Goal: Task Accomplishment & Management: Use online tool/utility

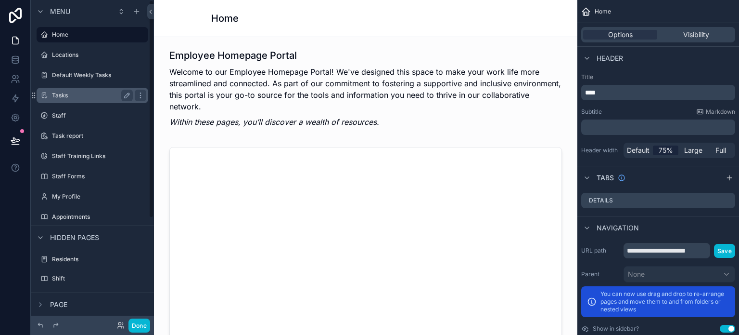
click at [82, 95] on label "Tasks" at bounding box center [90, 95] width 77 height 8
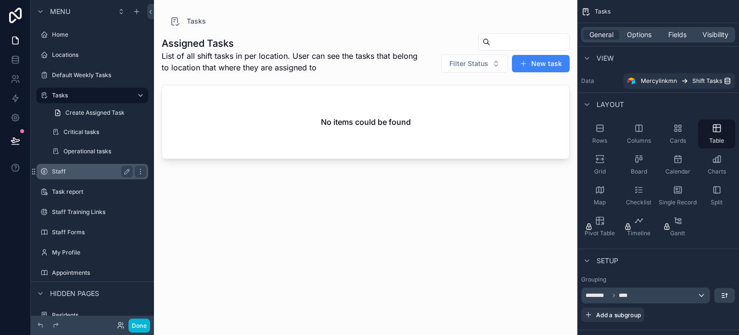
click at [77, 173] on label "Staff" at bounding box center [90, 171] width 77 height 8
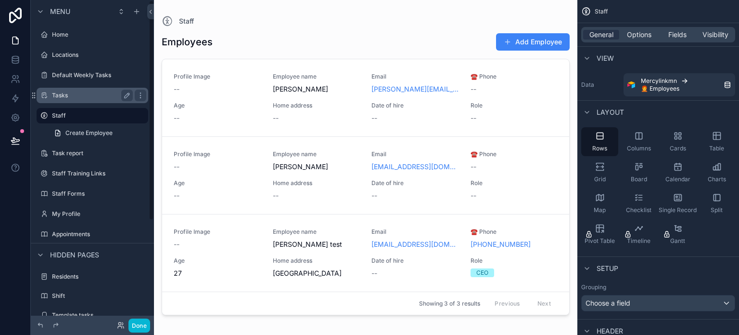
click at [73, 96] on label "Tasks" at bounding box center [90, 95] width 77 height 8
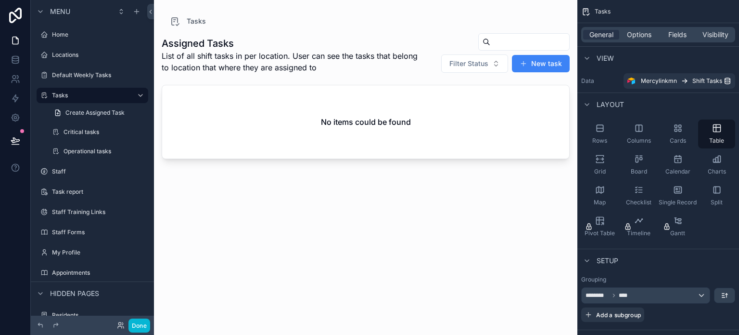
click at [296, 111] on div "scrollable content" at bounding box center [366, 161] width 424 height 323
click at [235, 93] on div "No items could be found" at bounding box center [365, 121] width 407 height 73
click at [118, 328] on div "Done" at bounding box center [131, 325] width 39 height 14
click at [118, 326] on icon at bounding box center [120, 327] width 4 height 2
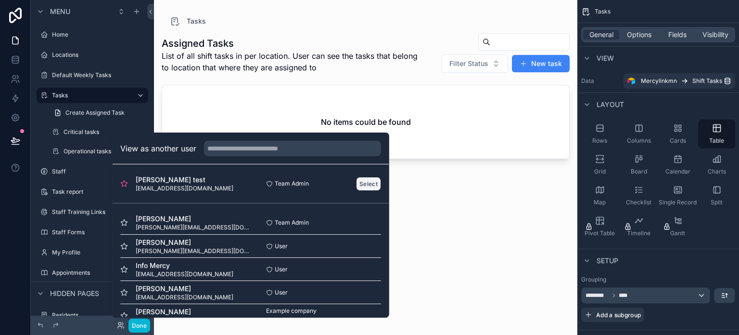
click at [360, 181] on button "Select" at bounding box center [368, 184] width 25 height 14
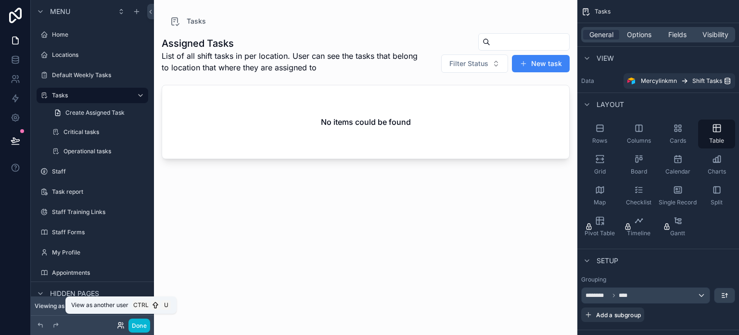
click at [119, 324] on icon at bounding box center [119, 323] width 2 height 2
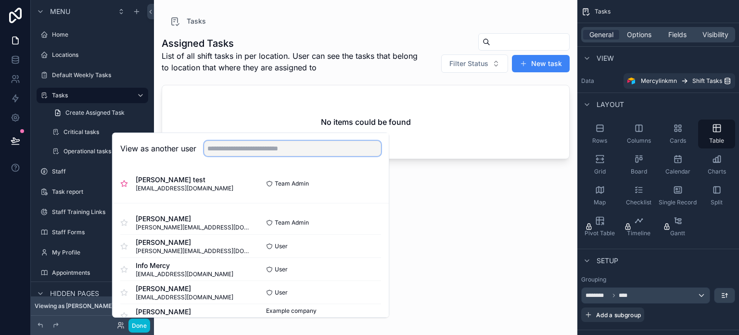
click at [232, 150] on input "text" at bounding box center [292, 148] width 177 height 15
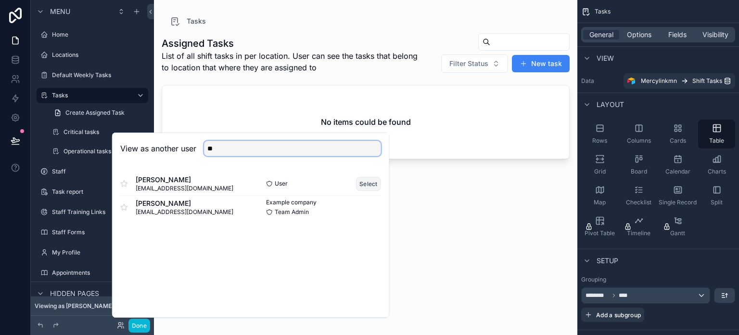
type input "**"
click at [361, 182] on button "Select" at bounding box center [368, 184] width 25 height 14
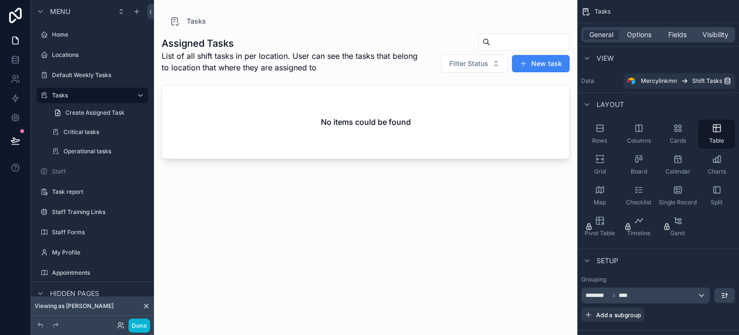
click at [340, 227] on div "Assigned Tasks List of all shift tasks in per location. User can see the tasks …" at bounding box center [366, 175] width 408 height 296
click at [632, 44] on div "General Options Fields Visibility" at bounding box center [659, 34] width 162 height 23
click at [632, 36] on span "Options" at bounding box center [639, 35] width 25 height 10
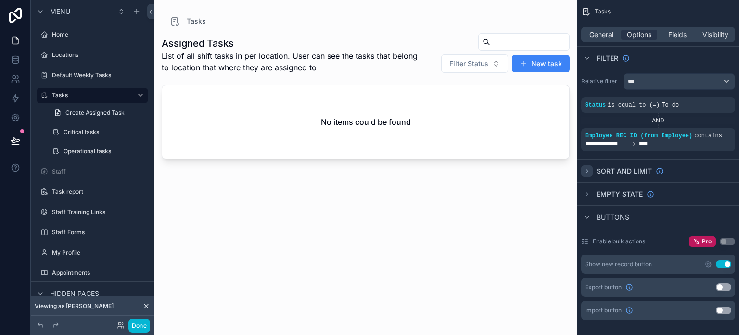
click at [584, 167] on icon "scrollable content" at bounding box center [587, 171] width 8 height 8
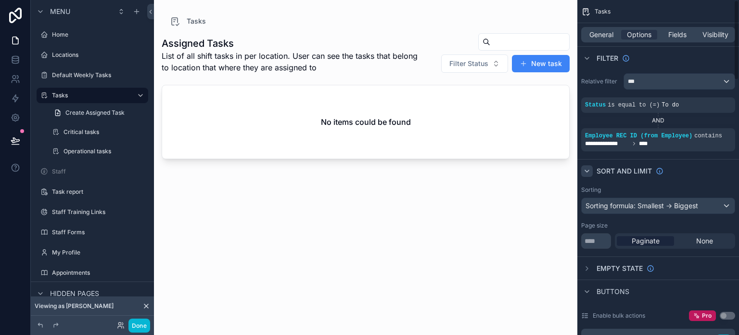
click at [584, 167] on icon "scrollable content" at bounding box center [587, 171] width 8 height 8
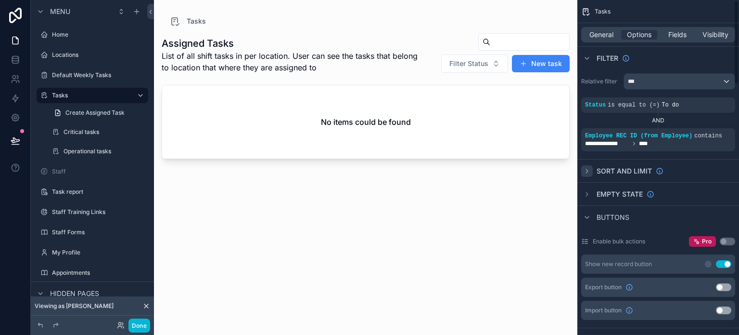
click at [585, 185] on div "Empty state" at bounding box center [659, 193] width 162 height 23
click at [585, 188] on div "scrollable content" at bounding box center [587, 194] width 12 height 12
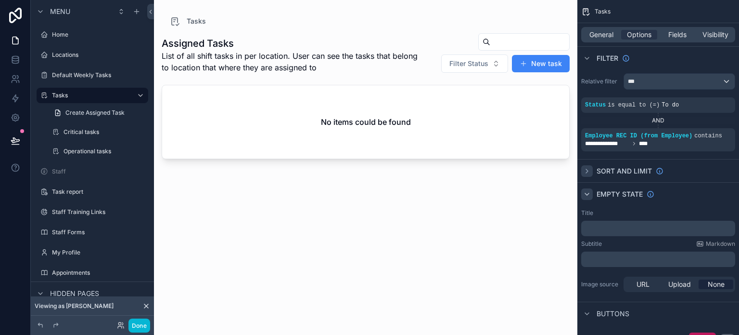
click at [585, 188] on div "scrollable content" at bounding box center [587, 194] width 12 height 12
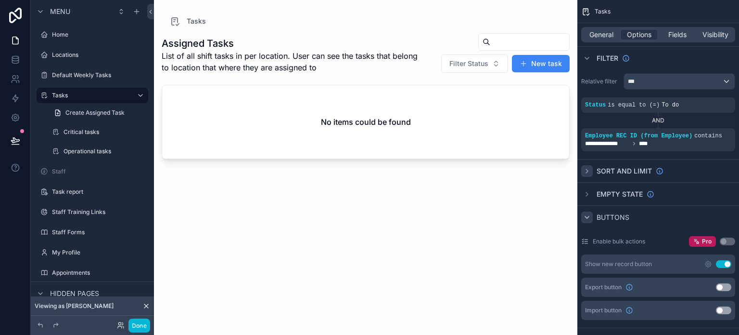
click at [587, 216] on icon "scrollable content" at bounding box center [587, 217] width 8 height 8
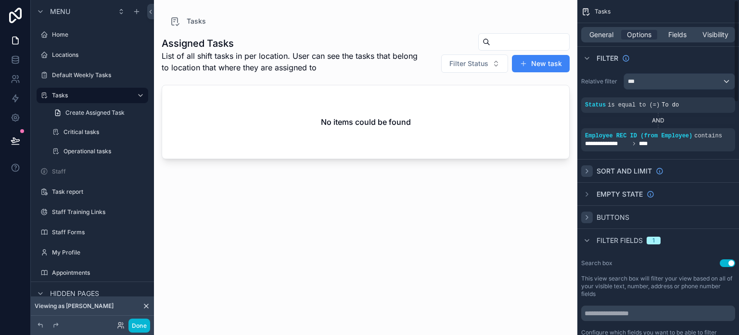
click at [587, 216] on icon "scrollable content" at bounding box center [587, 217] width 2 height 4
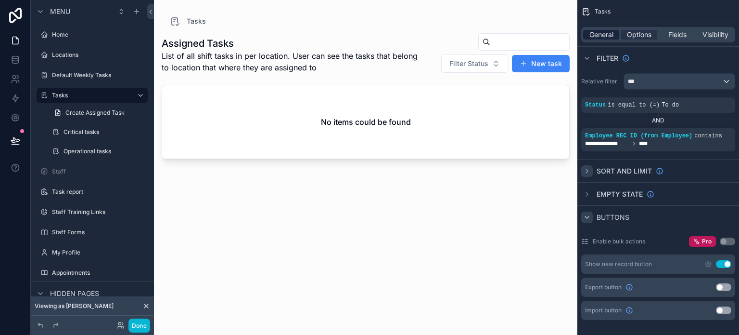
click at [592, 31] on span "General" at bounding box center [602, 35] width 24 height 10
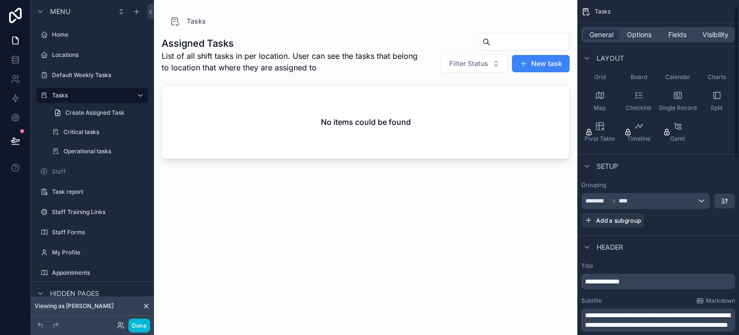
scroll to position [96, 0]
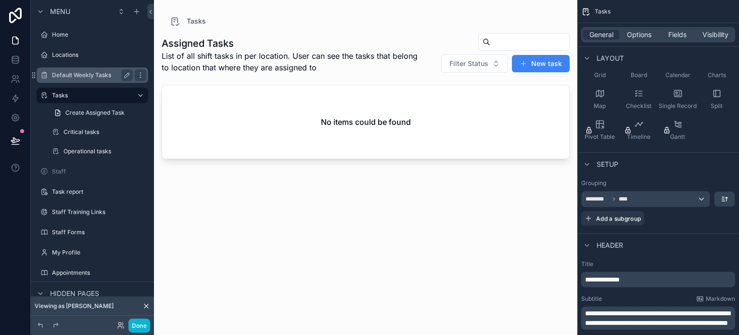
click at [81, 75] on label "Default Weekly Tasks" at bounding box center [90, 75] width 77 height 8
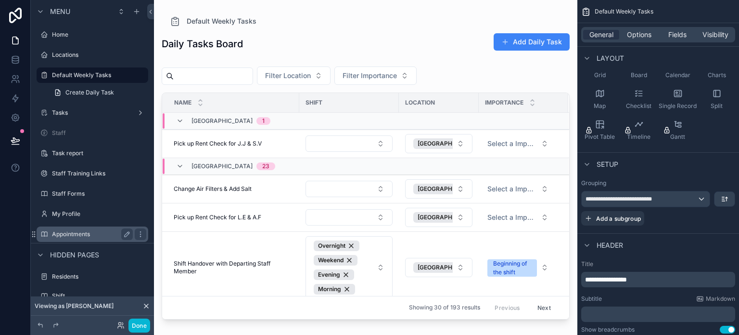
click at [85, 232] on label "Appointments" at bounding box center [90, 234] width 77 height 8
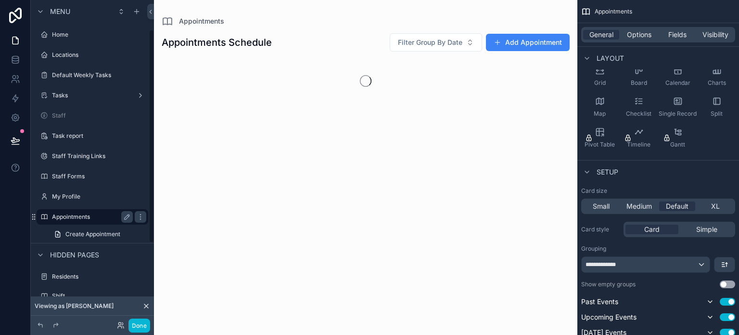
scroll to position [44, 0]
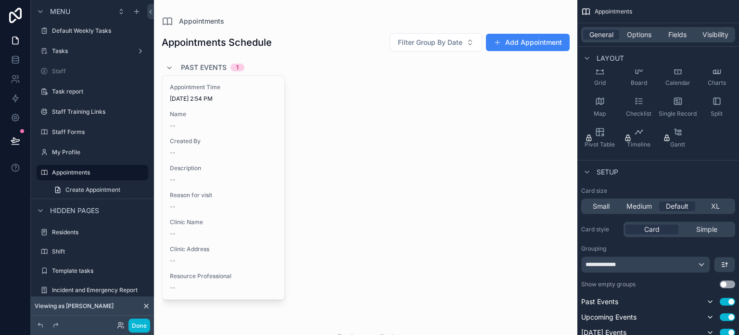
click at [292, 61] on div "scrollable content" at bounding box center [366, 189] width 424 height 378
click at [299, 53] on div "Appointments Schedule Filter Group By Date Add Appointment" at bounding box center [366, 44] width 408 height 23
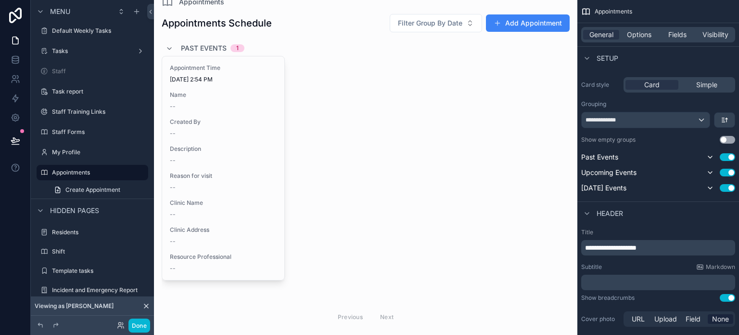
scroll to position [0, 0]
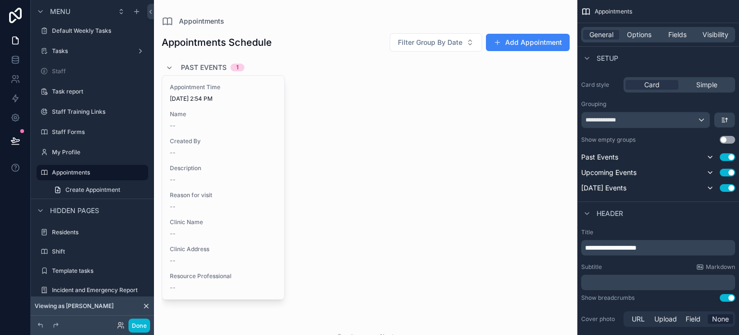
click at [357, 165] on div "Appointment Time [DATE] 2:54 PM Name -- Created By -- Description -- Reason for…" at bounding box center [366, 196] width 408 height 242
click at [362, 136] on div "Appointment Time [DATE] 2:54 PM Name -- Created By -- Description -- Reason for…" at bounding box center [366, 196] width 408 height 242
click at [645, 36] on span "Options" at bounding box center [639, 35] width 25 height 10
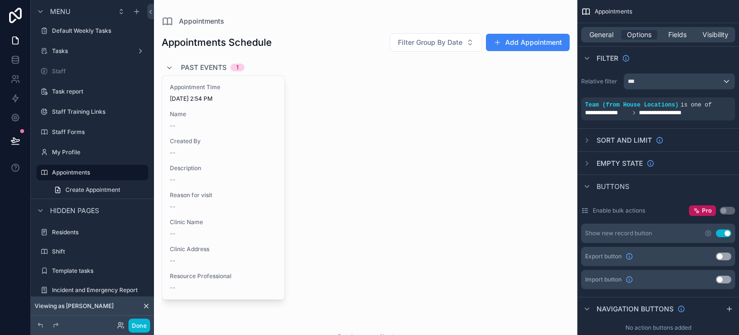
click at [375, 108] on div "Appointment Time [DATE] 2:54 PM Name -- Created By -- Description -- Reason for…" at bounding box center [366, 196] width 408 height 242
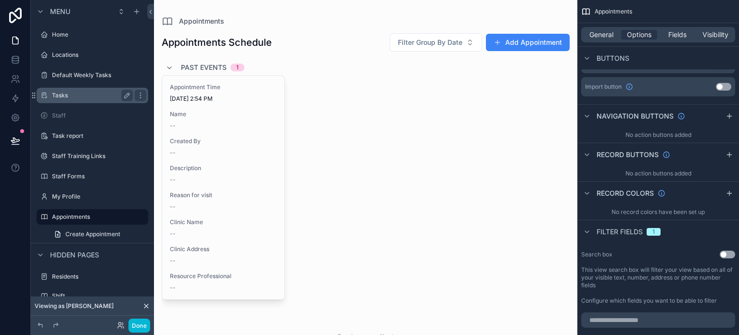
click at [67, 90] on div "Tasks" at bounding box center [92, 96] width 81 height 12
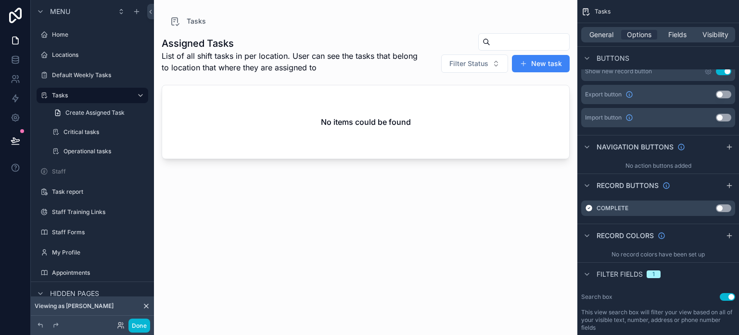
click at [384, 182] on div "scrollable content" at bounding box center [366, 161] width 424 height 323
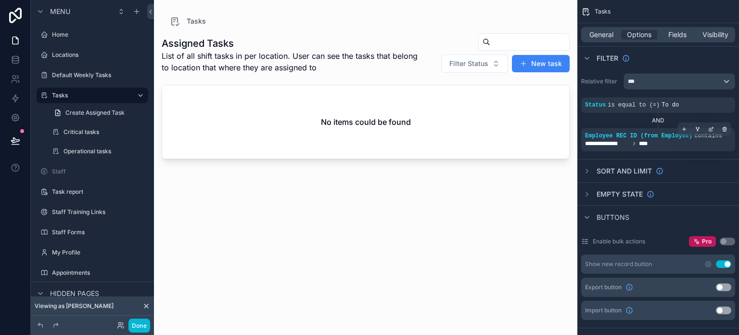
click at [680, 142] on div "**********" at bounding box center [658, 144] width 146 height 8
click at [670, 104] on span "To do" at bounding box center [670, 105] width 17 height 7
click at [606, 40] on div "General Options Fields Visibility" at bounding box center [658, 34] width 154 height 15
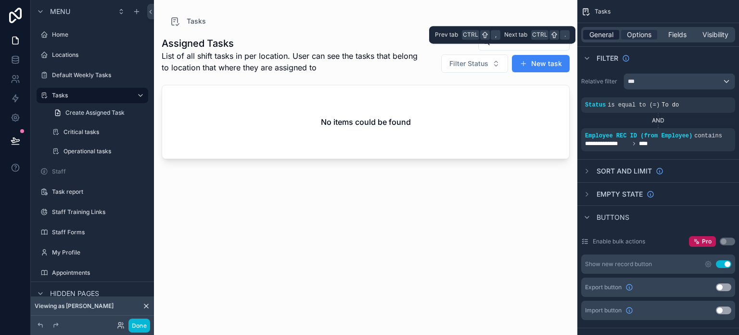
click at [603, 37] on span "General" at bounding box center [602, 35] width 24 height 10
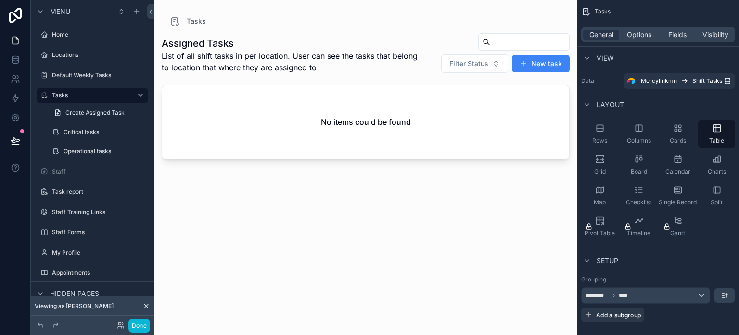
click at [402, 271] on div "Assigned Tasks List of all shift tasks in per location. User can see the tasks …" at bounding box center [366, 175] width 408 height 296
click at [474, 199] on div "Assigned Tasks List of all shift tasks in per location. User can see the tasks …" at bounding box center [366, 175] width 408 height 296
click at [630, 40] on div "General Options Fields Visibility" at bounding box center [658, 34] width 154 height 15
click at [643, 34] on span "Options" at bounding box center [639, 35] width 25 height 10
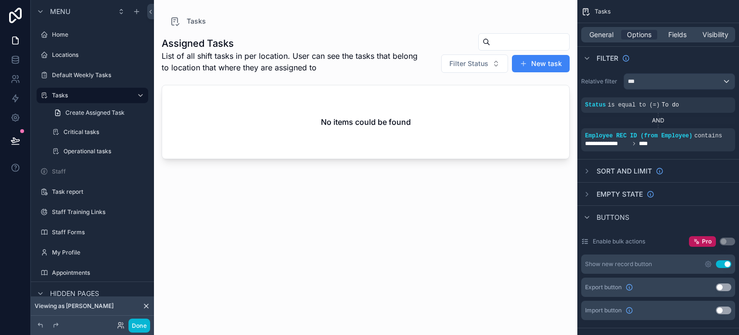
click at [357, 206] on div "Assigned Tasks List of all shift tasks in per location. User can see the tasks …" at bounding box center [366, 175] width 408 height 296
click at [12, 58] on icon at bounding box center [15, 59] width 6 height 4
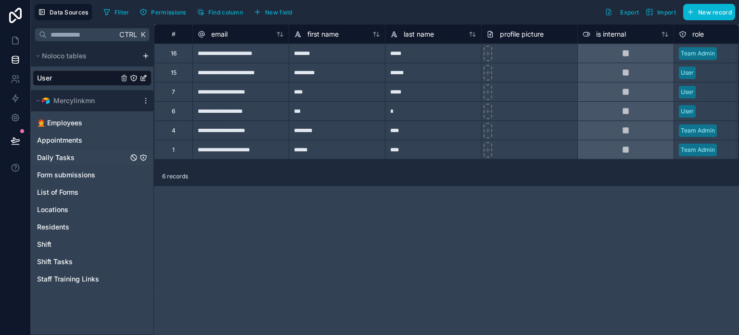
click at [73, 158] on span "Daily Tasks" at bounding box center [56, 158] width 38 height 10
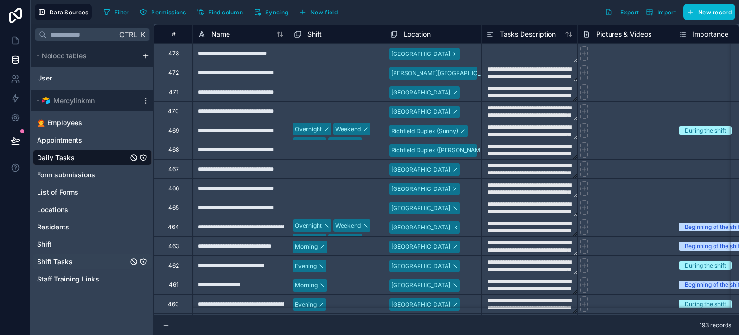
click at [58, 259] on span "Shift Tasks" at bounding box center [55, 262] width 36 height 10
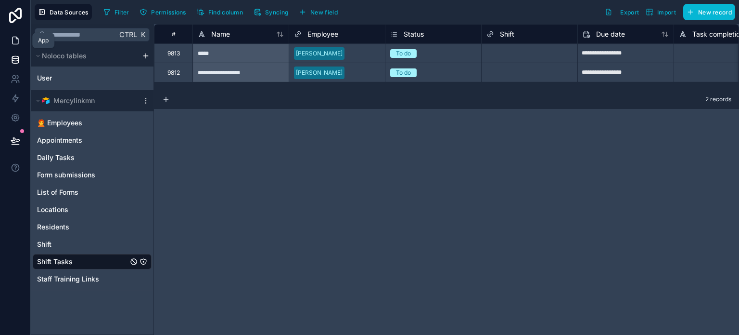
click at [15, 41] on icon at bounding box center [16, 41] width 10 height 10
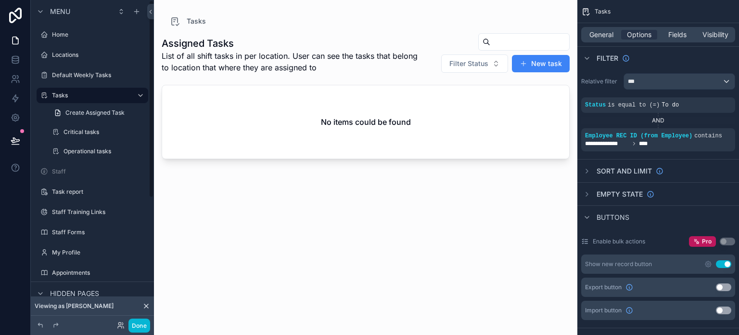
click at [263, 114] on div "No items could be found" at bounding box center [365, 121] width 407 height 73
click at [683, 125] on div "AND" at bounding box center [658, 120] width 154 height 15
click at [724, 130] on icon "scrollable content" at bounding box center [724, 129] width 3 height 3
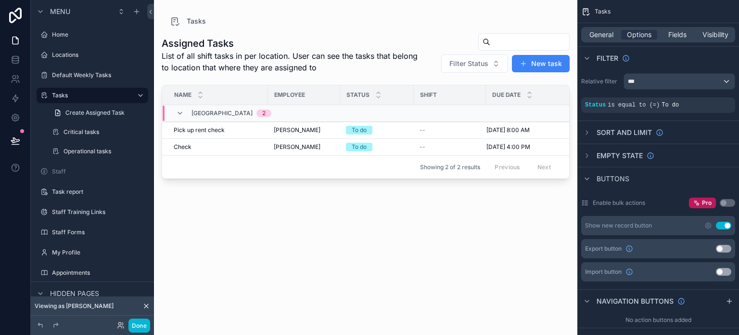
drag, startPoint x: 347, startPoint y: 234, endPoint x: 340, endPoint y: 237, distance: 7.3
click at [342, 236] on div "Assigned Tasks List of all shift tasks in per location. User can see the tasks …" at bounding box center [366, 175] width 408 height 296
click at [682, 100] on icon "scrollable content" at bounding box center [685, 98] width 6 height 6
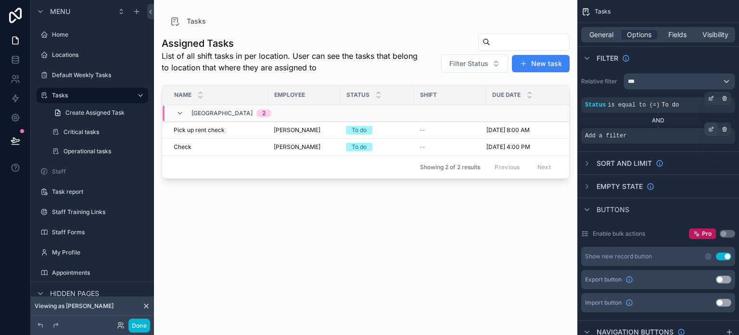
click at [706, 127] on div "scrollable content" at bounding box center [711, 128] width 13 height 13
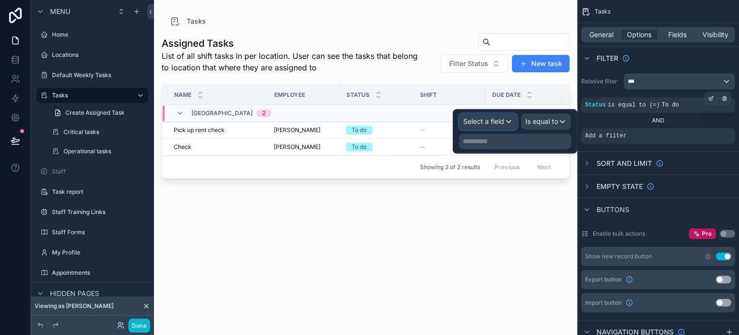
click at [483, 121] on span "Select a field" at bounding box center [484, 121] width 41 height 8
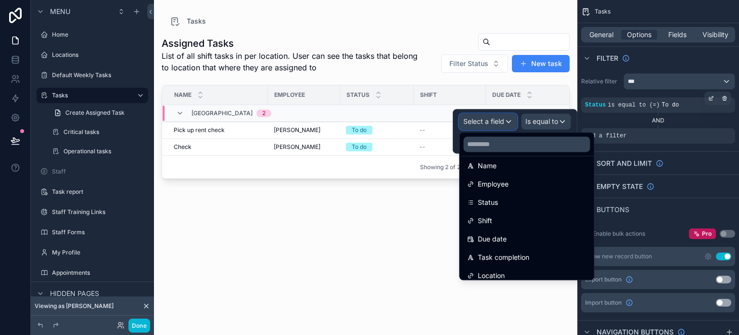
scroll to position [96, 0]
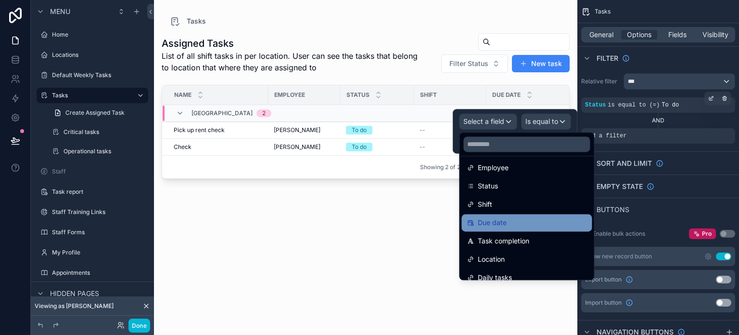
click at [528, 219] on div "Due date" at bounding box center [526, 223] width 119 height 12
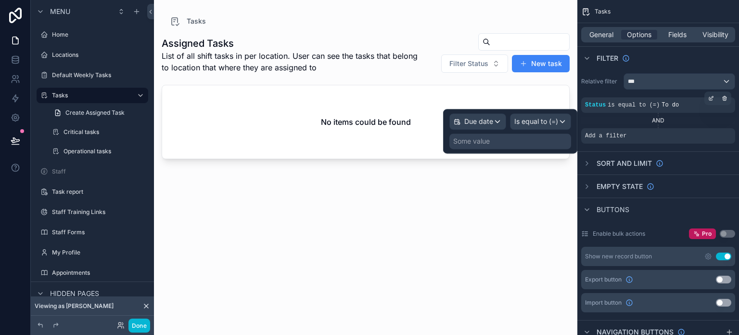
click at [484, 142] on div "Some value" at bounding box center [471, 141] width 37 height 10
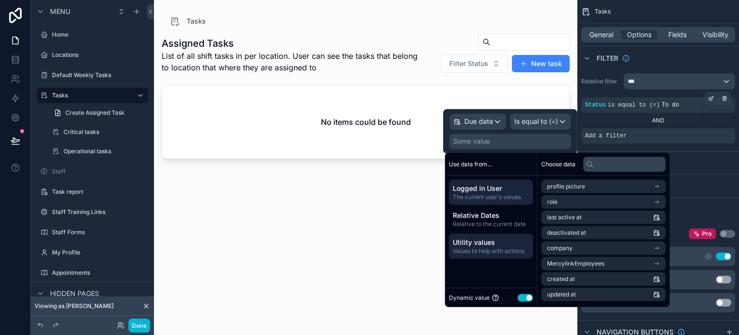
click at [507, 254] on span "Values to help with actions" at bounding box center [491, 251] width 77 height 8
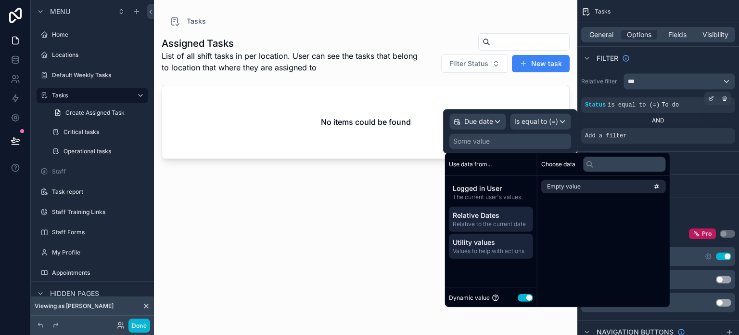
click at [489, 221] on span "Relative to the current date" at bounding box center [491, 224] width 77 height 8
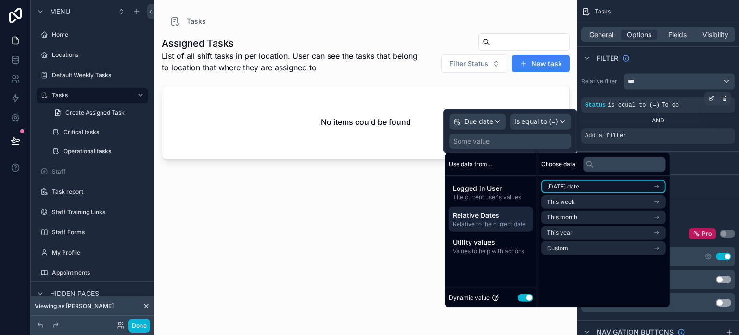
click at [563, 188] on span "[DATE] date" at bounding box center [563, 186] width 32 height 8
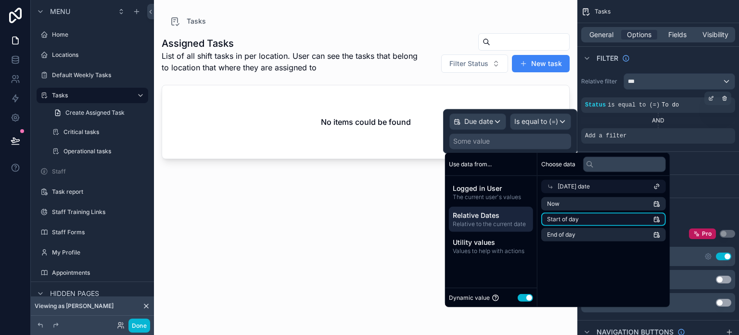
click at [553, 220] on span "Start of day" at bounding box center [563, 219] width 32 height 8
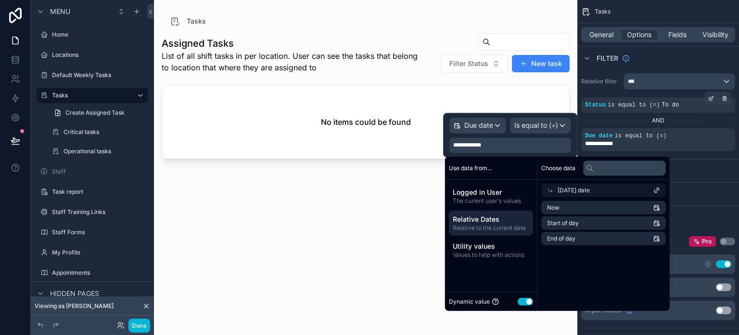
click at [574, 282] on div "Choose data [DATE] date Now Start of day End of day" at bounding box center [604, 233] width 132 height 154
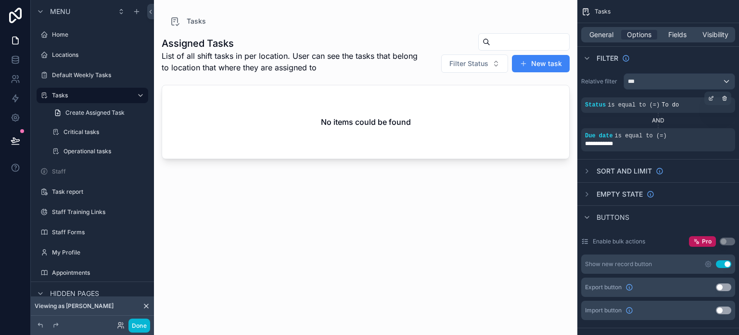
click at [360, 274] on div "Assigned Tasks List of all shift tasks in per location. User can see the tasks …" at bounding box center [366, 175] width 408 height 296
click at [685, 128] on icon "scrollable content" at bounding box center [685, 129] width 6 height 6
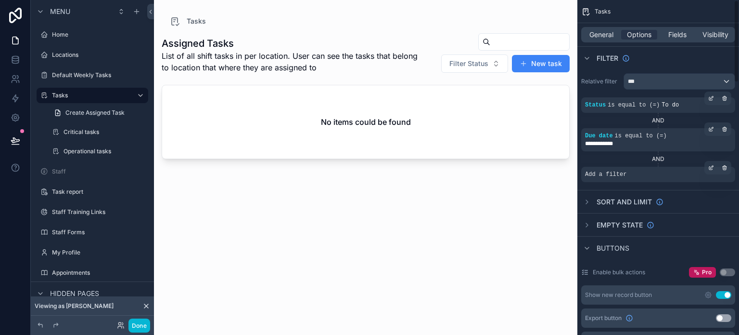
click at [625, 179] on div "Add a filter" at bounding box center [658, 174] width 154 height 15
click at [710, 165] on icon "scrollable content" at bounding box center [711, 168] width 6 height 6
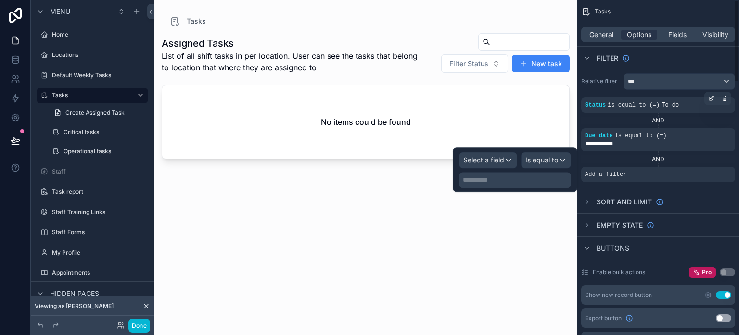
click at [0, 0] on div "scrollable content" at bounding box center [0, 0] width 0 height 0
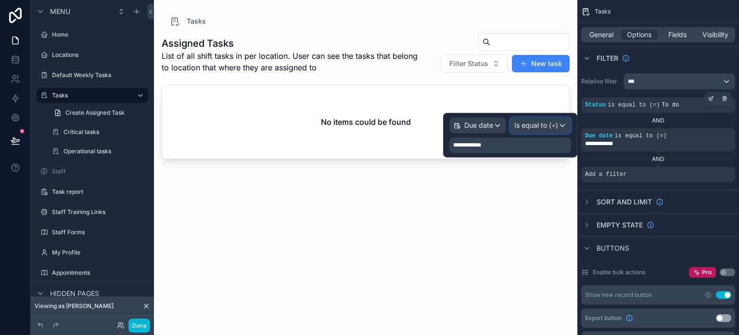
click at [527, 132] on div "Is equal to (=)" at bounding box center [541, 124] width 60 height 15
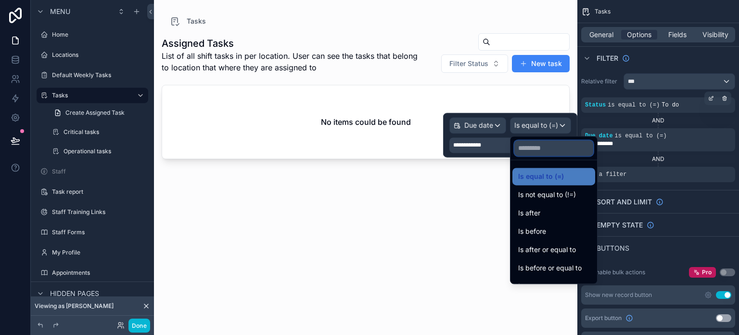
click at [527, 141] on input "text" at bounding box center [554, 147] width 79 height 15
click at [554, 175] on span "Is equal to (=)" at bounding box center [541, 176] width 46 height 12
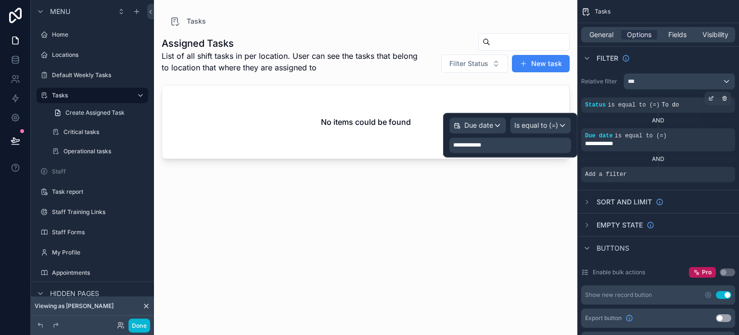
click at [511, 156] on div "**********" at bounding box center [510, 135] width 134 height 44
click at [502, 144] on div "**********" at bounding box center [511, 144] width 122 height 15
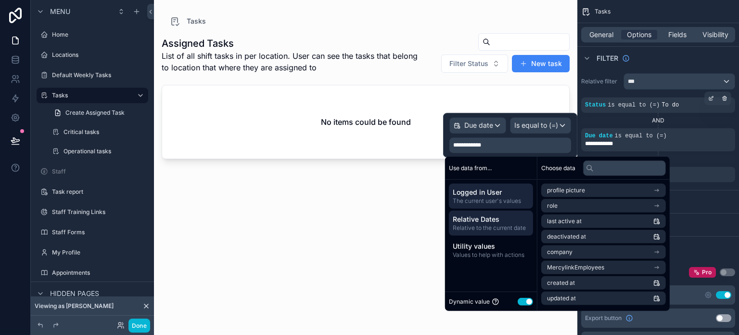
click at [502, 227] on span "Relative to the current date" at bounding box center [491, 228] width 77 height 8
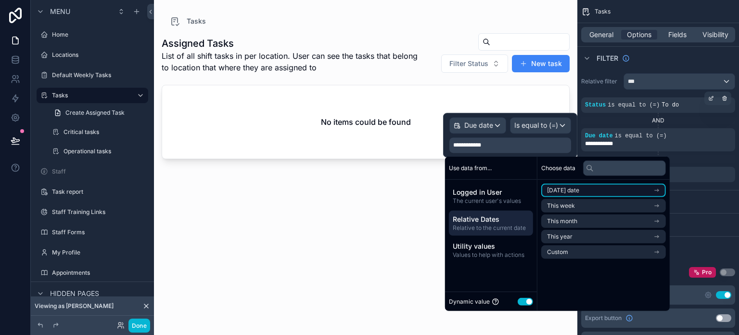
click at [660, 191] on icon "scrollable content" at bounding box center [657, 190] width 7 height 7
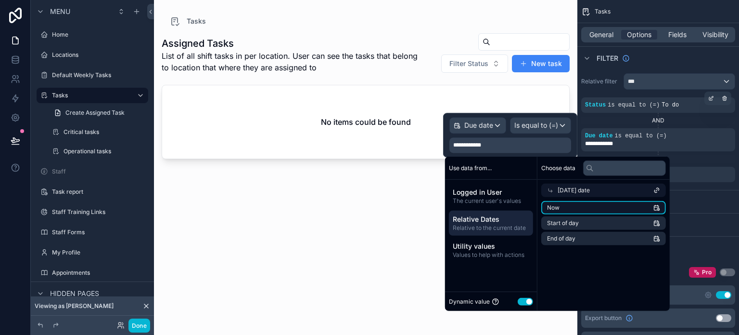
click at [657, 208] on li "Now" at bounding box center [603, 207] width 125 height 13
click at [554, 187] on icon at bounding box center [550, 190] width 7 height 7
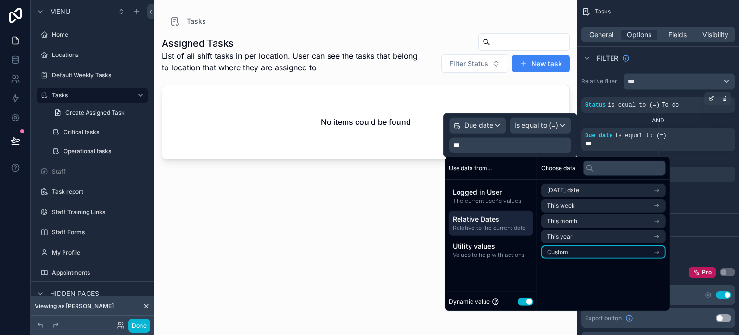
click at [564, 246] on li "Custom" at bounding box center [603, 251] width 125 height 13
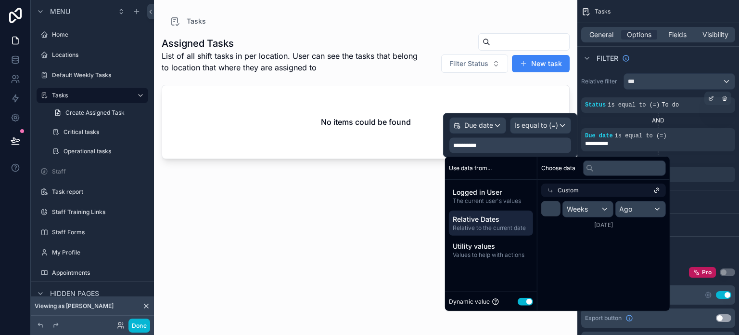
click at [552, 188] on icon at bounding box center [550, 190] width 7 height 7
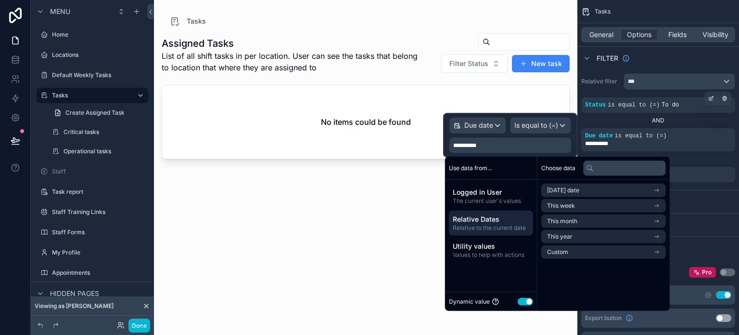
click at [544, 266] on div "Choose data [DATE] date This week This month This year Custom" at bounding box center [604, 233] width 132 height 154
click at [511, 218] on span "Relative Dates" at bounding box center [491, 219] width 77 height 10
click at [575, 193] on span "[DATE] date" at bounding box center [563, 190] width 32 height 8
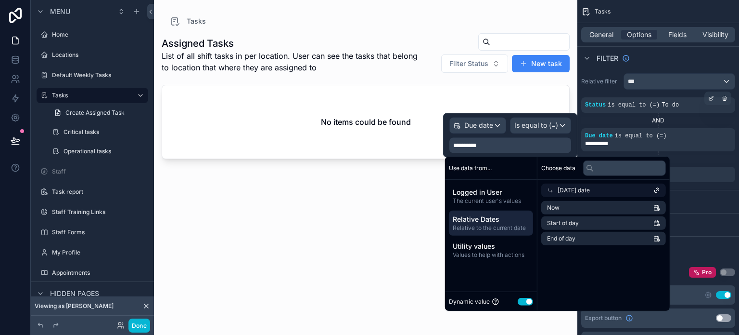
click at [566, 262] on div "Choose data [DATE] date Now Start of day End of day" at bounding box center [604, 233] width 132 height 154
click at [474, 196] on span "Logged in User" at bounding box center [491, 192] width 77 height 10
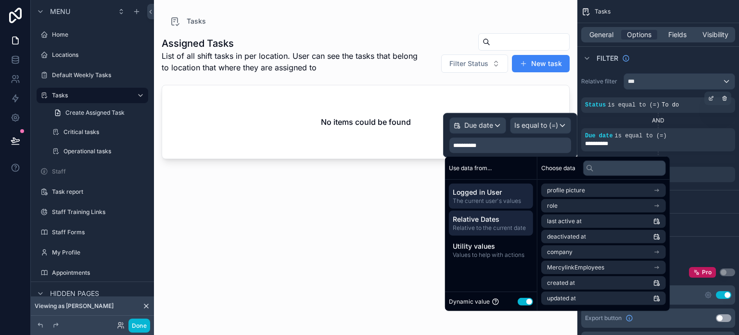
click at [477, 219] on span "Relative Dates" at bounding box center [491, 219] width 77 height 10
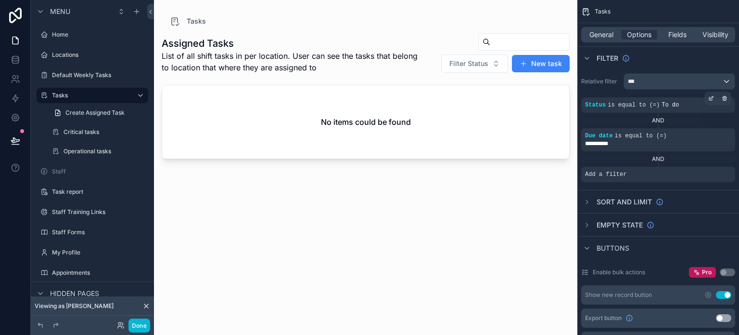
click at [329, 203] on div "Assigned Tasks List of all shift tasks in per location. User can see the tasks …" at bounding box center [366, 175] width 408 height 296
click at [680, 137] on div "**********" at bounding box center [658, 139] width 146 height 15
click at [715, 128] on div "scrollable content" at bounding box center [711, 128] width 13 height 13
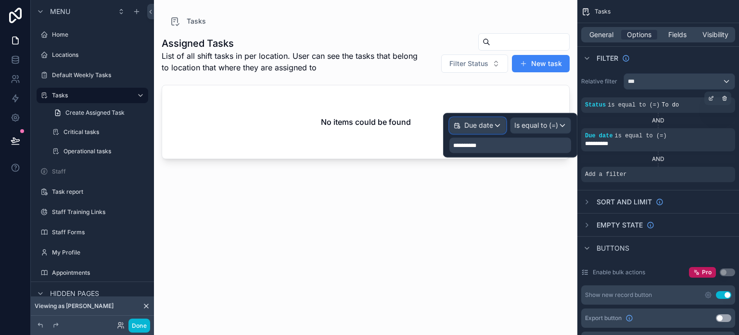
click at [499, 127] on div "Due date" at bounding box center [478, 124] width 56 height 15
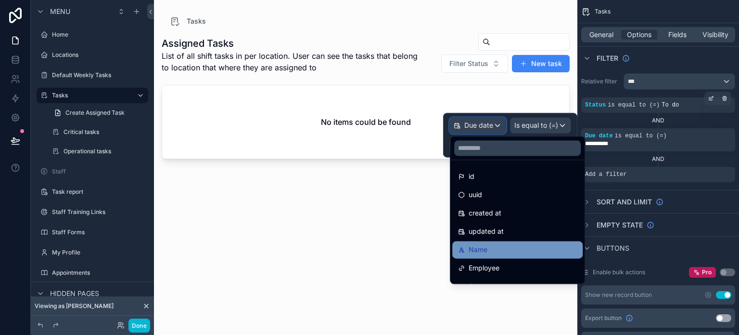
scroll to position [144, 0]
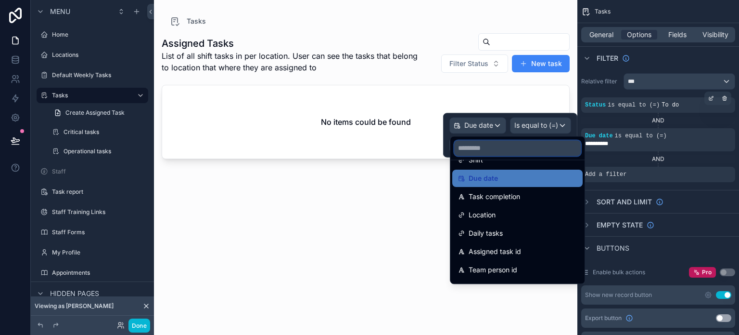
click at [485, 148] on input "text" at bounding box center [517, 147] width 127 height 15
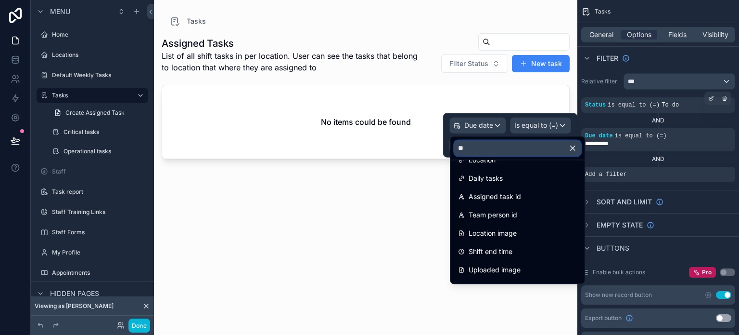
scroll to position [13, 0]
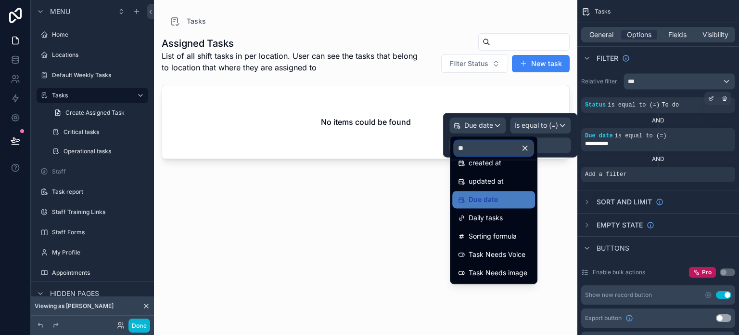
type input "***"
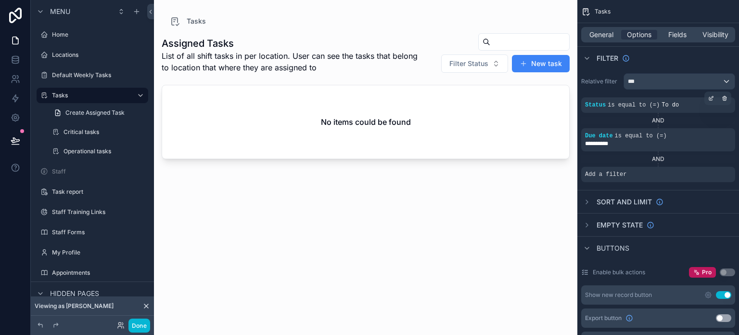
click at [425, 66] on div "Filter Status New task" at bounding box center [496, 53] width 148 height 40
drag, startPoint x: 410, startPoint y: 242, endPoint x: 502, endPoint y: 194, distance: 103.5
click at [414, 240] on div "Assigned Tasks List of all shift tasks in per location. User can see the tasks …" at bounding box center [366, 175] width 408 height 296
click at [713, 125] on div "scrollable content" at bounding box center [711, 128] width 13 height 13
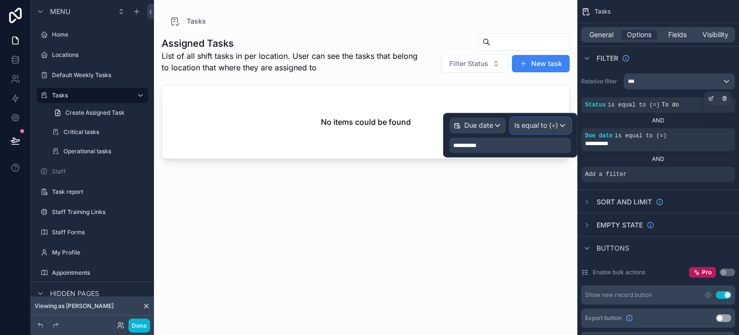
click at [545, 125] on span "Is equal to (=)" at bounding box center [537, 125] width 44 height 10
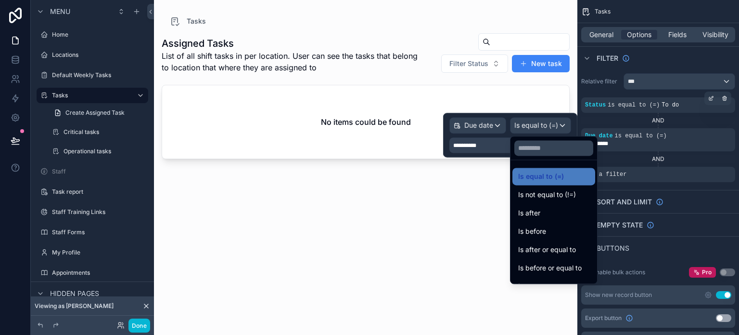
click at [481, 148] on div at bounding box center [510, 135] width 134 height 44
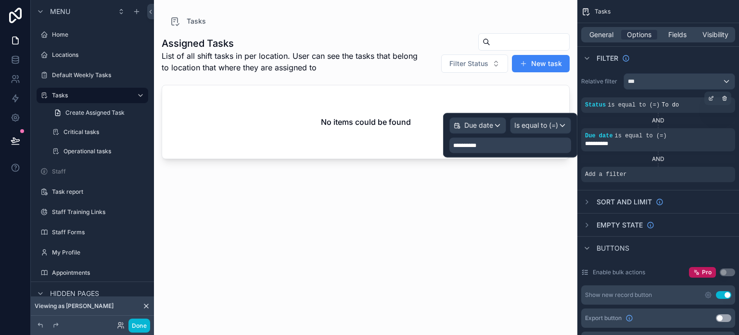
click at [507, 144] on div "**********" at bounding box center [511, 144] width 122 height 15
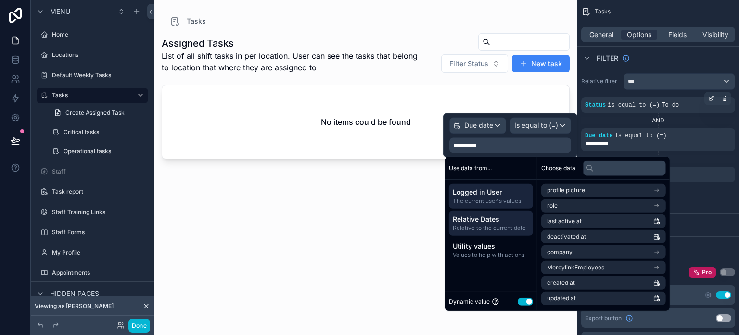
click at [495, 227] on span "Relative to the current date" at bounding box center [491, 228] width 77 height 8
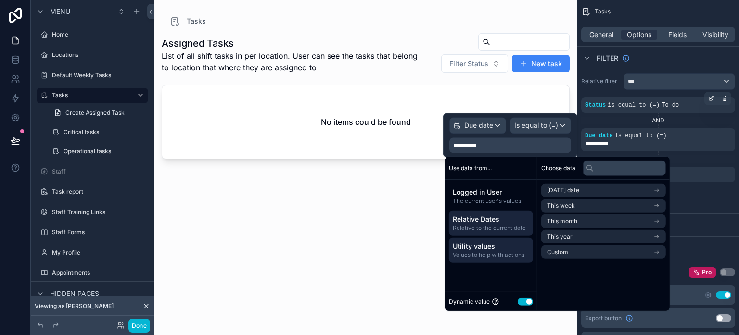
click at [476, 248] on span "Utility values" at bounding box center [491, 246] width 77 height 10
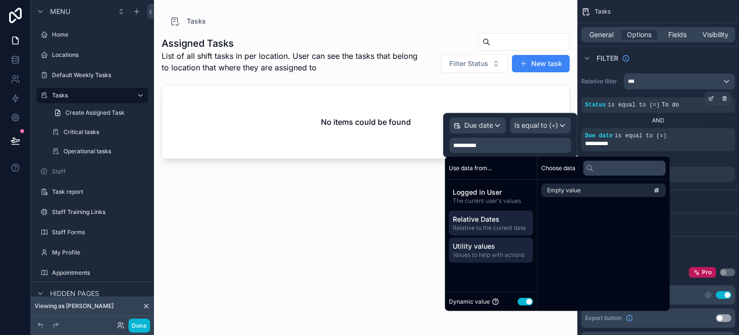
click at [479, 233] on div "Relative Dates Relative to the current date" at bounding box center [491, 222] width 84 height 25
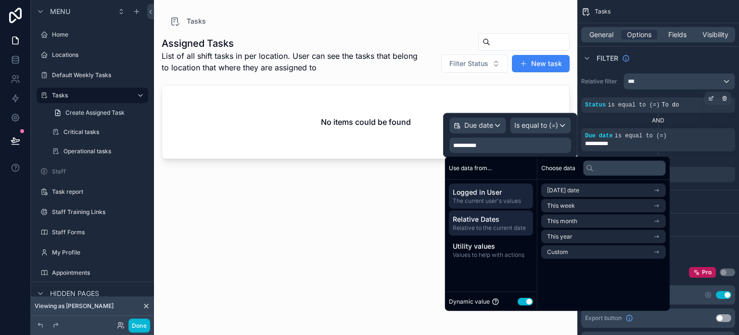
click at [477, 194] on span "Logged in User" at bounding box center [491, 192] width 77 height 10
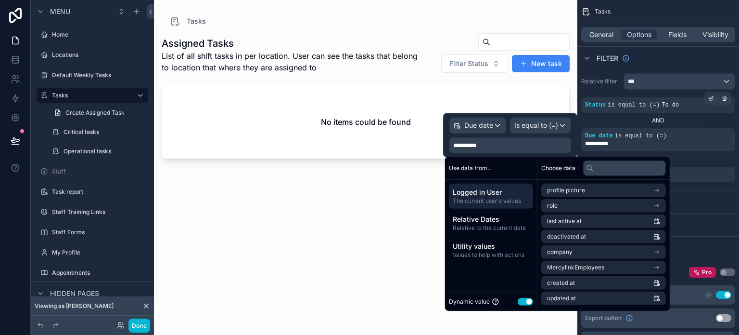
click at [479, 275] on div "Use data from... Logged in User The current user's values Relative Dates Relati…" at bounding box center [491, 233] width 92 height 154
click at [422, 268] on div "Assigned Tasks List of all shift tasks in per location. User can see the tasks …" at bounding box center [366, 175] width 408 height 296
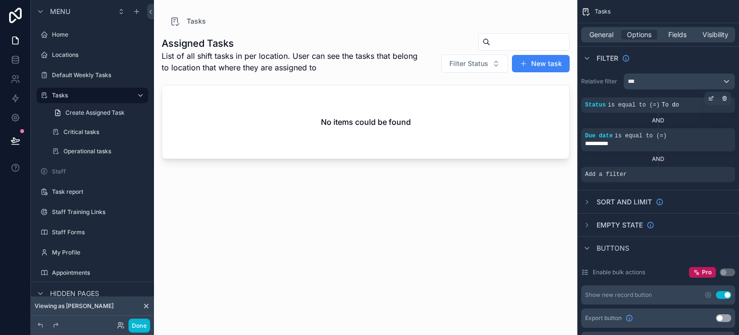
click at [373, 129] on div "No items could be found" at bounding box center [365, 121] width 407 height 73
click at [726, 127] on icon "scrollable content" at bounding box center [725, 129] width 6 height 6
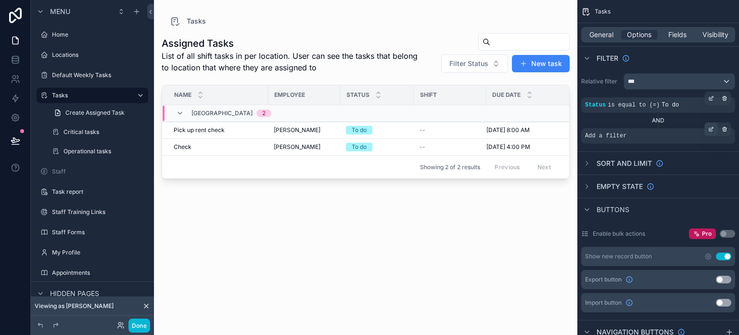
click at [708, 126] on div "scrollable content" at bounding box center [711, 128] width 13 height 13
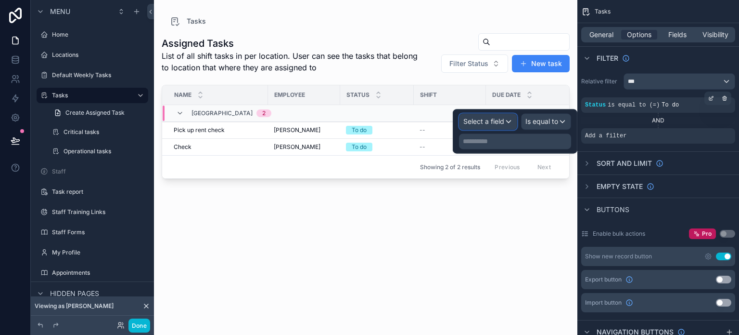
click at [480, 120] on span "Select a field" at bounding box center [484, 121] width 41 height 8
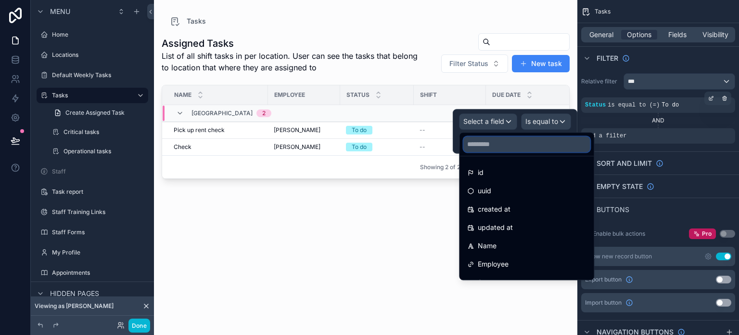
click at [489, 144] on input "text" at bounding box center [527, 143] width 127 height 15
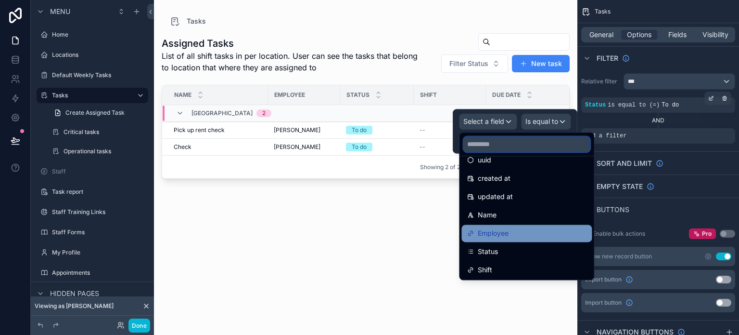
scroll to position [48, 0]
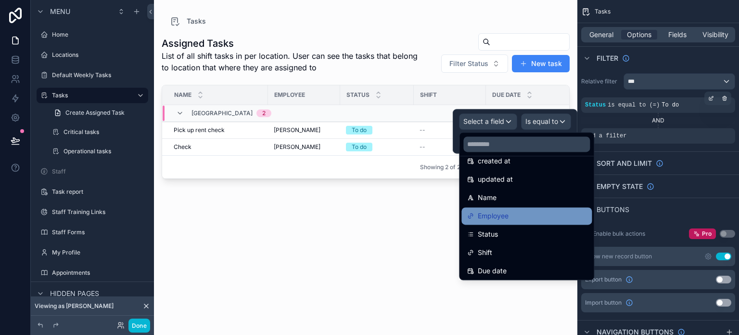
click at [519, 218] on div "Employee" at bounding box center [526, 216] width 119 height 12
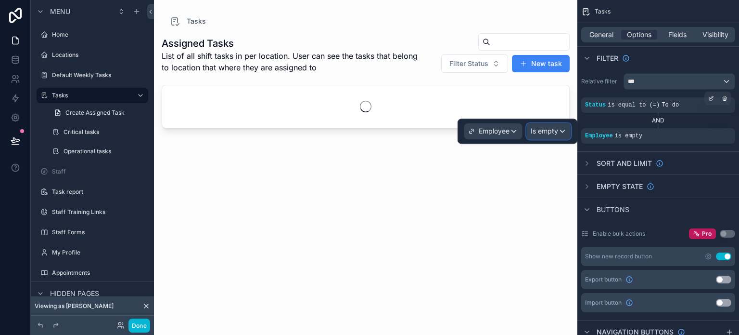
click at [556, 130] on span "Is empty" at bounding box center [544, 131] width 27 height 10
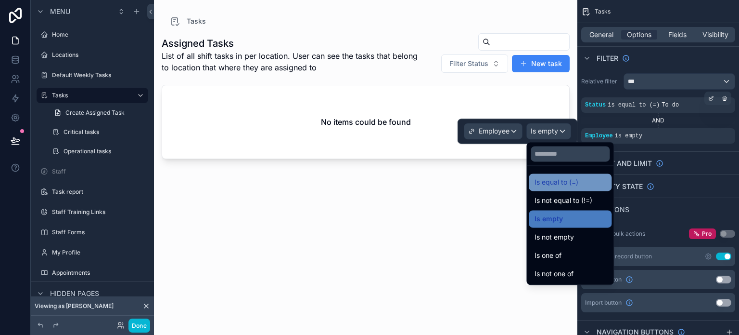
click at [586, 186] on div "Is equal to (=)" at bounding box center [570, 182] width 71 height 12
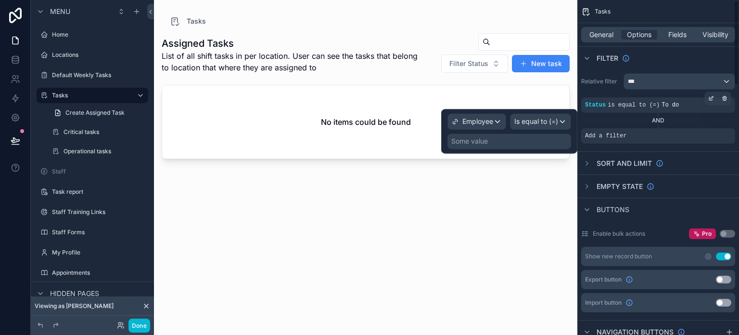
click at [551, 138] on div "Some value" at bounding box center [510, 140] width 124 height 15
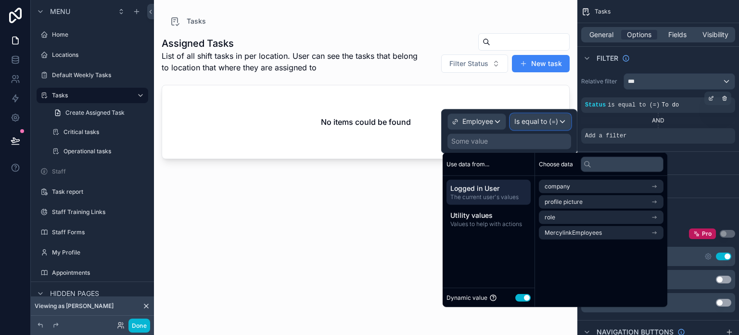
click at [545, 124] on span "Is equal to (=)" at bounding box center [537, 121] width 44 height 10
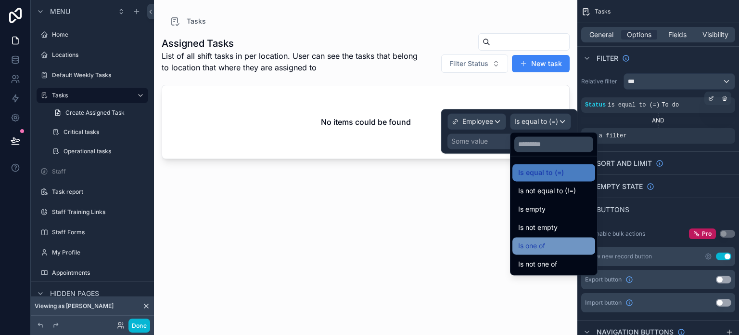
click at [554, 248] on div "Is one of" at bounding box center [553, 246] width 71 height 12
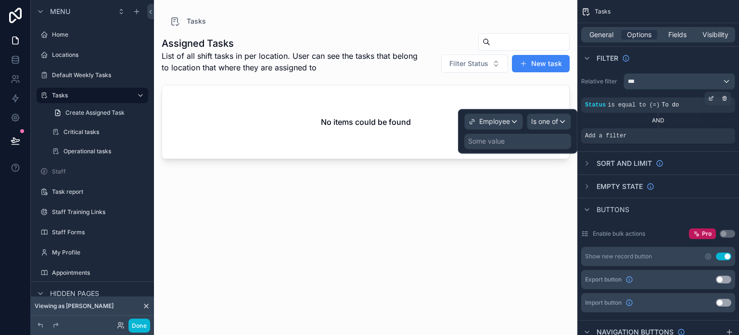
click at [543, 142] on div "Some value" at bounding box center [517, 140] width 107 height 15
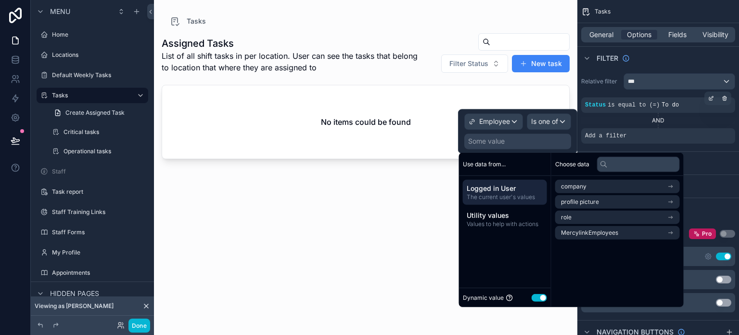
click at [526, 186] on span "Logged in User" at bounding box center [505, 188] width 77 height 10
click at [496, 119] on span "Employee" at bounding box center [494, 121] width 31 height 10
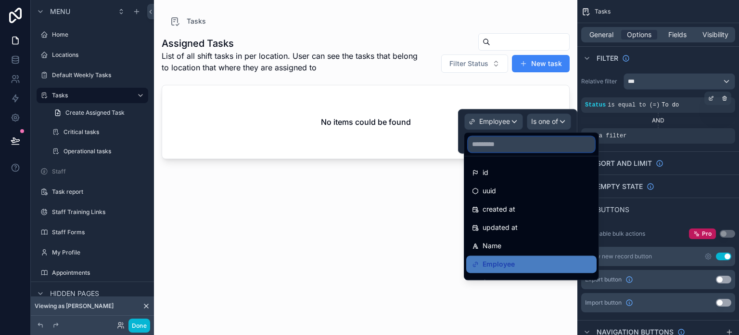
click at [501, 138] on input "text" at bounding box center [531, 143] width 127 height 15
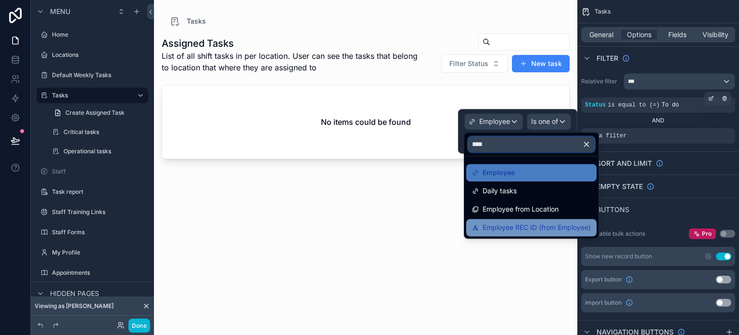
type input "****"
click at [526, 223] on span "Employee REC ID (from Employee)" at bounding box center [537, 227] width 108 height 12
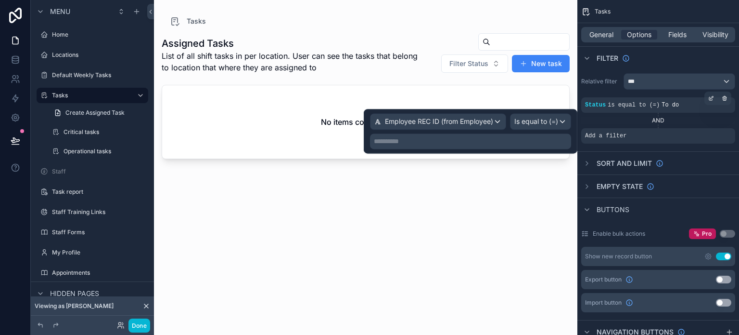
click at [528, 136] on p "**********" at bounding box center [471, 141] width 195 height 10
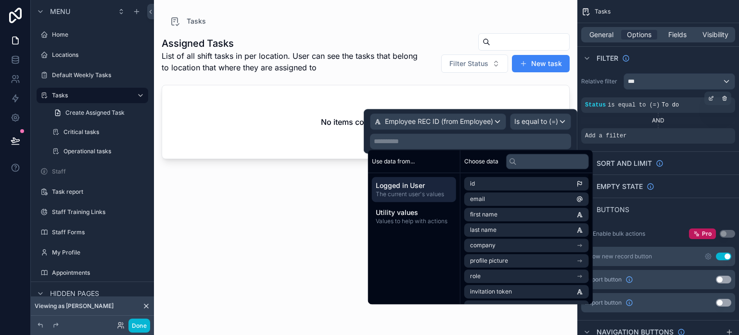
click at [429, 185] on span "Logged in User" at bounding box center [414, 185] width 77 height 10
click at [531, 185] on li "id" at bounding box center [526, 183] width 125 height 13
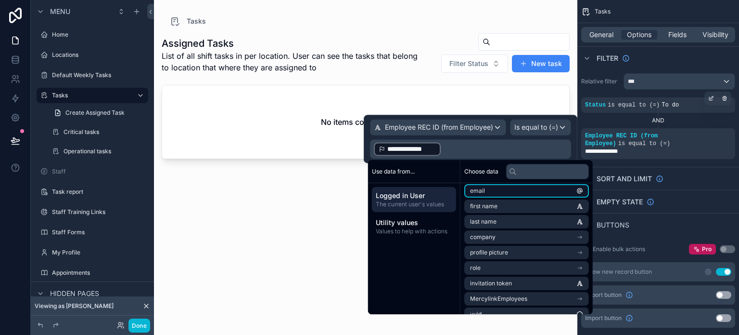
scroll to position [29, 0]
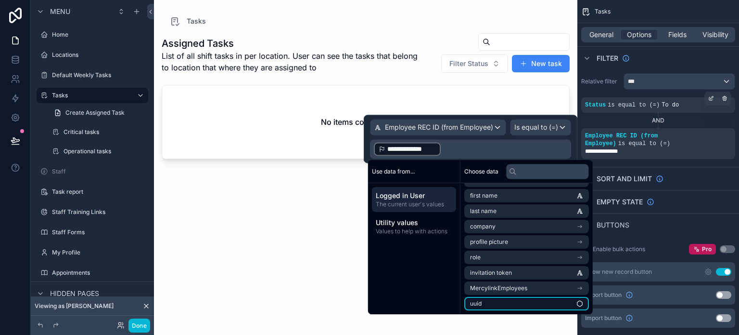
click at [526, 301] on li "uuid" at bounding box center [526, 302] width 125 height 13
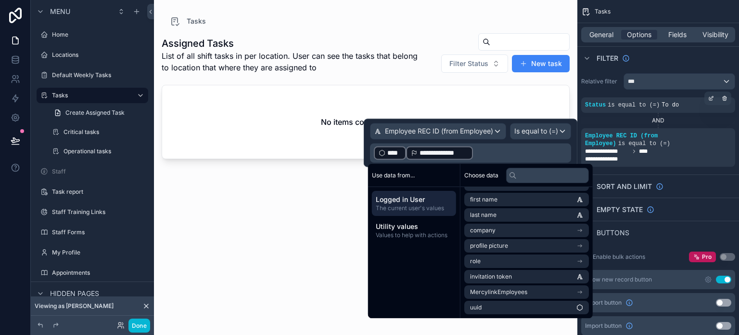
click at [481, 151] on p "**********" at bounding box center [471, 152] width 195 height 15
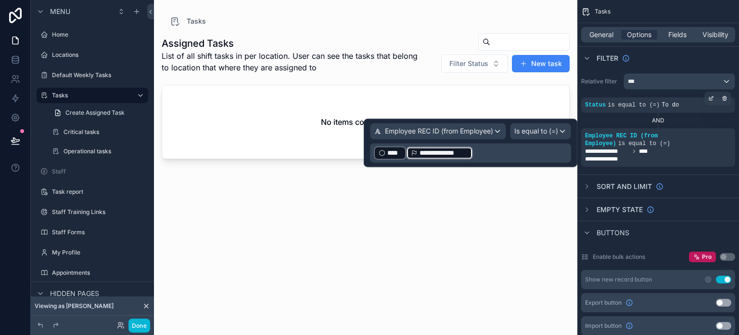
click at [383, 150] on icon at bounding box center [382, 152] width 7 height 7
click at [539, 150] on p "**********" at bounding box center [471, 152] width 195 height 15
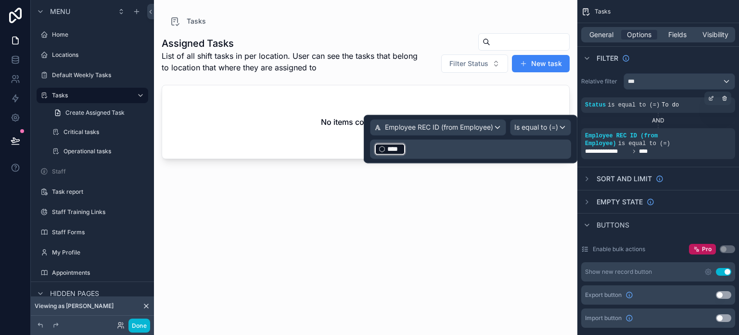
click at [421, 146] on p "﻿ **** ﻿ ﻿" at bounding box center [471, 148] width 195 height 15
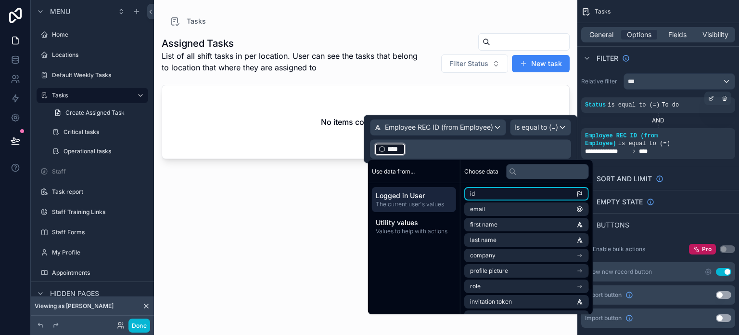
click at [511, 197] on li "id" at bounding box center [526, 193] width 125 height 13
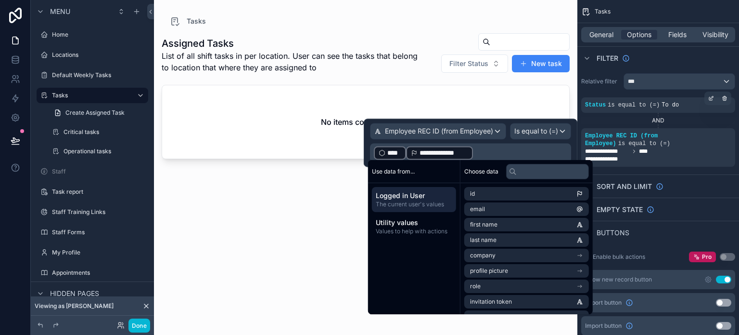
click at [381, 148] on span "****" at bounding box center [390, 153] width 23 height 10
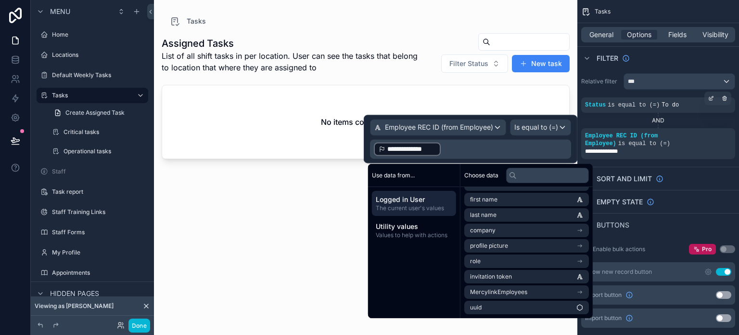
click at [428, 203] on span "Logged in User" at bounding box center [414, 199] width 77 height 10
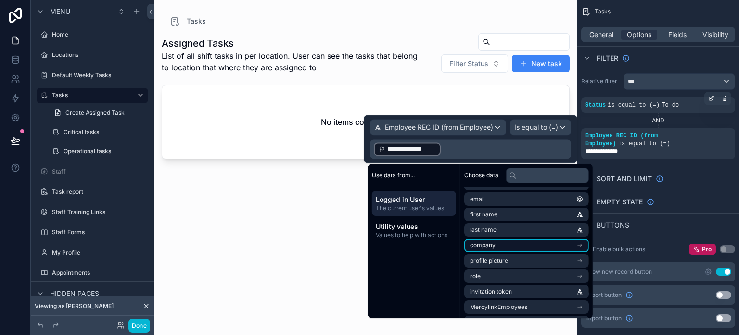
scroll to position [0, 0]
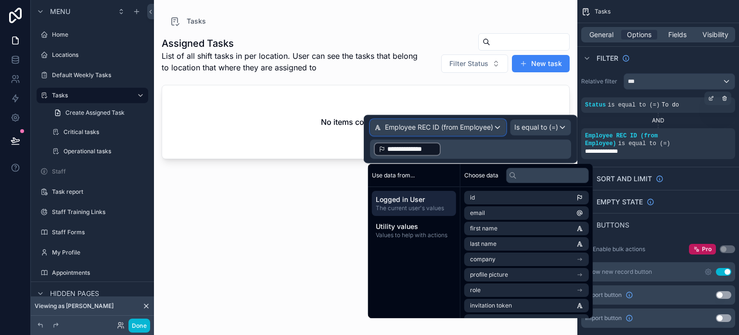
click at [487, 119] on div "Employee REC ID (from Employee)" at bounding box center [438, 126] width 135 height 15
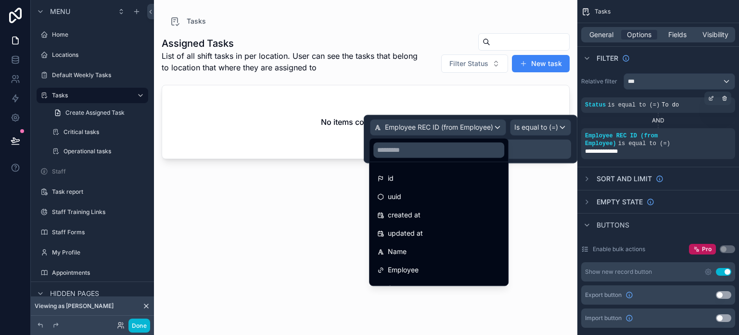
click at [537, 127] on div at bounding box center [471, 139] width 214 height 48
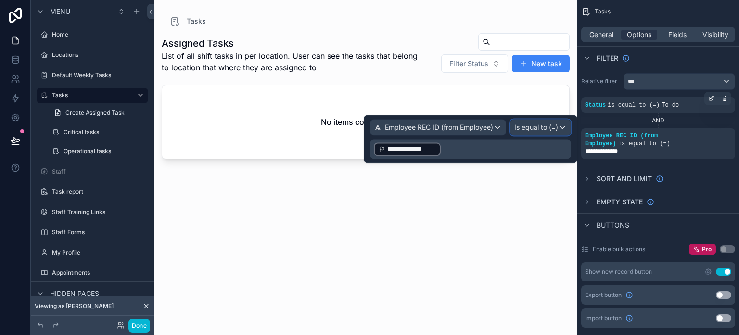
click at [537, 127] on span "Is equal to (=)" at bounding box center [537, 127] width 44 height 10
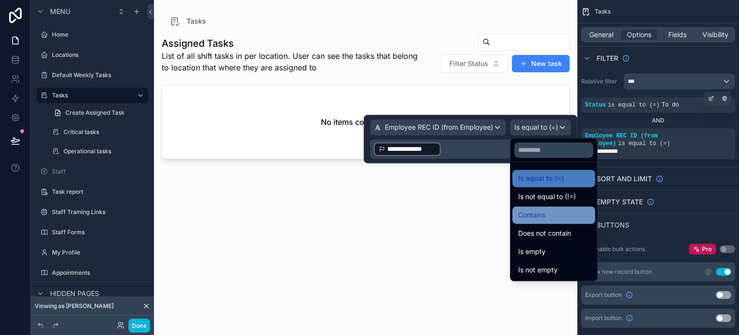
click at [568, 210] on div "Contains" at bounding box center [553, 215] width 71 height 12
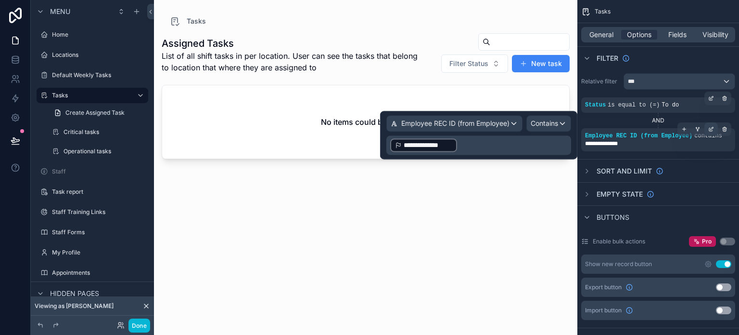
click at [712, 129] on icon "scrollable content" at bounding box center [712, 128] width 3 height 3
click at [504, 148] on p "**********" at bounding box center [479, 144] width 179 height 15
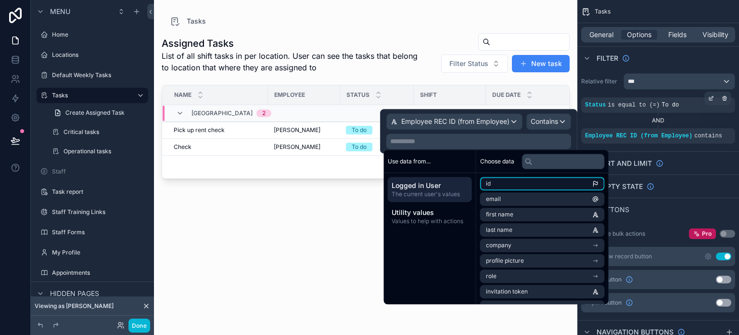
click at [495, 186] on li "id" at bounding box center [542, 183] width 125 height 13
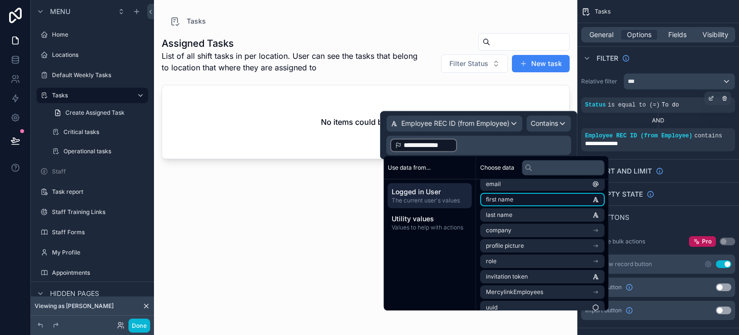
scroll to position [29, 0]
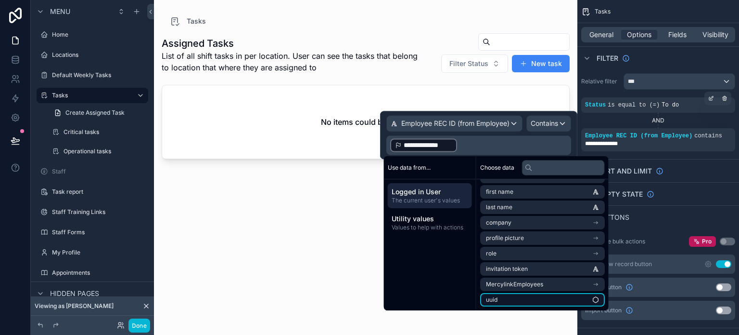
click at [551, 304] on li "uuid" at bounding box center [542, 299] width 125 height 13
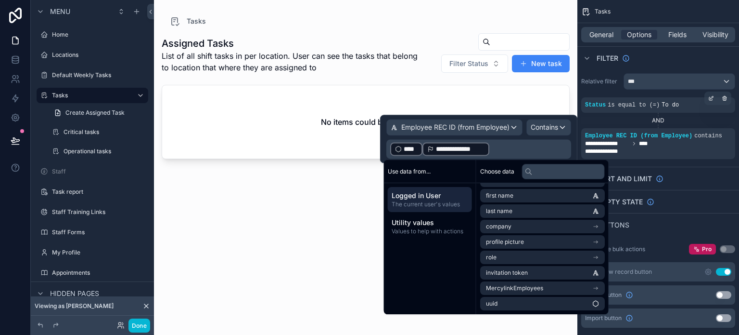
click at [406, 148] on span "****" at bounding box center [411, 149] width 14 height 10
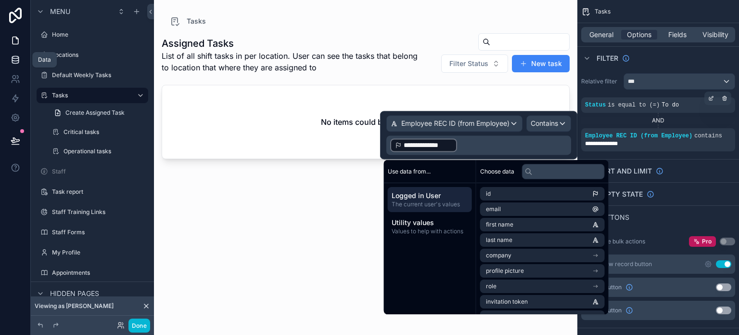
click at [12, 65] on link at bounding box center [15, 59] width 30 height 19
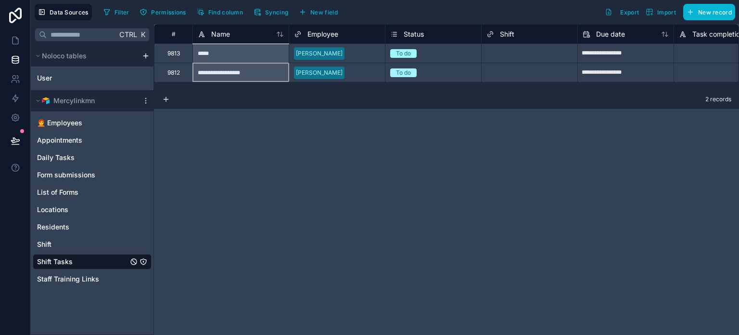
click at [258, 64] on div "**********" at bounding box center [241, 72] width 96 height 19
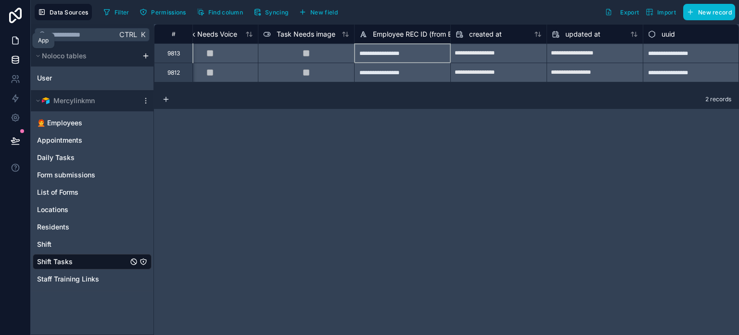
click at [15, 39] on icon at bounding box center [16, 41] width 10 height 10
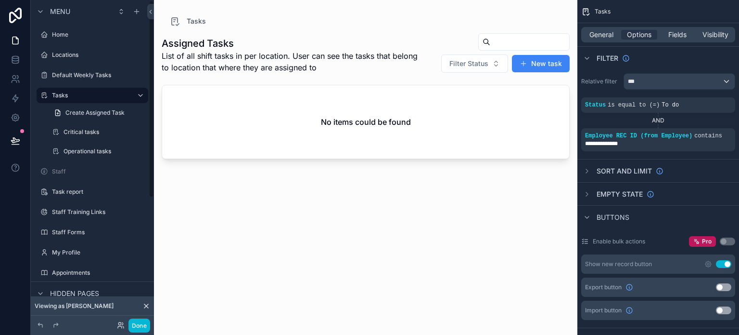
click at [391, 163] on div "Assigned Tasks List of all shift tasks in per location. User can see the tasks …" at bounding box center [366, 175] width 408 height 296
click at [713, 132] on div "scrollable content" at bounding box center [711, 128] width 13 height 13
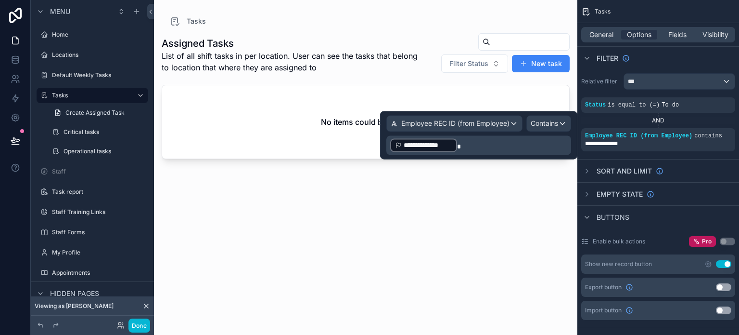
click at [535, 140] on p "**********" at bounding box center [479, 144] width 179 height 15
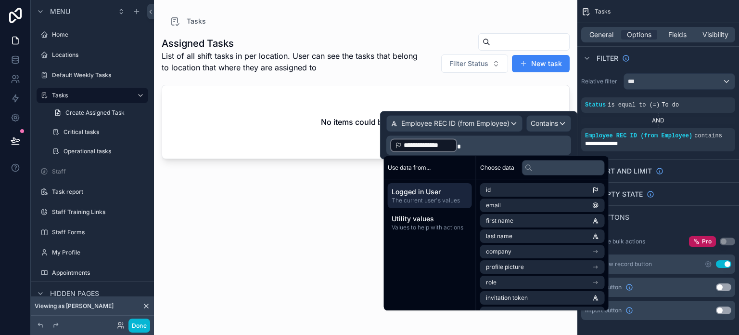
click at [413, 190] on span "Logged in User" at bounding box center [430, 192] width 77 height 10
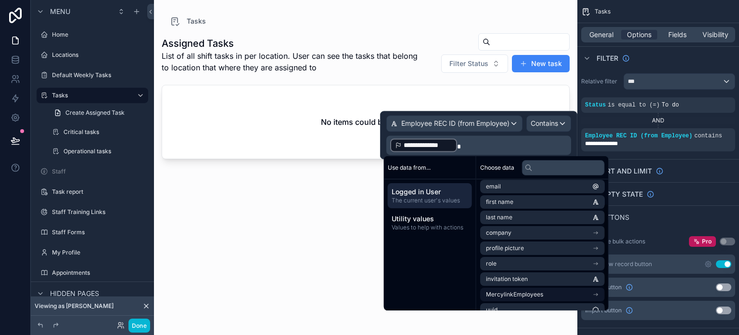
scroll to position [29, 0]
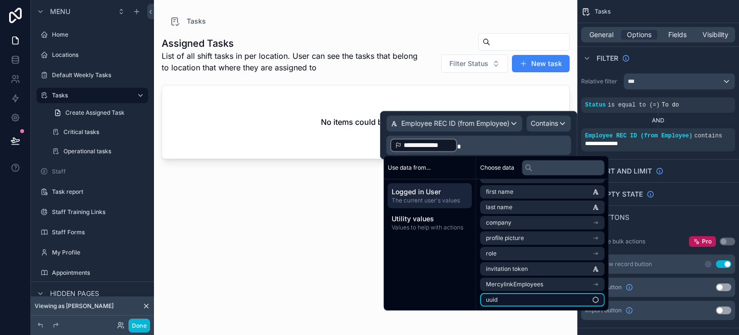
click at [528, 296] on li "uuid" at bounding box center [542, 299] width 125 height 13
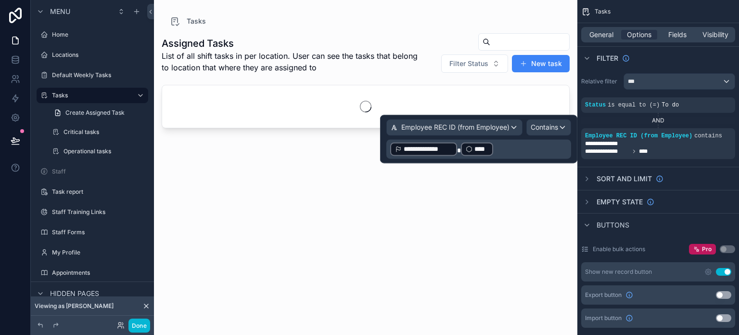
click at [501, 154] on p "**********" at bounding box center [479, 148] width 179 height 15
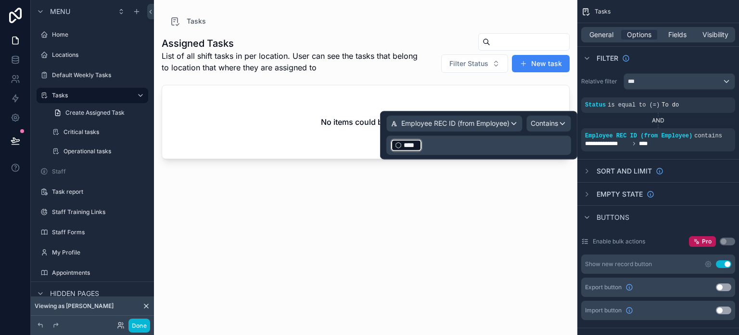
click at [498, 153] on div "﻿ **** ﻿ ﻿" at bounding box center [478, 144] width 185 height 19
click at [695, 152] on div "**********" at bounding box center [659, 112] width 162 height 86
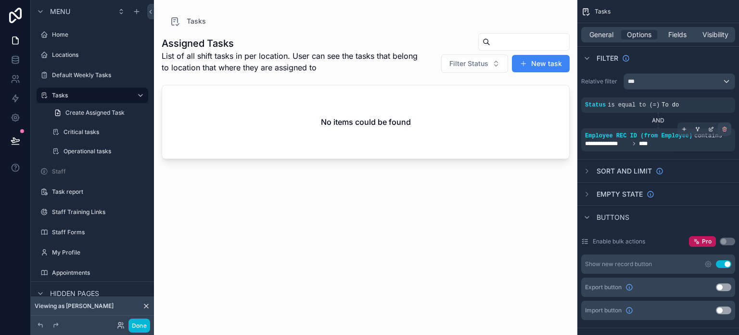
click at [722, 128] on icon "scrollable content" at bounding box center [725, 129] width 6 height 6
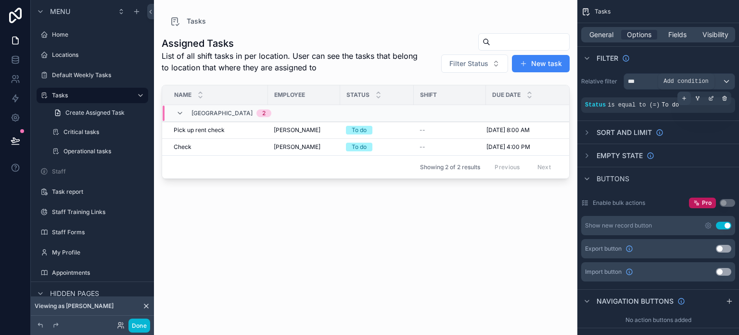
click at [689, 98] on div "scrollable content" at bounding box center [684, 97] width 13 height 13
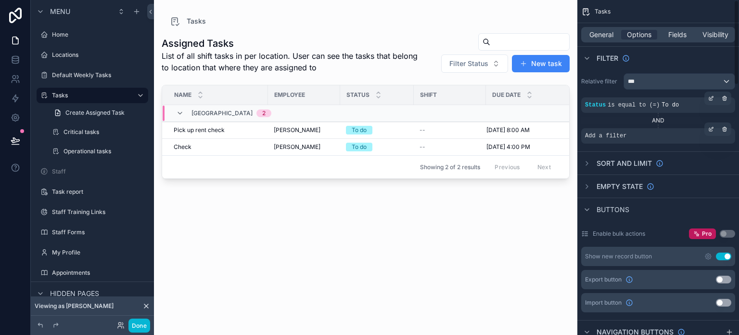
click at [632, 137] on div "Add a filter" at bounding box center [658, 135] width 154 height 15
click at [714, 128] on icon "scrollable content" at bounding box center [711, 129] width 6 height 6
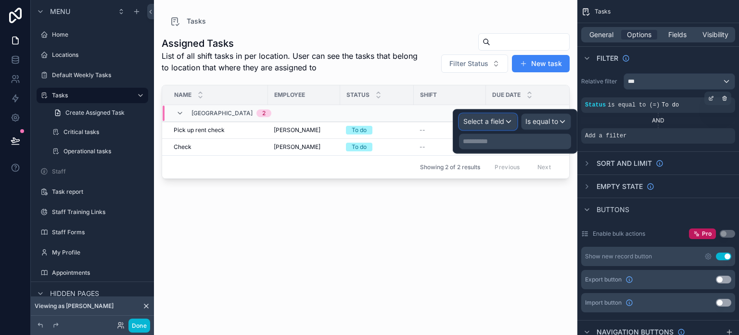
click at [473, 116] on div "Select a field" at bounding box center [488, 121] width 57 height 15
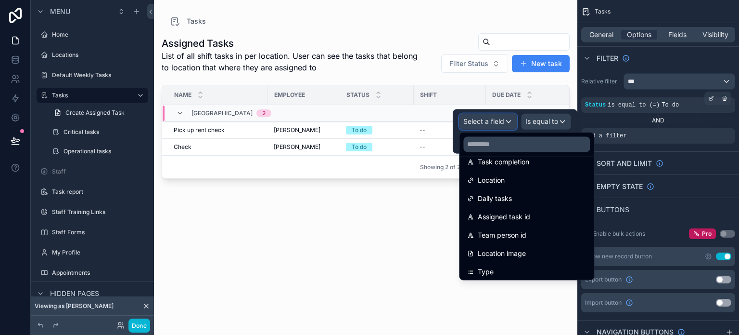
scroll to position [193, 0]
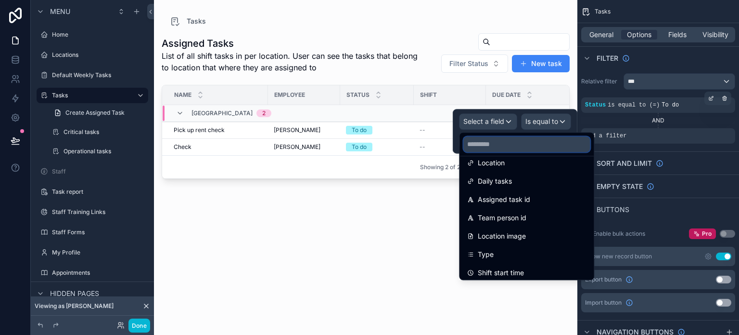
click at [490, 142] on input "text" at bounding box center [527, 143] width 127 height 15
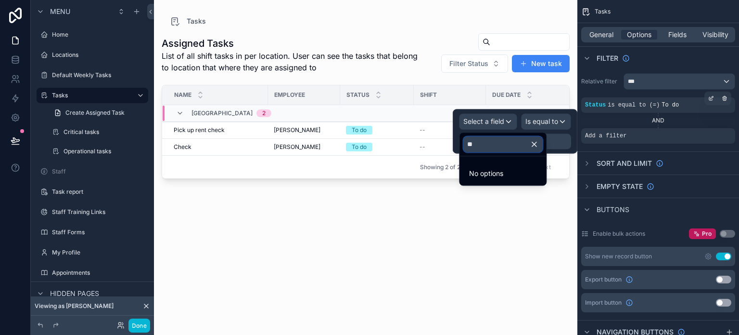
type input "*"
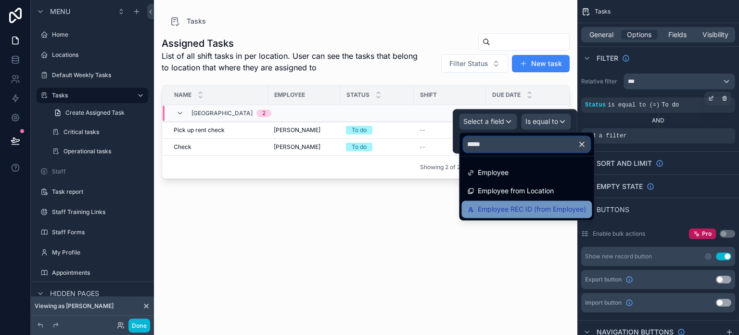
type input "*****"
click at [509, 210] on span "Employee REC ID (from Employee)" at bounding box center [532, 209] width 108 height 12
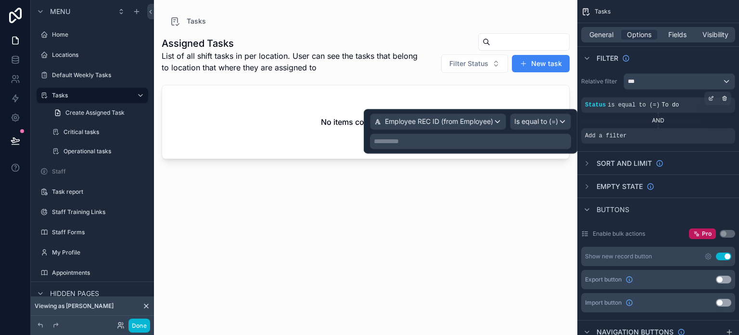
click at [478, 142] on p "**********" at bounding box center [471, 141] width 195 height 10
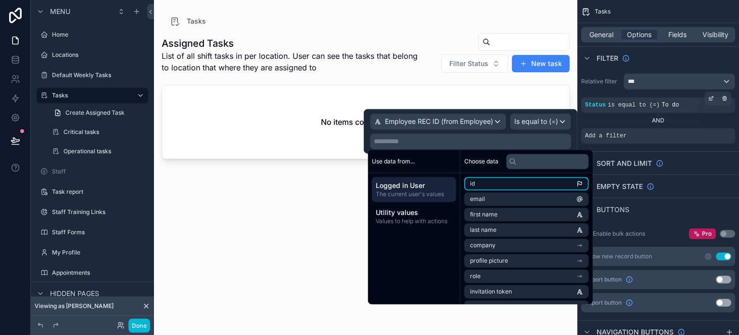
click at [498, 184] on li "id" at bounding box center [526, 183] width 125 height 13
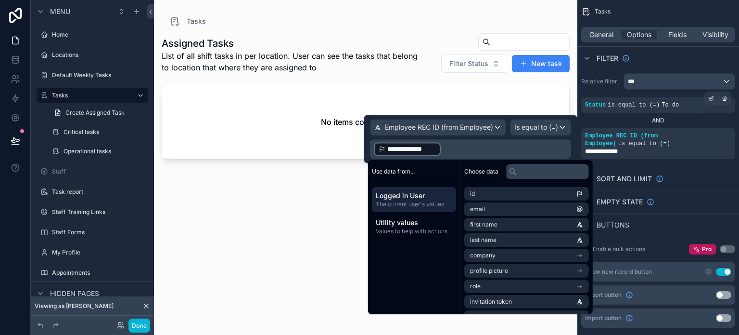
click at [454, 151] on p "**********" at bounding box center [471, 148] width 195 height 15
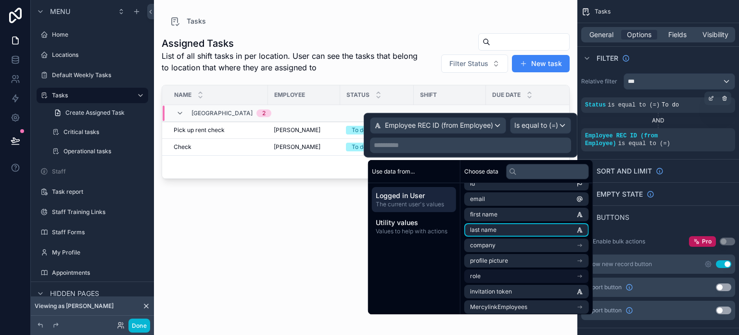
scroll to position [29, 0]
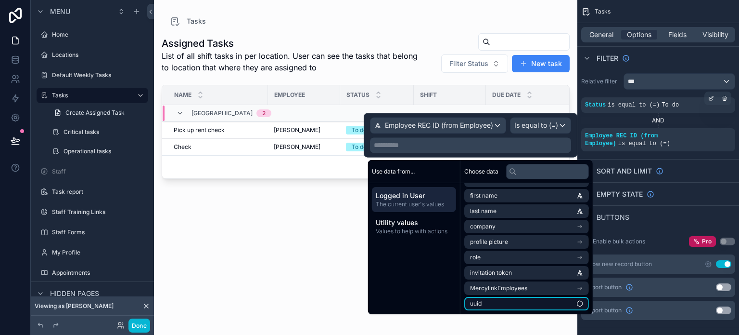
click at [496, 309] on li "uuid" at bounding box center [526, 302] width 125 height 13
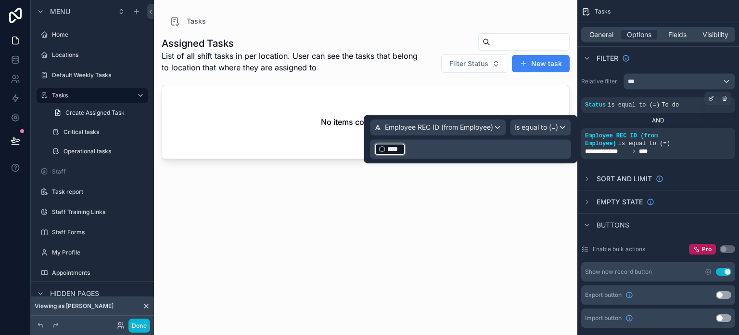
click at [419, 149] on p "﻿ **** ﻿ ﻿" at bounding box center [471, 148] width 195 height 15
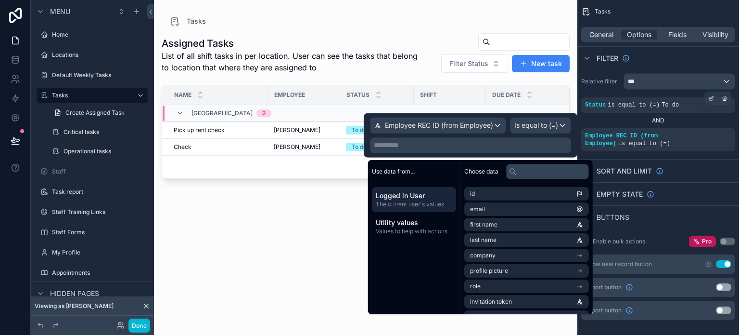
click at [402, 104] on table "Name Employee Status Shift Due date [GEOGRAPHIC_DATA] 2 Pick up rent check Pick…" at bounding box center [381, 120] width 438 height 70
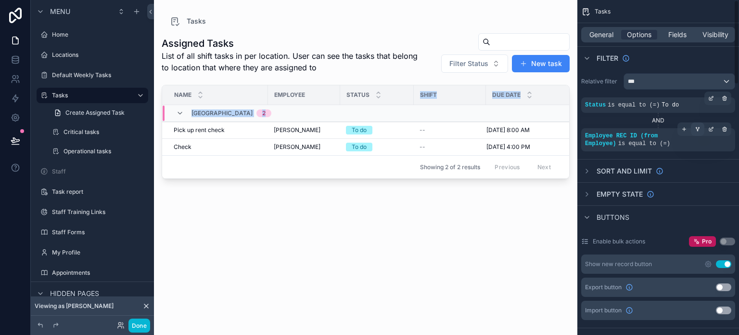
drag, startPoint x: 664, startPoint y: 139, endPoint x: 696, endPoint y: 134, distance: 32.2
click at [664, 140] on div "Employee REC ID (from Employee) is equal to (=)" at bounding box center [658, 139] width 146 height 15
click at [714, 129] on div "scrollable content" at bounding box center [711, 128] width 13 height 13
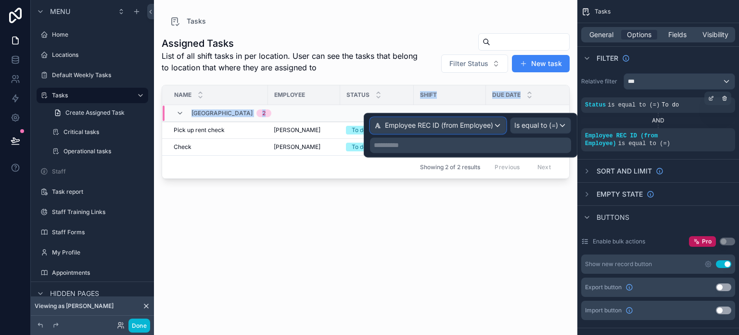
click at [383, 125] on div "Employee REC ID (from Employee)" at bounding box center [433, 125] width 119 height 10
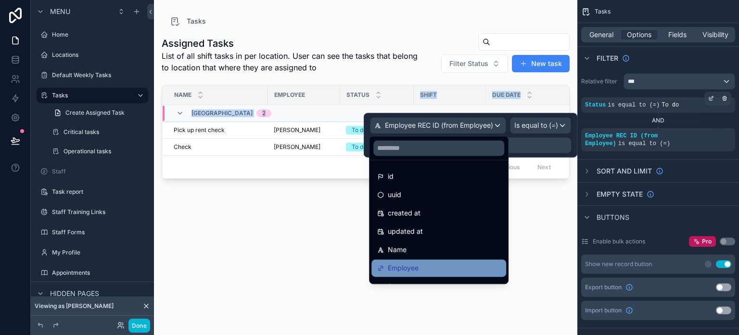
click at [416, 269] on span "Employee" at bounding box center [403, 268] width 31 height 12
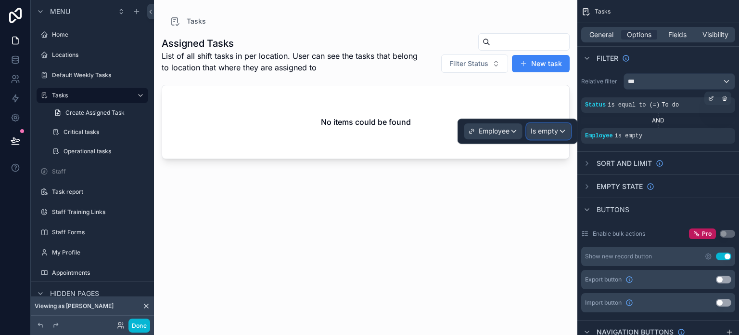
click at [562, 124] on div "Is empty" at bounding box center [549, 130] width 44 height 15
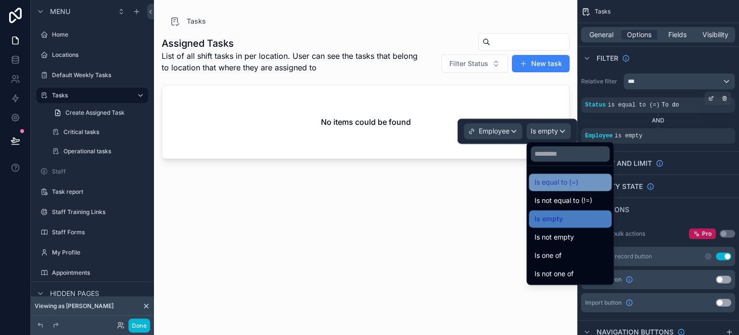
click at [559, 181] on span "Is equal to (=)" at bounding box center [557, 182] width 44 height 12
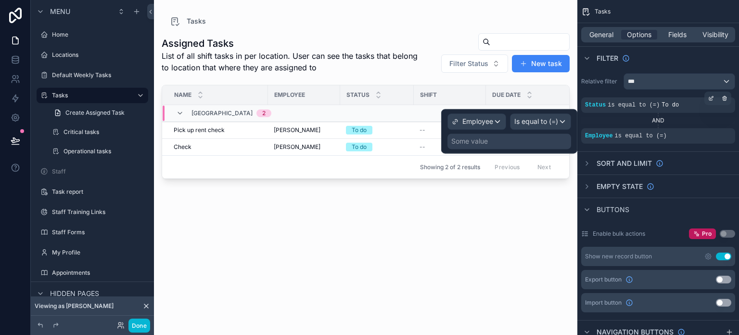
click at [539, 142] on div "Some value" at bounding box center [510, 140] width 124 height 15
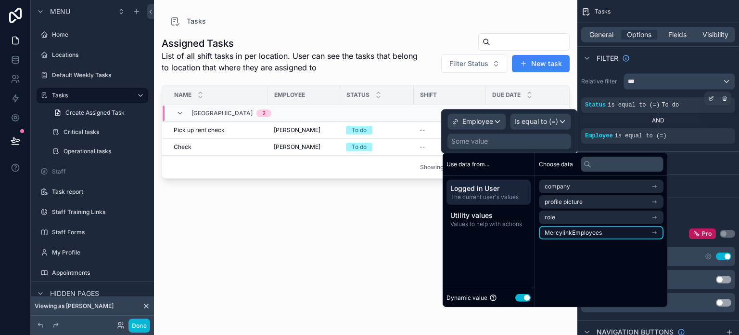
click at [630, 234] on li "MercylinkEmployees" at bounding box center [601, 232] width 125 height 13
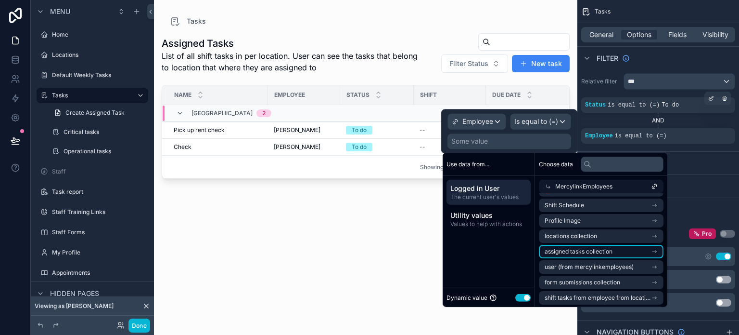
scroll to position [46, 0]
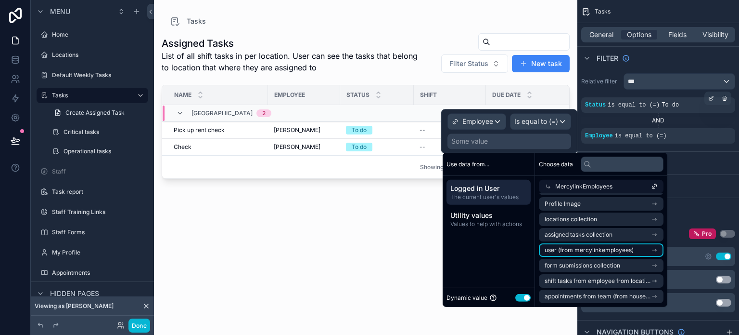
click at [605, 254] on li "user (from mercylinkemployees)" at bounding box center [601, 249] width 125 height 13
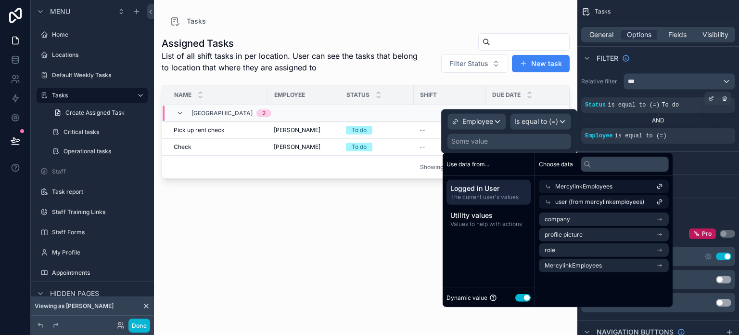
scroll to position [0, 0]
click at [498, 189] on span "Logged in User" at bounding box center [489, 188] width 77 height 10
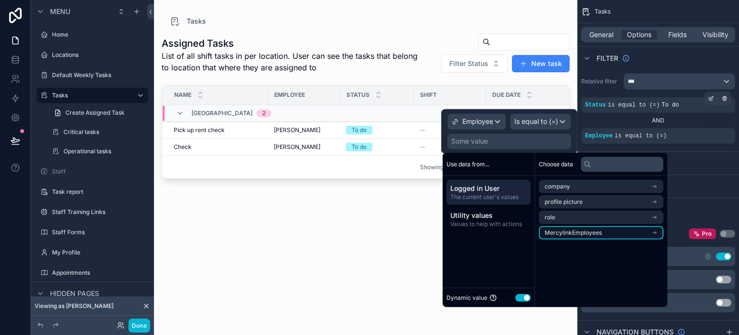
click at [664, 233] on li "MercylinkEmployees" at bounding box center [601, 232] width 125 height 13
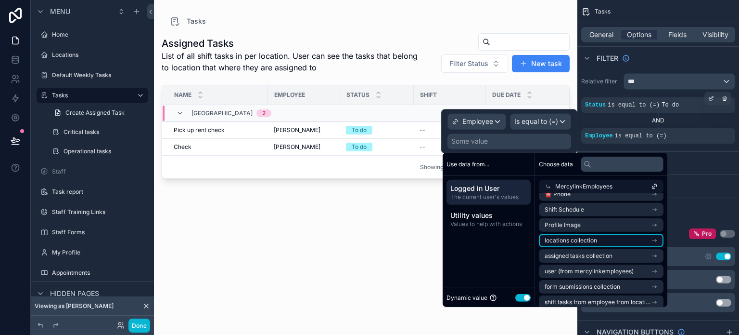
scroll to position [46, 0]
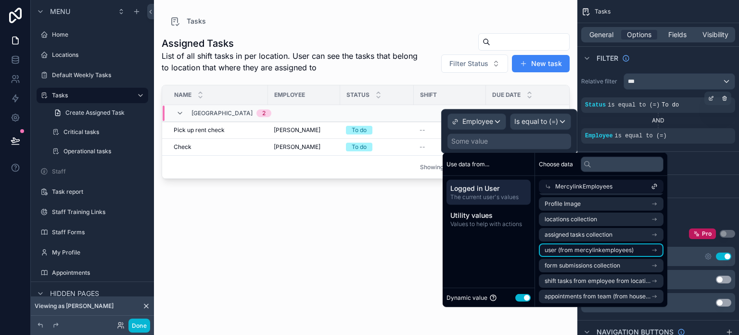
click at [567, 253] on span "user (from mercylinkemployees)" at bounding box center [589, 250] width 89 height 8
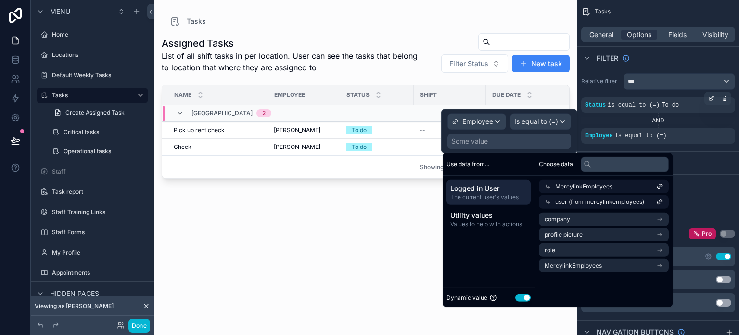
scroll to position [0, 0]
click at [481, 196] on span "The current user's values" at bounding box center [489, 197] width 77 height 8
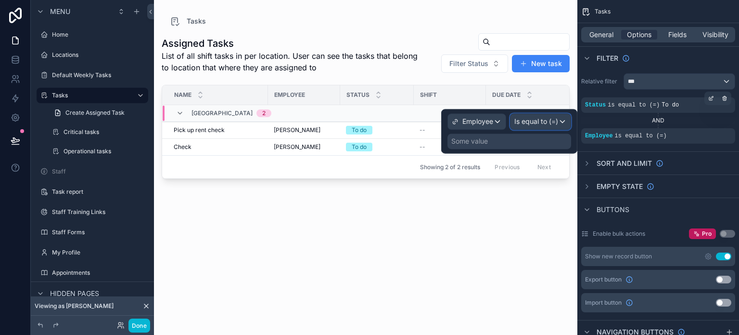
click at [539, 122] on span "Is equal to (=)" at bounding box center [537, 121] width 44 height 10
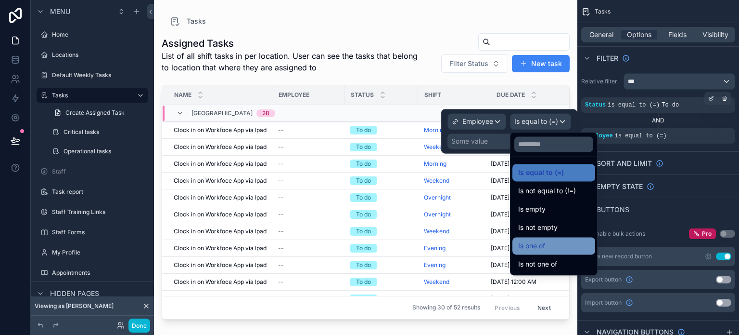
click at [544, 246] on span "Is one of" at bounding box center [531, 246] width 27 height 12
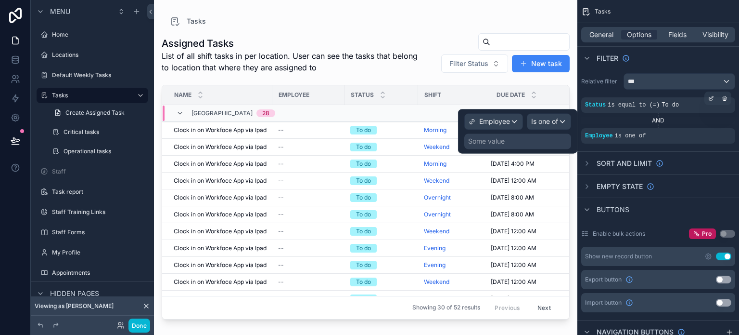
click at [514, 143] on div "Some value" at bounding box center [517, 140] width 107 height 15
click at [497, 122] on span "Employee" at bounding box center [494, 121] width 31 height 10
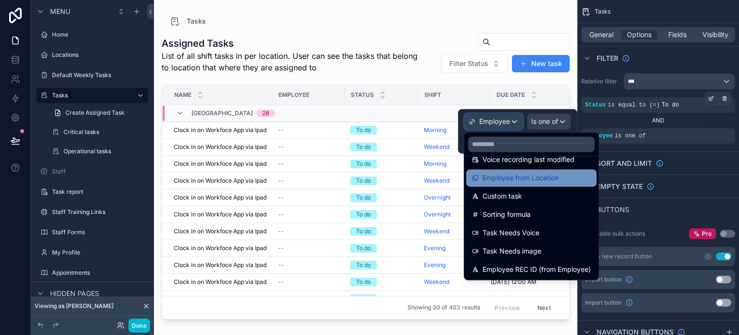
scroll to position [507, 0]
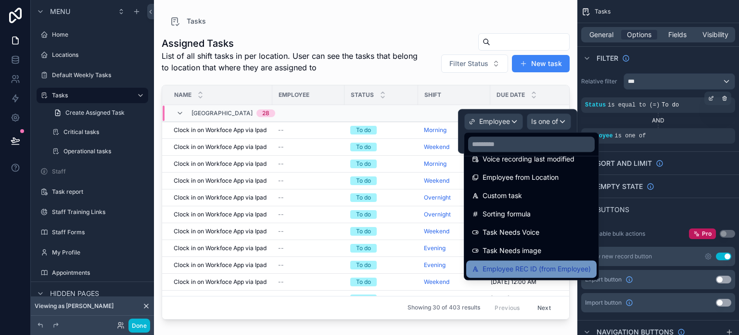
click at [518, 266] on span "Employee REC ID (from Employee)" at bounding box center [537, 269] width 108 height 12
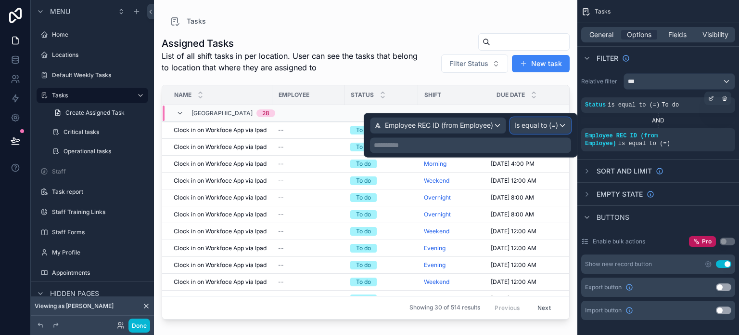
click at [541, 125] on span "Is equal to (=)" at bounding box center [537, 125] width 44 height 10
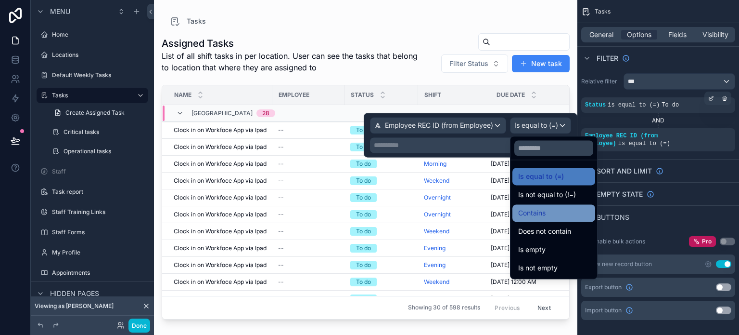
click at [543, 209] on span "Contains" at bounding box center [531, 213] width 27 height 12
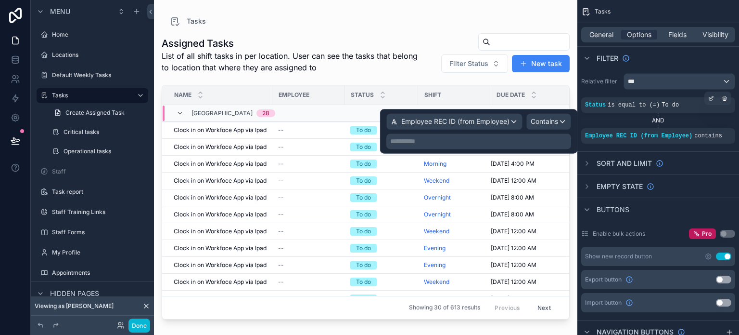
click at [479, 144] on p "**********" at bounding box center [479, 141] width 179 height 10
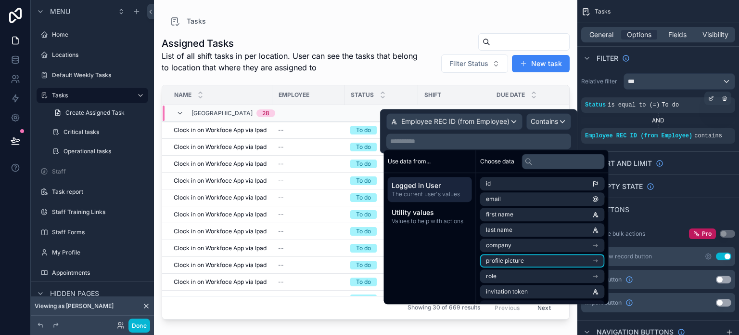
scroll to position [29, 0]
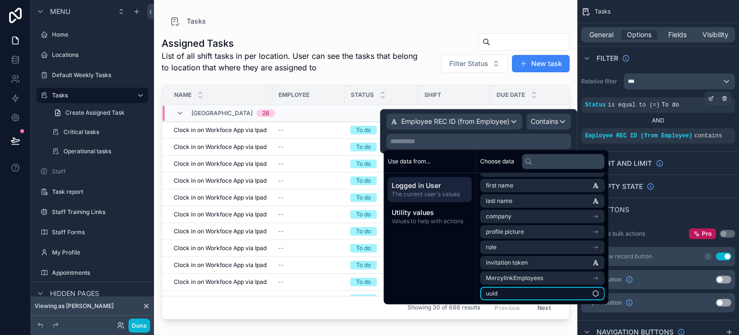
click at [528, 296] on li "uuid" at bounding box center [542, 292] width 125 height 13
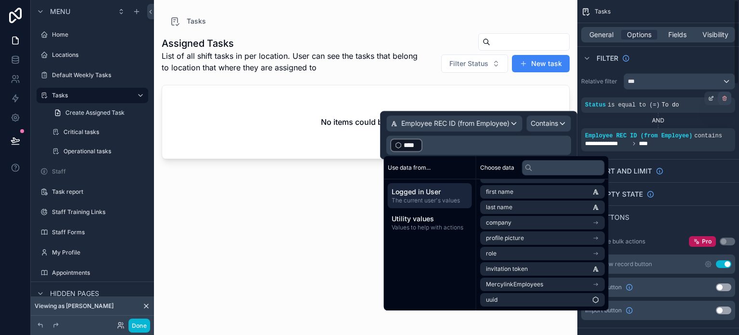
click at [723, 97] on icon "scrollable content" at bounding box center [725, 97] width 4 height 0
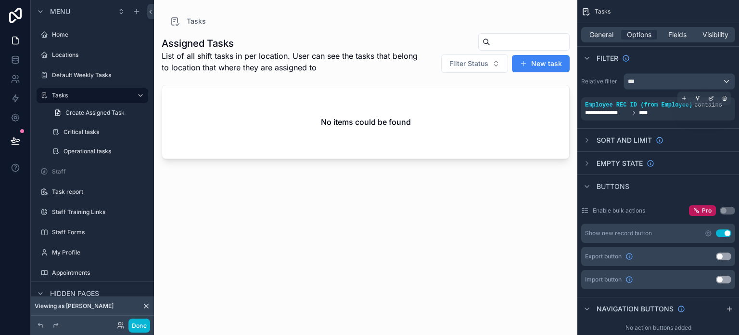
click at [699, 111] on div "**********" at bounding box center [658, 113] width 146 height 8
click at [713, 98] on icon "scrollable content" at bounding box center [711, 98] width 6 height 6
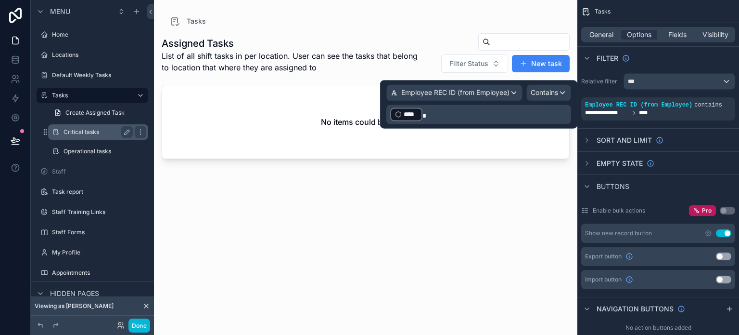
click at [97, 131] on label "Critical tasks" at bounding box center [96, 132] width 65 height 8
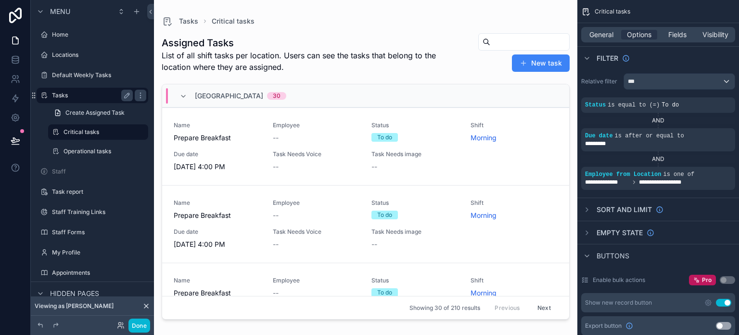
click at [98, 98] on label "Tasks" at bounding box center [90, 95] width 77 height 8
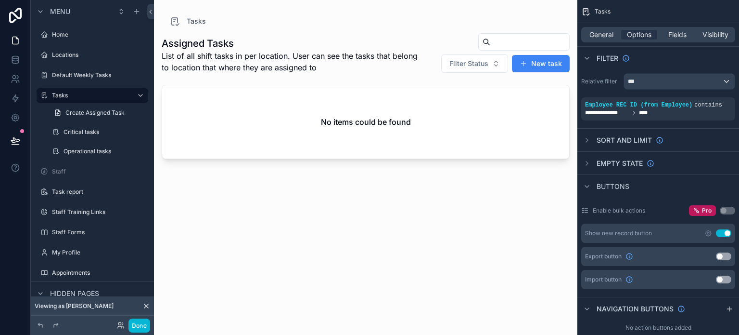
click at [313, 210] on div "Assigned Tasks List of all shift tasks in per location. User can see the tasks …" at bounding box center [366, 175] width 408 height 296
click at [635, 104] on span "Employee REC ID (from Employee)" at bounding box center [638, 105] width 107 height 7
click at [708, 99] on icon "scrollable content" at bounding box center [711, 98] width 6 height 6
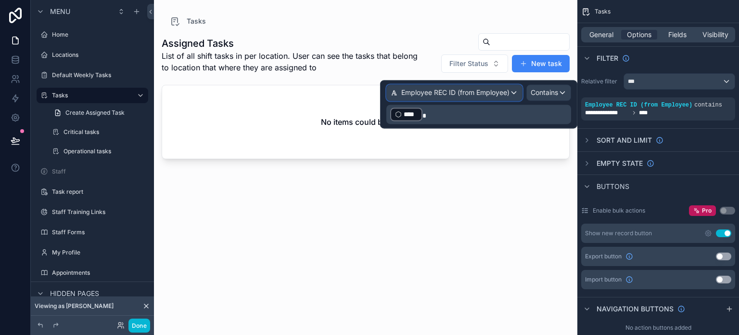
click at [472, 96] on span "Employee REC ID (from Employee)" at bounding box center [455, 93] width 108 height 10
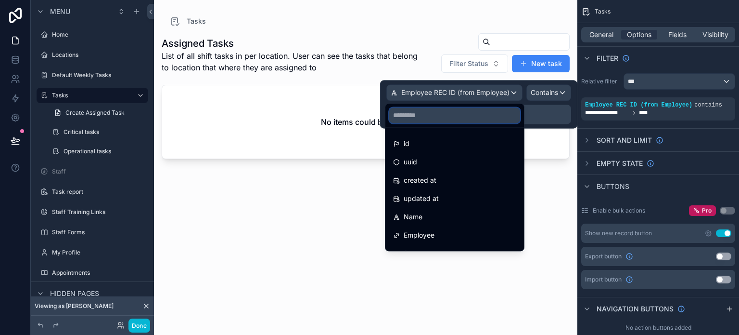
click at [426, 111] on input "text" at bounding box center [454, 114] width 131 height 15
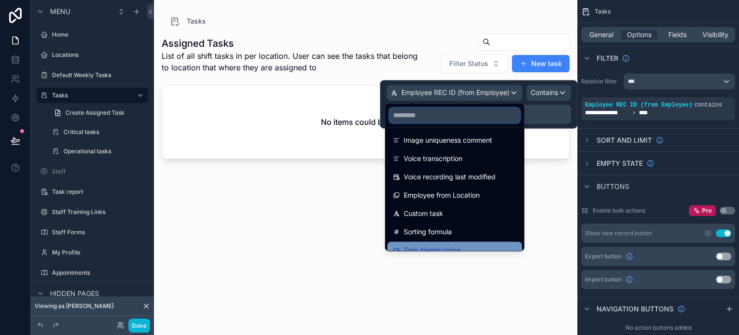
scroll to position [507, 0]
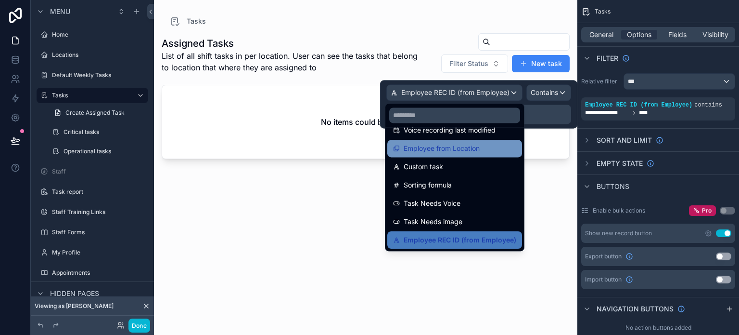
click at [451, 142] on span "Employee from Location" at bounding box center [442, 148] width 76 height 12
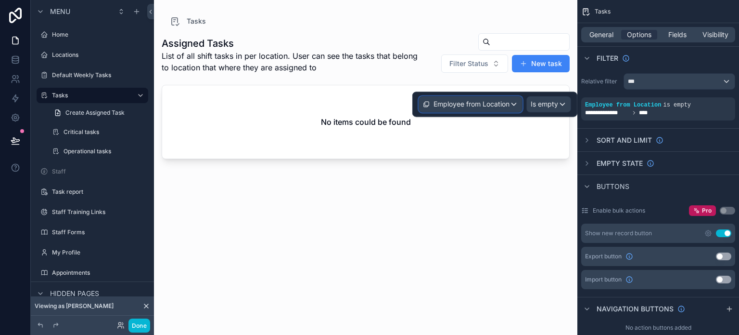
click at [490, 105] on span "Employee from Location" at bounding box center [472, 104] width 76 height 10
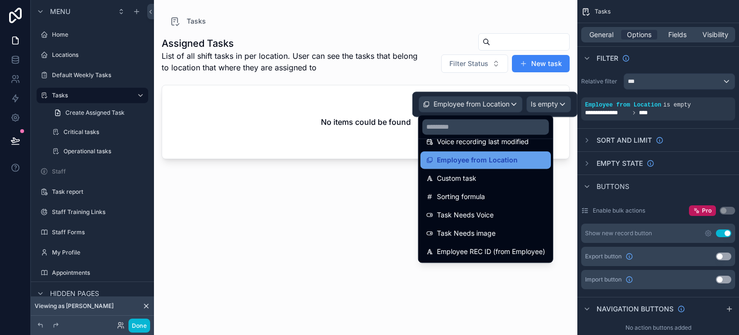
click at [500, 163] on span "Employee from Location" at bounding box center [477, 160] width 81 height 12
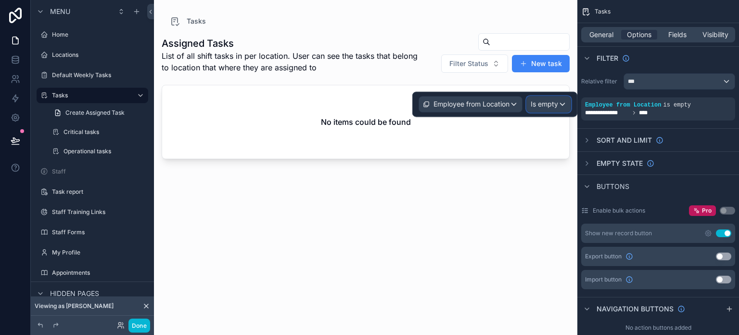
click at [548, 102] on span "Is empty" at bounding box center [544, 104] width 27 height 10
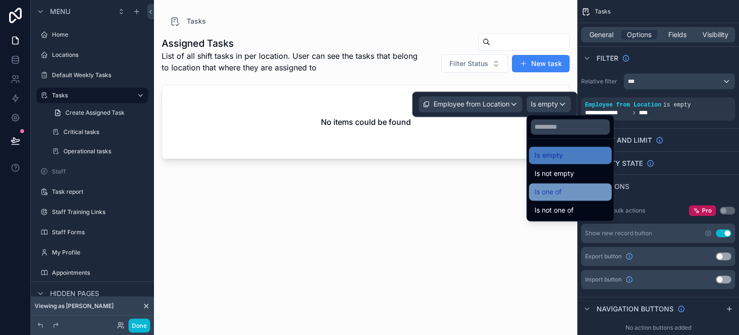
click at [560, 195] on span "Is one of" at bounding box center [548, 192] width 27 height 12
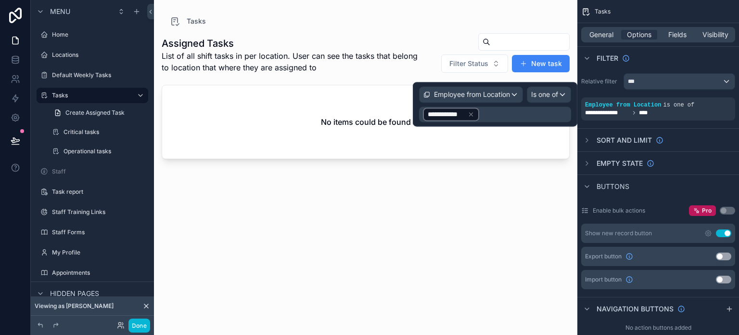
click at [495, 117] on div "**********" at bounding box center [495, 113] width 152 height 15
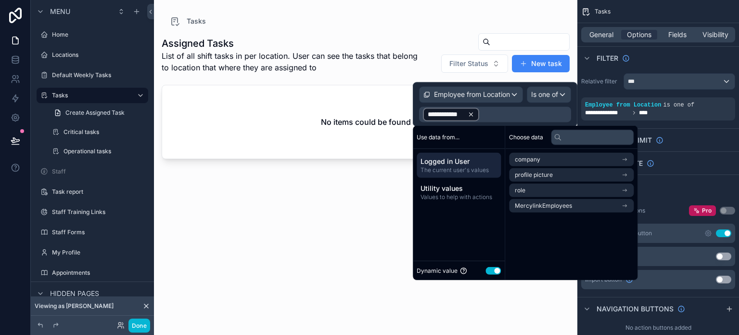
click at [469, 113] on icon at bounding box center [471, 114] width 7 height 7
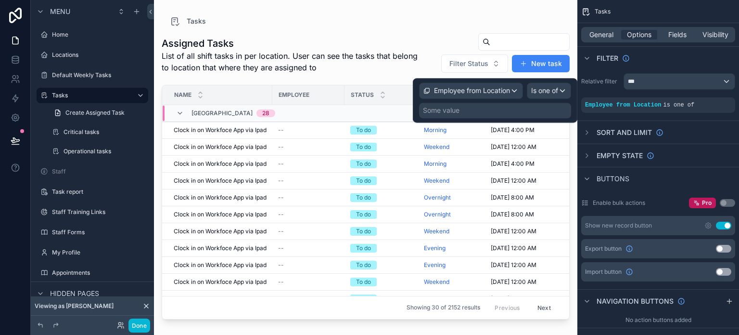
click at [454, 112] on div "Some value" at bounding box center [441, 110] width 37 height 10
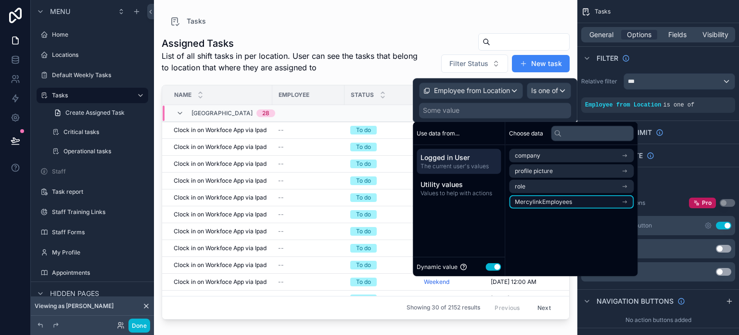
click at [554, 203] on span "MercylinkEmployees" at bounding box center [543, 202] width 57 height 8
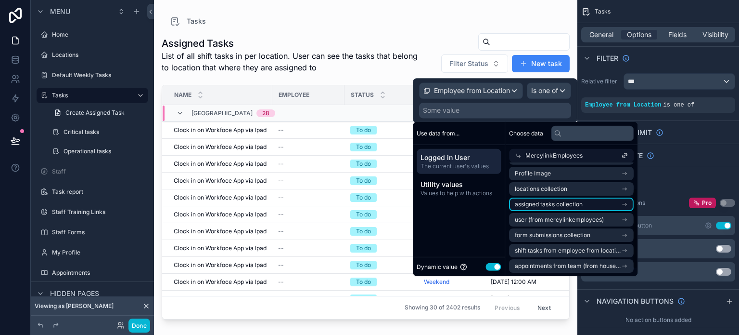
scroll to position [46, 0]
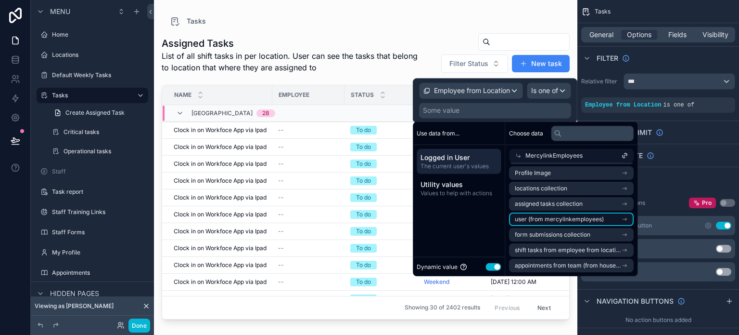
click at [589, 220] on span "user (from mercylinkemployees)" at bounding box center [559, 219] width 89 height 8
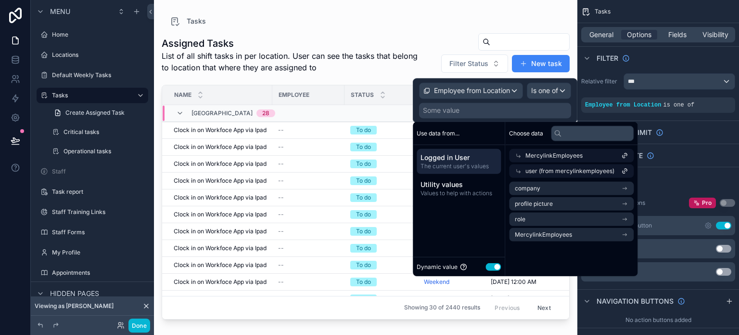
click at [529, 150] on div "MercylinkEmployees" at bounding box center [571, 155] width 125 height 13
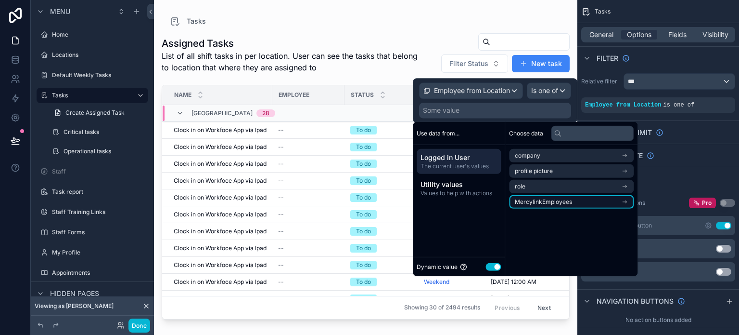
click at [547, 204] on span "MercylinkEmployees" at bounding box center [543, 202] width 57 height 8
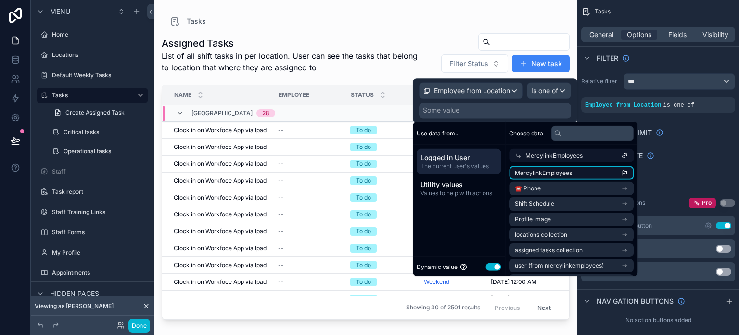
click at [553, 171] on span "MercylinkEmployees" at bounding box center [543, 173] width 57 height 8
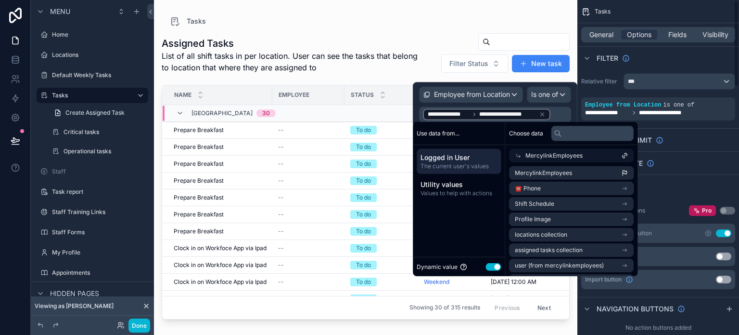
click at [682, 186] on div "Buttons" at bounding box center [659, 185] width 162 height 23
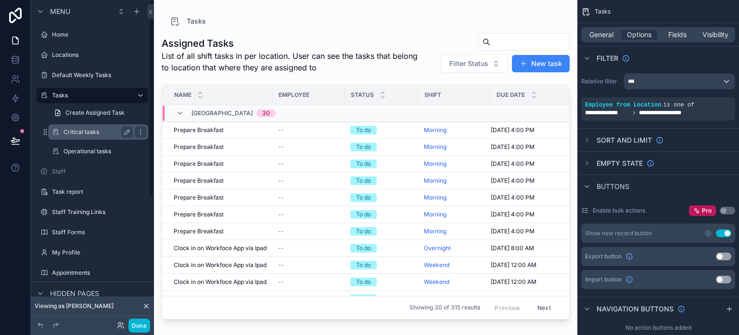
click at [91, 131] on label "Critical tasks" at bounding box center [96, 132] width 65 height 8
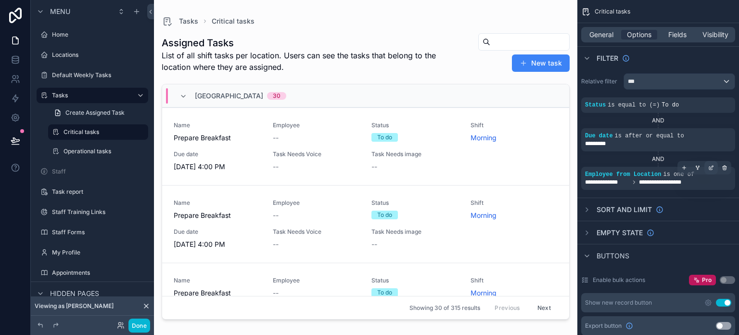
click at [711, 167] on icon "scrollable content" at bounding box center [712, 166] width 3 height 3
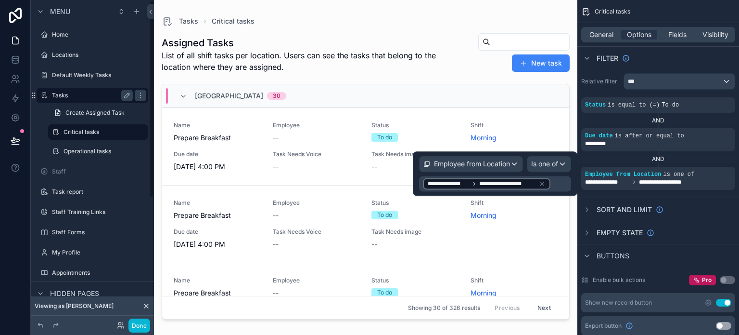
click at [92, 98] on label "Tasks" at bounding box center [90, 95] width 77 height 8
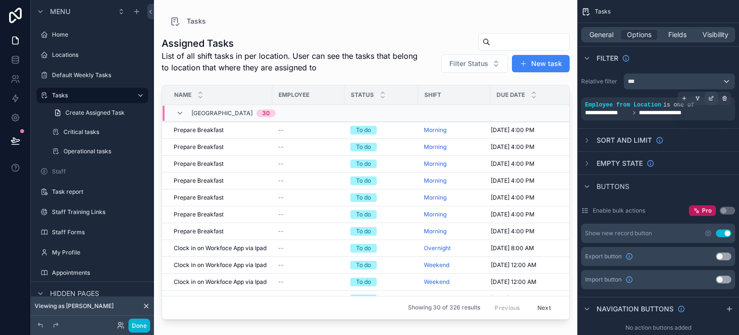
click at [707, 96] on div "scrollable content" at bounding box center [711, 97] width 13 height 13
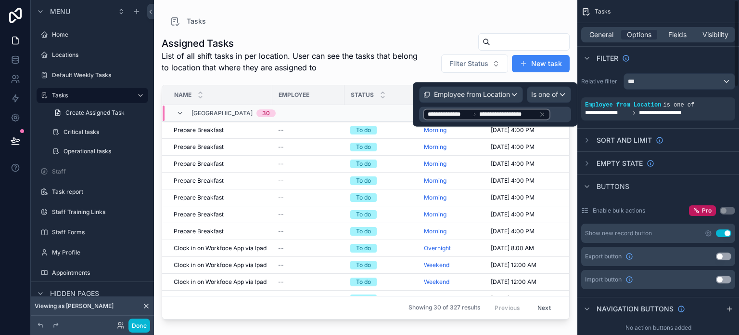
click at [601, 92] on div "**********" at bounding box center [659, 96] width 162 height 55
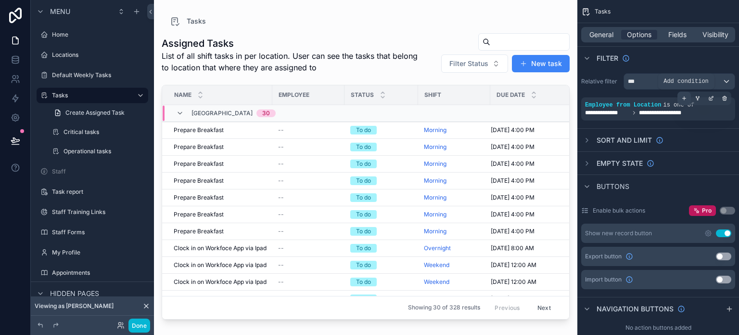
click at [685, 96] on icon "scrollable content" at bounding box center [685, 98] width 6 height 6
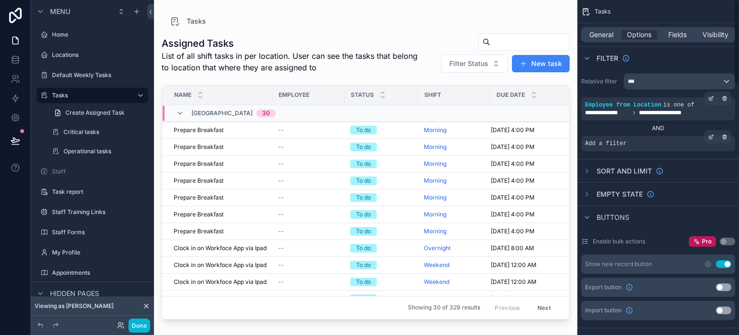
click at [600, 143] on span "Add a filter" at bounding box center [605, 144] width 41 height 8
click at [707, 134] on div "AND" at bounding box center [658, 127] width 154 height 15
click at [711, 138] on icon "scrollable content" at bounding box center [711, 137] width 6 height 6
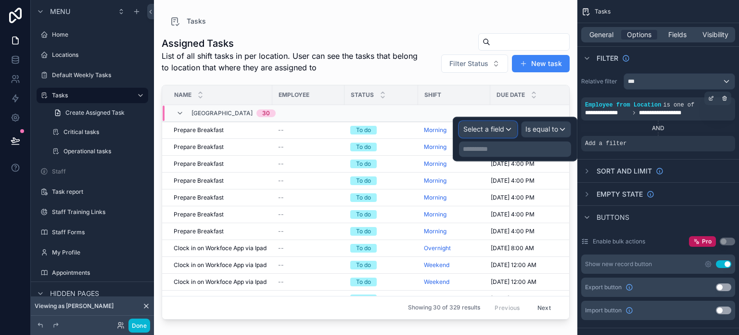
click at [484, 127] on span "Select a field" at bounding box center [484, 129] width 41 height 8
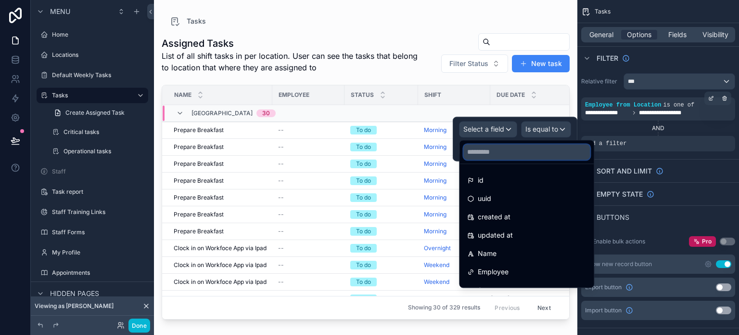
click at [494, 155] on input "text" at bounding box center [527, 151] width 127 height 15
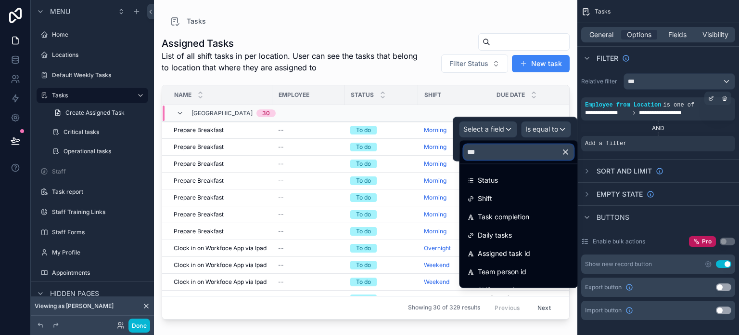
type input "****"
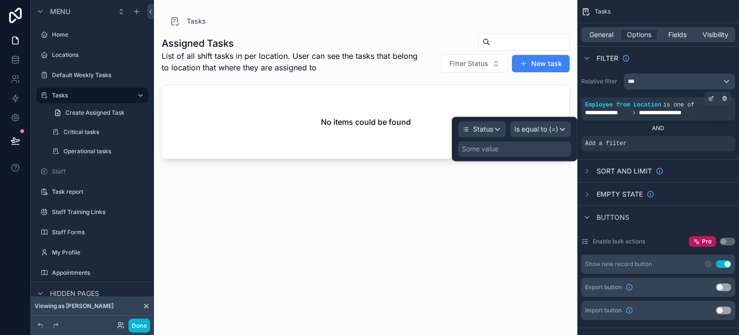
click at [506, 130] on div "Status Is equal to (=)" at bounding box center [514, 129] width 113 height 16
click at [529, 151] on div "Some value" at bounding box center [514, 148] width 113 height 15
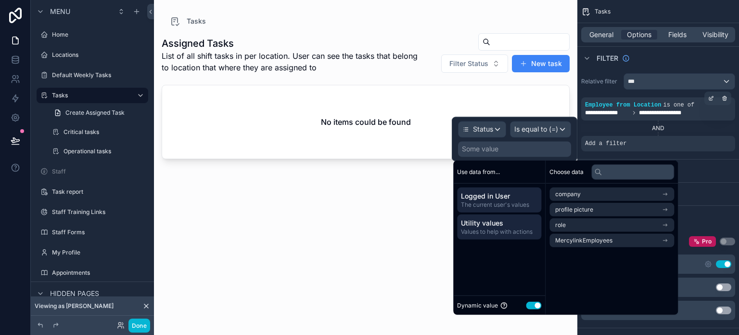
click at [498, 228] on span "Values to help with actions" at bounding box center [499, 232] width 77 height 8
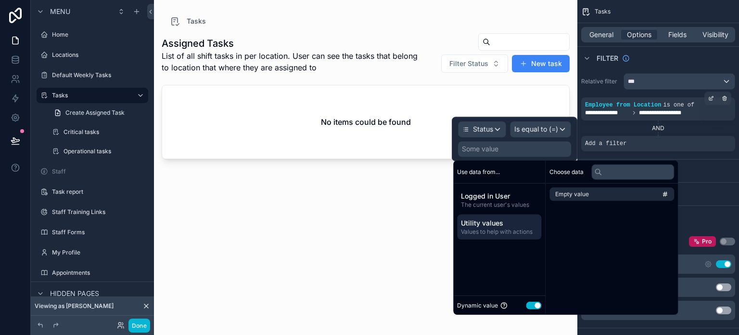
drag, startPoint x: 532, startPoint y: 304, endPoint x: 547, endPoint y: 269, distance: 38.0
click at [532, 305] on button "Use setting" at bounding box center [533, 305] width 15 height 8
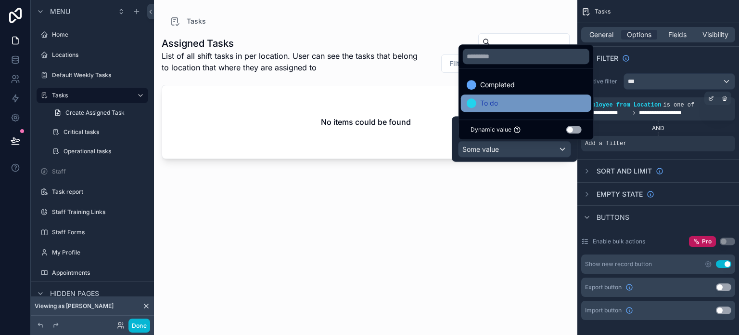
click at [500, 100] on div "To do" at bounding box center [526, 103] width 119 height 12
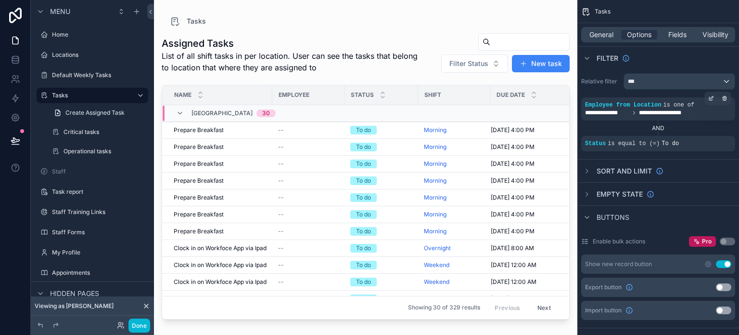
click at [410, 62] on span "List of all shift tasks in per location. User can see the tasks that belong to …" at bounding box center [292, 61] width 260 height 23
click at [684, 140] on div "scrollable content" at bounding box center [684, 136] width 13 height 13
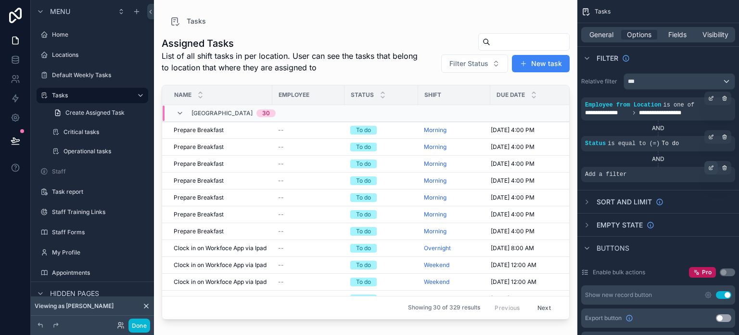
click at [710, 171] on div "scrollable content" at bounding box center [711, 167] width 13 height 13
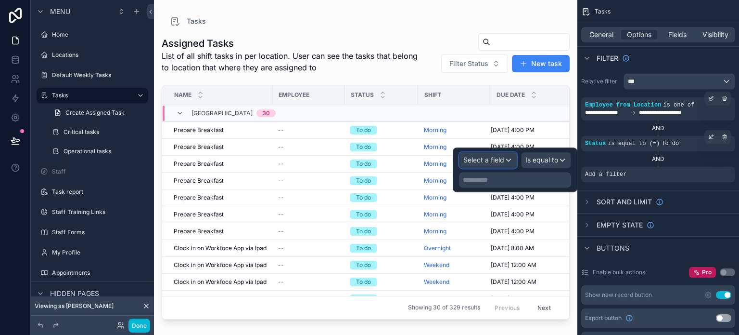
click at [496, 164] on span "Select a field" at bounding box center [484, 160] width 41 height 10
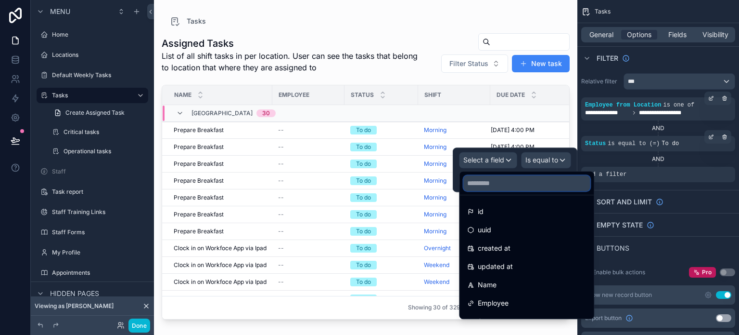
click at [501, 184] on input "text" at bounding box center [527, 182] width 127 height 15
type input "***"
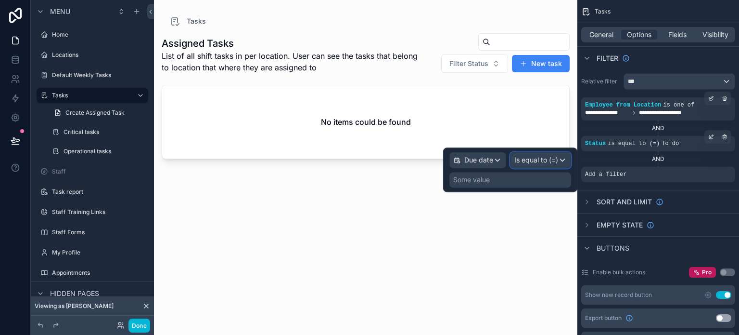
click at [541, 160] on span "Is equal to (=)" at bounding box center [537, 160] width 44 height 10
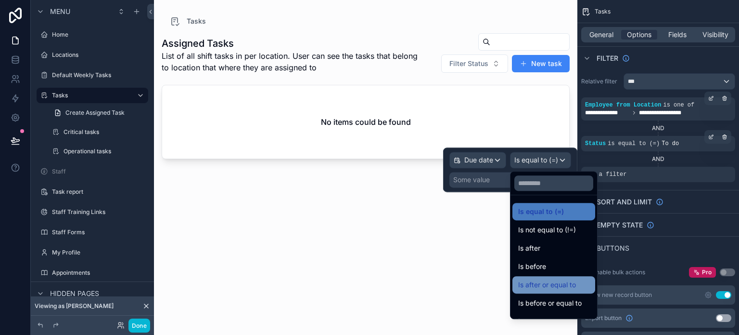
click at [577, 287] on div "Is after or equal to" at bounding box center [553, 285] width 71 height 12
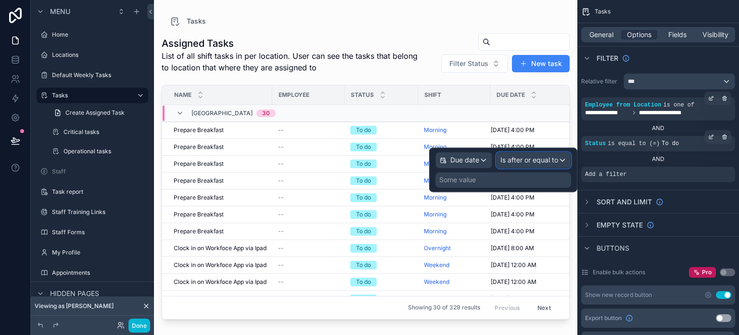
click at [522, 155] on span "Is after or equal to" at bounding box center [530, 160] width 58 height 10
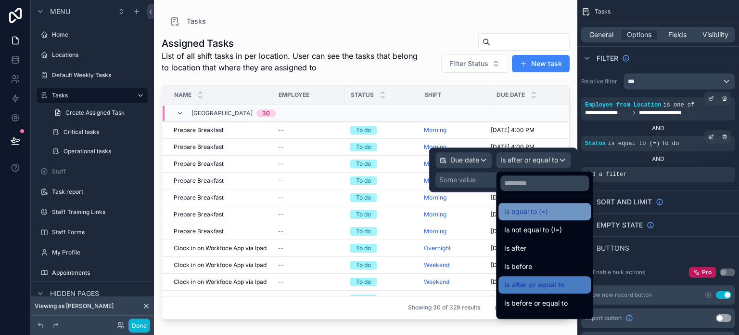
click at [540, 215] on span "Is equal to (=)" at bounding box center [526, 212] width 44 height 12
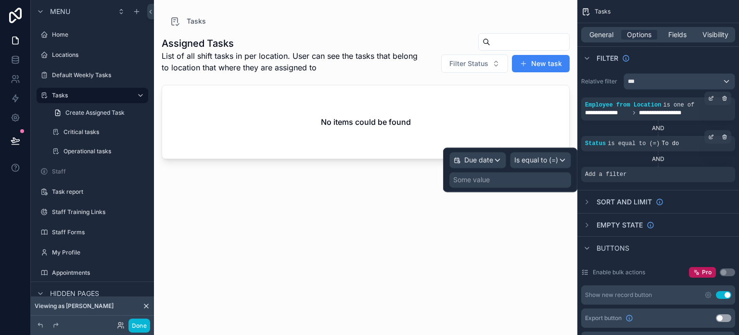
click at [489, 177] on div "Some value" at bounding box center [471, 180] width 37 height 10
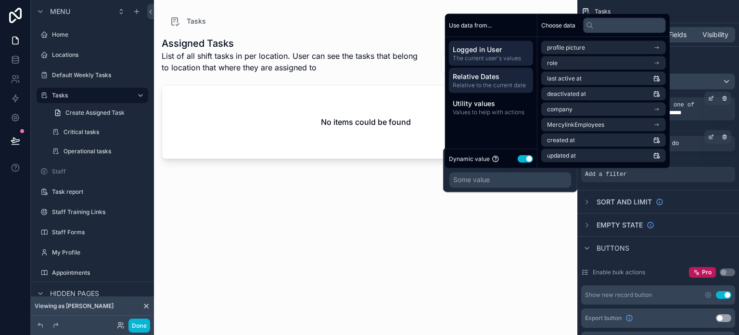
click at [497, 78] on span "Relative Dates" at bounding box center [491, 77] width 77 height 10
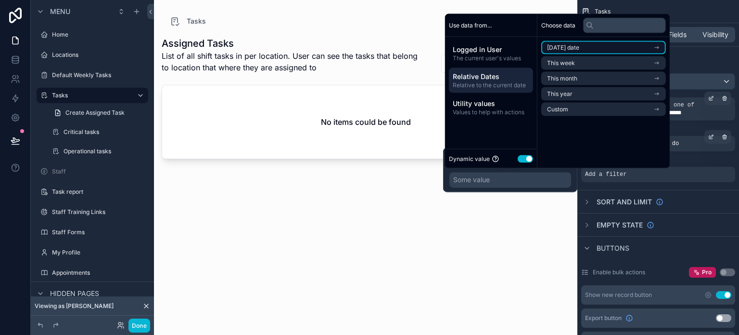
click at [556, 50] on span "[DATE] date" at bounding box center [563, 48] width 32 height 8
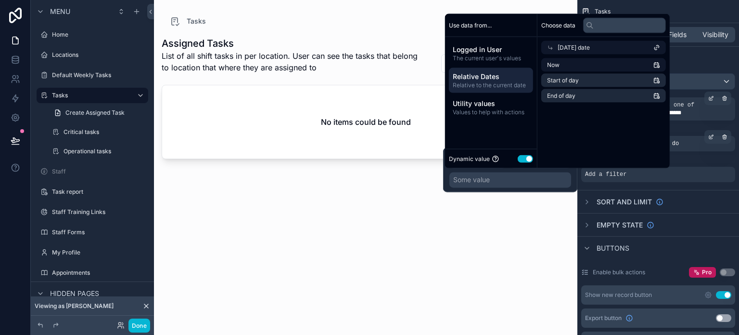
click at [556, 50] on div "[DATE] date" at bounding box center [603, 47] width 125 height 13
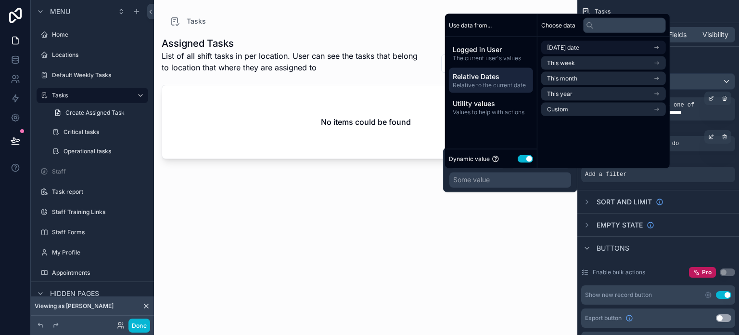
click at [556, 50] on span "[DATE] date" at bounding box center [563, 48] width 32 height 8
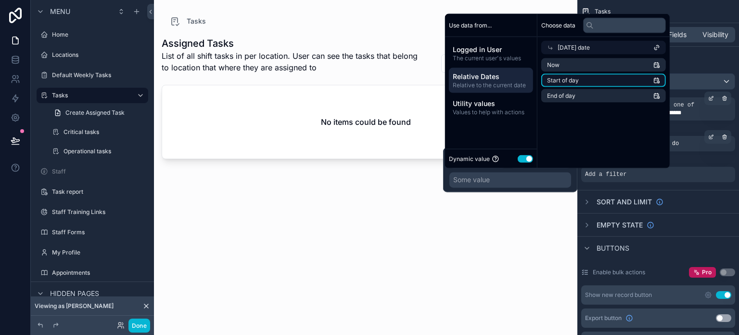
click at [591, 82] on li "Start of day" at bounding box center [603, 80] width 125 height 13
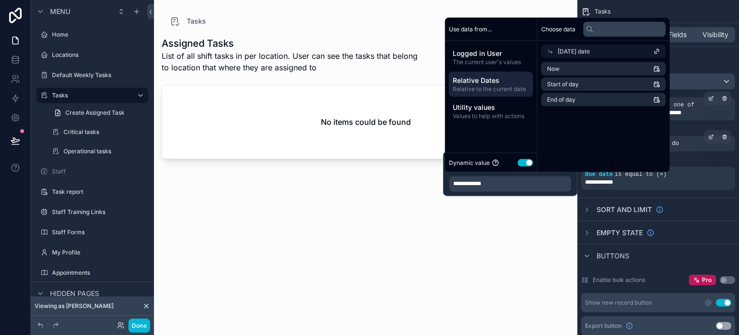
click at [492, 85] on span "Relative to the current date" at bounding box center [491, 89] width 77 height 8
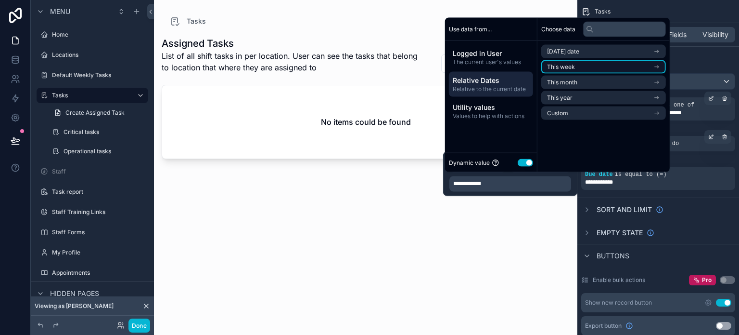
click at [560, 66] on span "This week" at bounding box center [561, 67] width 28 height 8
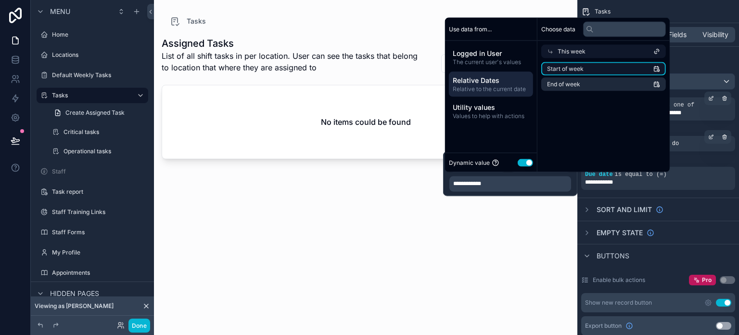
click at [562, 70] on span "Start of week" at bounding box center [565, 69] width 37 height 8
click at [517, 78] on span "Relative Dates" at bounding box center [491, 81] width 77 height 10
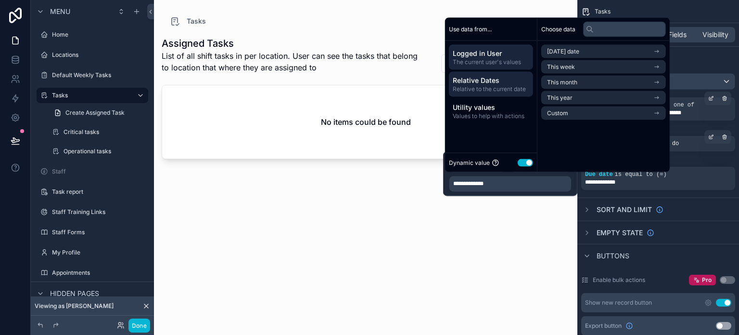
click at [506, 57] on span "Logged in User" at bounding box center [491, 54] width 77 height 10
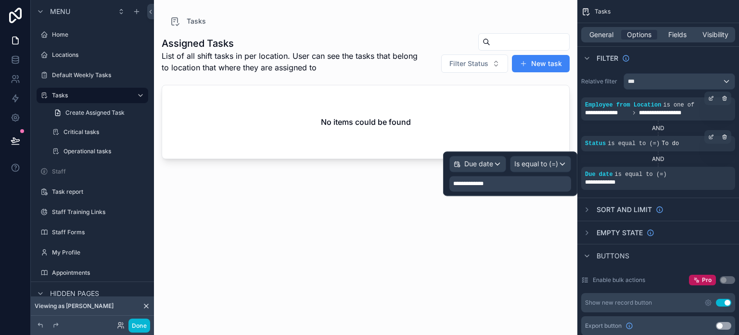
click at [491, 184] on div "**********" at bounding box center [511, 183] width 122 height 15
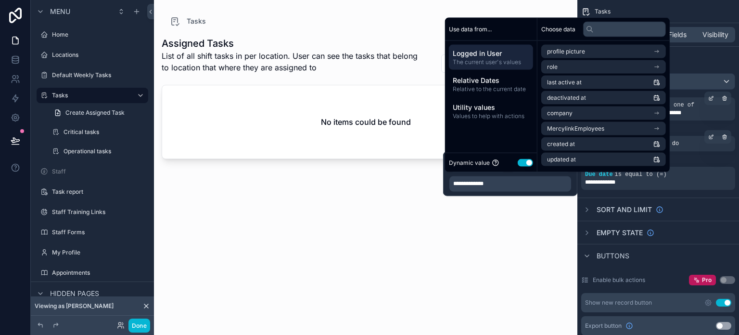
click at [491, 184] on div "**********" at bounding box center [511, 183] width 122 height 15
click at [549, 239] on div "Assigned Tasks List of all shift tasks in per location. User can see the tasks …" at bounding box center [366, 175] width 408 height 296
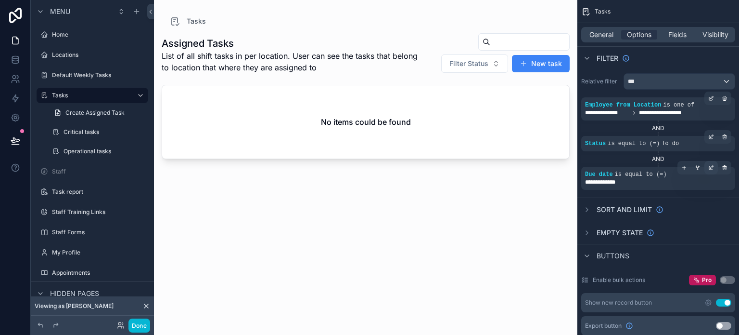
click at [713, 167] on icon "scrollable content" at bounding box center [711, 168] width 6 height 6
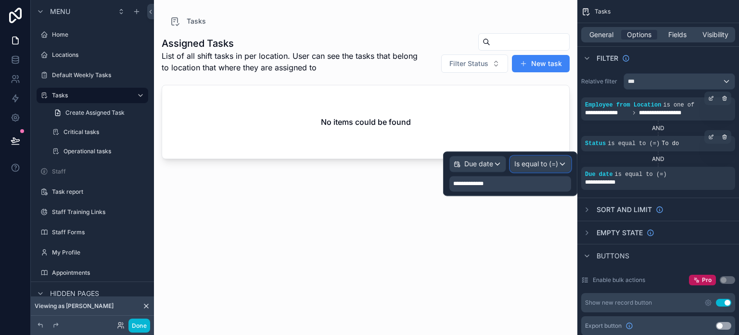
click at [540, 163] on span "Is equal to (=)" at bounding box center [537, 164] width 44 height 10
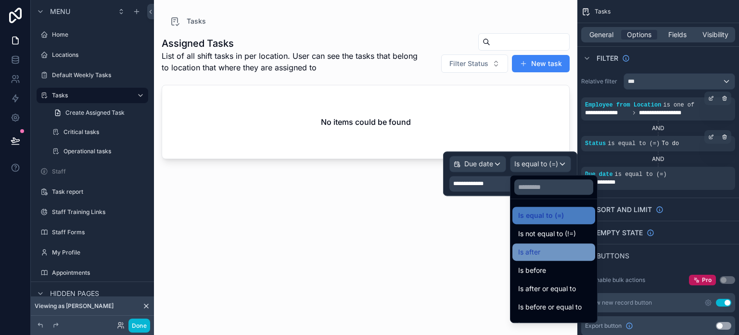
click at [560, 253] on div "Is after" at bounding box center [553, 252] width 71 height 12
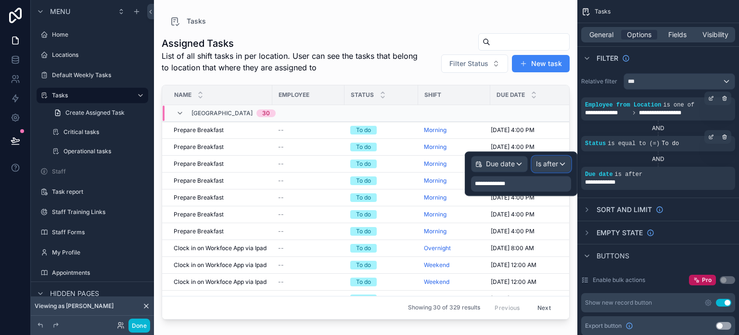
click at [537, 166] on span "Is after" at bounding box center [547, 164] width 22 height 10
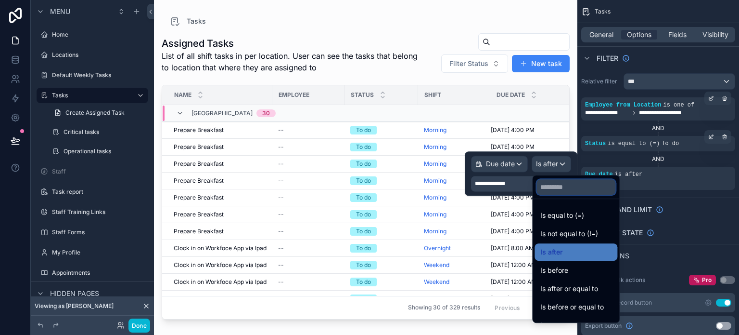
click at [576, 179] on input "text" at bounding box center [576, 186] width 79 height 15
click at [618, 158] on div "AND" at bounding box center [658, 159] width 154 height 8
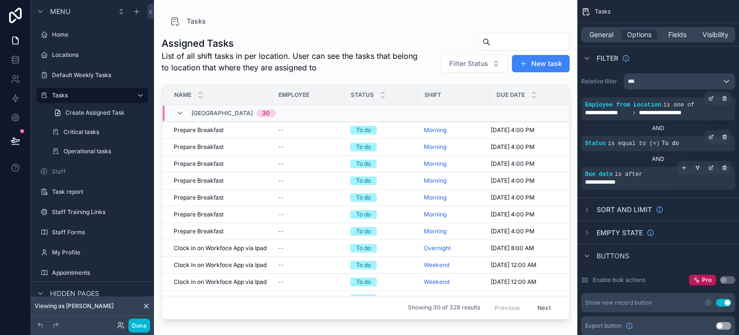
click at [629, 173] on span "is after" at bounding box center [629, 174] width 28 height 7
click at [710, 167] on icon "scrollable content" at bounding box center [711, 168] width 6 height 6
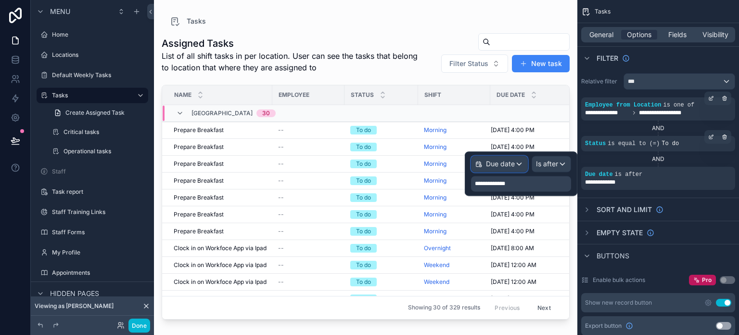
click at [506, 164] on span "Due date" at bounding box center [500, 164] width 29 height 10
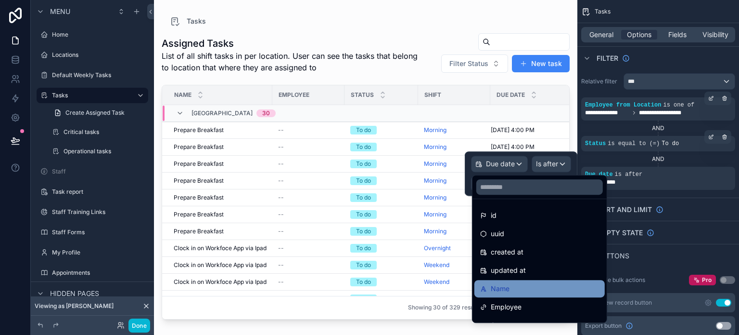
drag, startPoint x: 479, startPoint y: 259, endPoint x: 527, endPoint y: 292, distance: 57.8
click at [527, 292] on div "Name" at bounding box center [539, 289] width 119 height 12
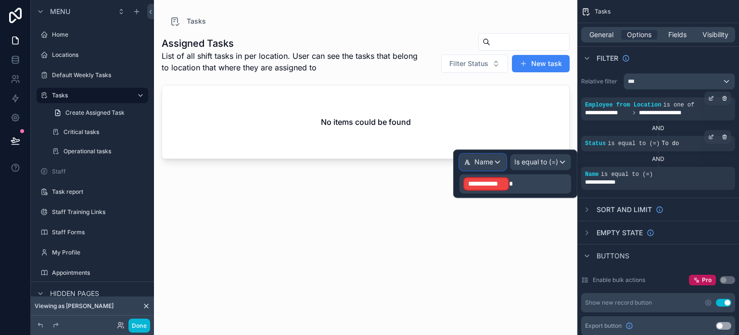
click at [493, 158] on span "Name" at bounding box center [484, 162] width 19 height 10
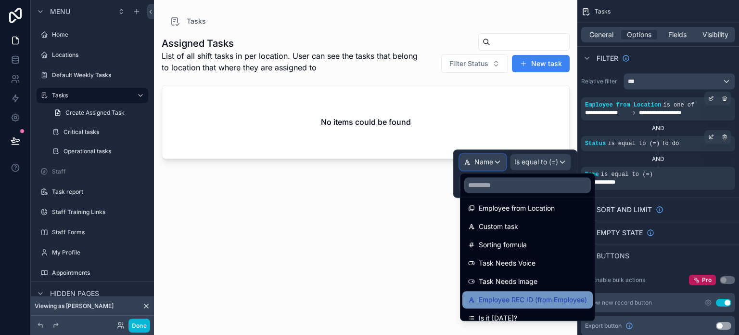
scroll to position [526, 0]
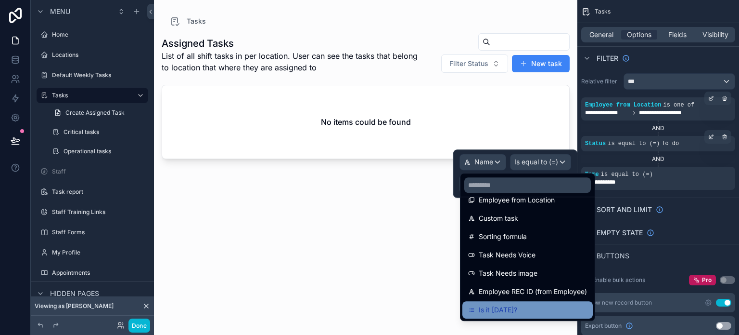
click at [531, 310] on div "Is it [DATE]?" at bounding box center [527, 310] width 119 height 12
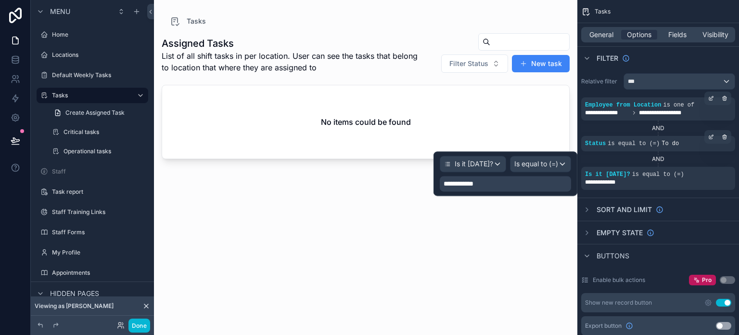
click at [510, 183] on div "**********" at bounding box center [505, 183] width 131 height 15
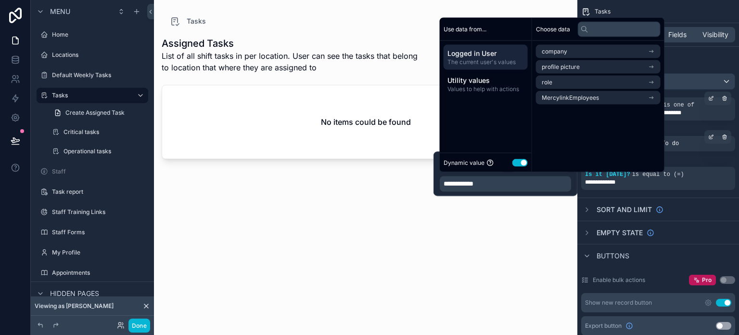
click at [522, 161] on button "Use setting" at bounding box center [520, 162] width 15 height 8
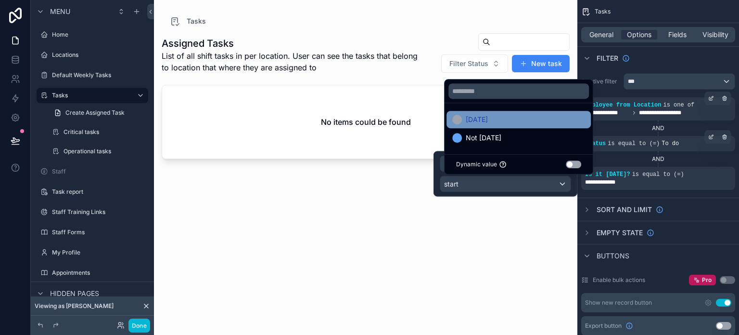
click at [499, 116] on div "[DATE]" at bounding box center [518, 120] width 133 height 12
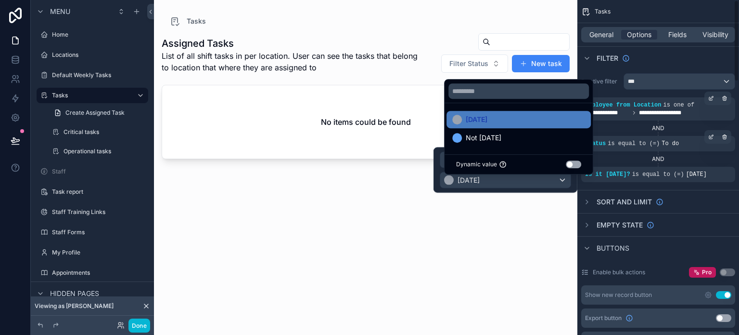
click at [627, 161] on div "AND" at bounding box center [658, 159] width 154 height 8
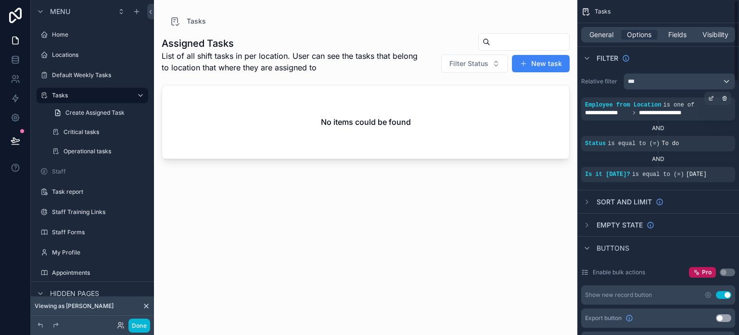
drag, startPoint x: 688, startPoint y: 145, endPoint x: 730, endPoint y: 138, distance: 42.4
click at [691, 144] on div "Status is equal to (=) To do" at bounding box center [658, 144] width 146 height 8
click at [0, 0] on icon "scrollable content" at bounding box center [0, 0] width 0 height 0
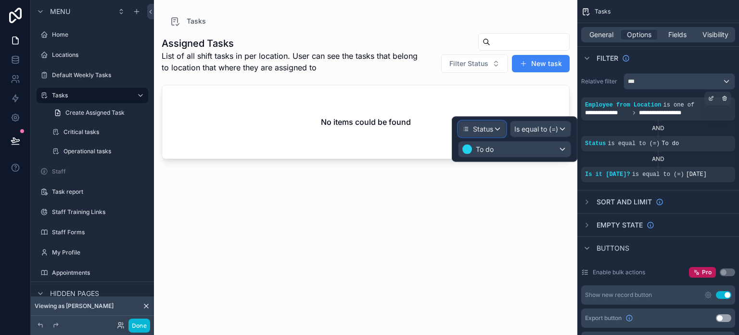
click at [486, 129] on span "Status" at bounding box center [483, 129] width 20 height 10
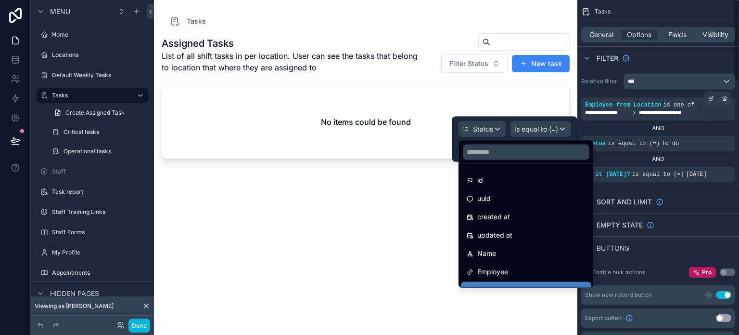
click at [669, 129] on div "AND" at bounding box center [658, 128] width 154 height 8
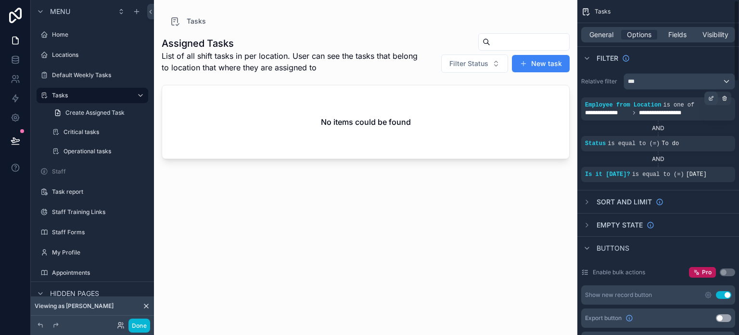
drag, startPoint x: 695, startPoint y: 110, endPoint x: 714, endPoint y: 103, distance: 20.9
click at [695, 109] on span "**********" at bounding box center [667, 113] width 57 height 8
click at [714, 98] on icon "scrollable content" at bounding box center [711, 98] width 6 height 6
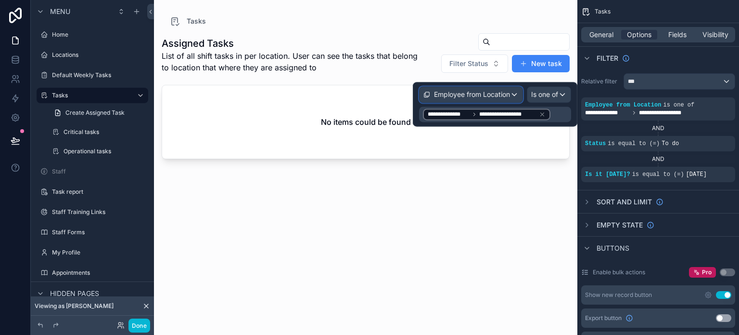
click at [496, 93] on span "Employee from Location" at bounding box center [472, 95] width 76 height 10
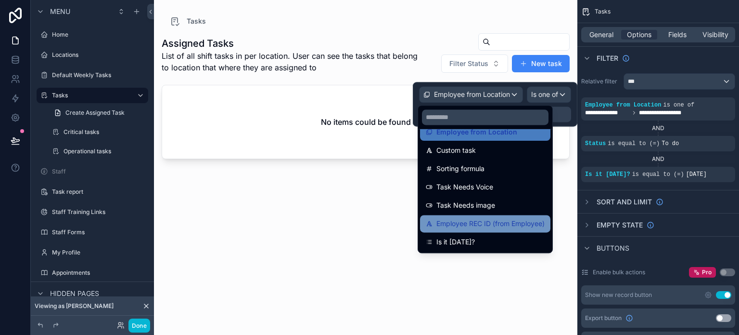
click at [465, 223] on span "Employee REC ID (from Employee)" at bounding box center [491, 224] width 108 height 12
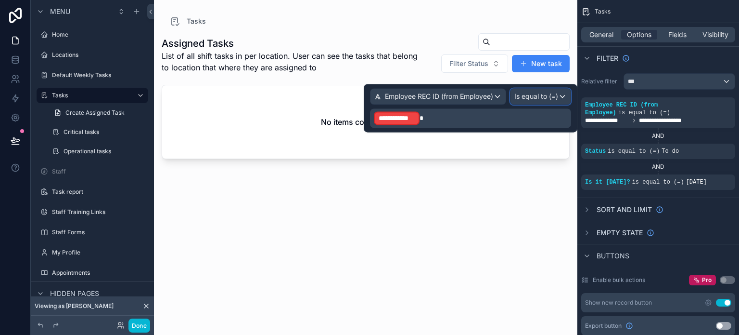
click at [537, 96] on span "Is equal to (=)" at bounding box center [537, 96] width 44 height 10
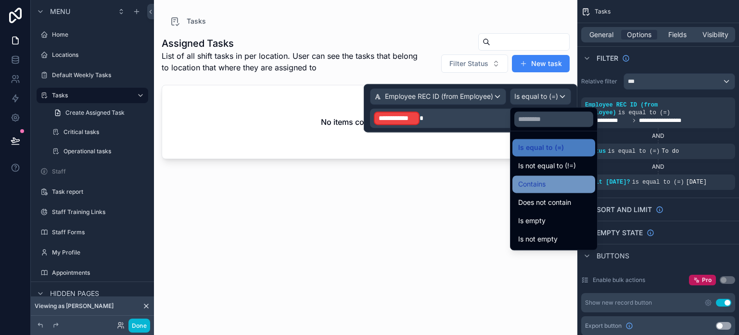
click at [548, 183] on div "Contains" at bounding box center [553, 184] width 71 height 12
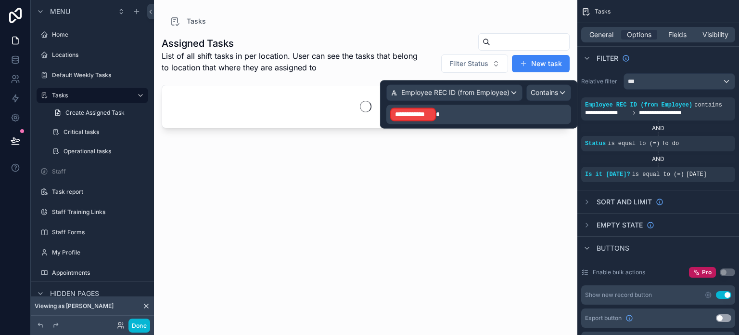
click at [452, 115] on p "**********" at bounding box center [479, 113] width 179 height 15
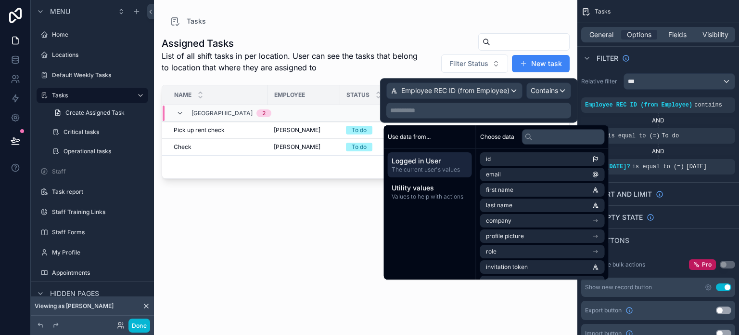
click at [499, 105] on p "**********" at bounding box center [479, 110] width 179 height 10
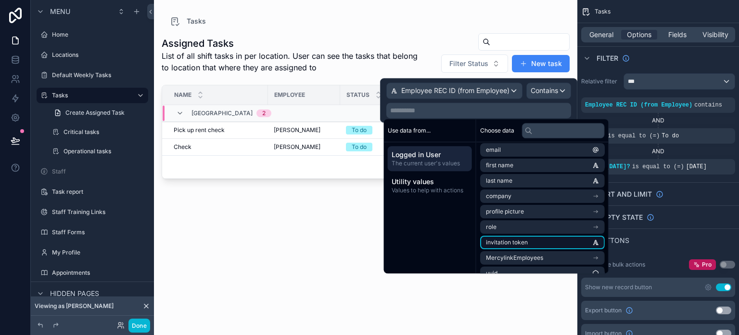
scroll to position [29, 0]
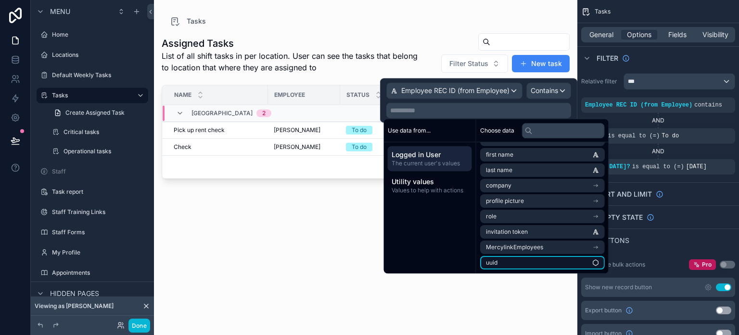
click at [505, 265] on li "uuid" at bounding box center [542, 262] width 125 height 13
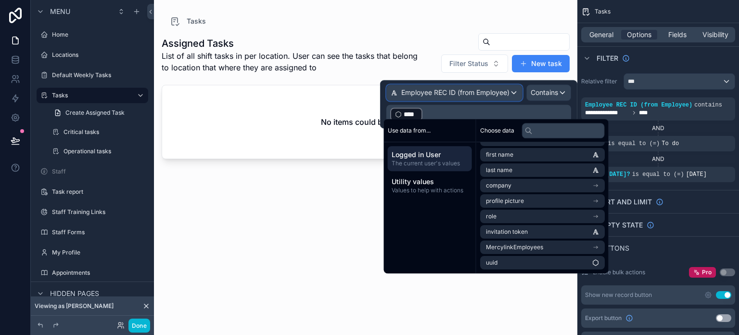
click at [495, 93] on span "Employee REC ID (from Employee)" at bounding box center [455, 93] width 108 height 10
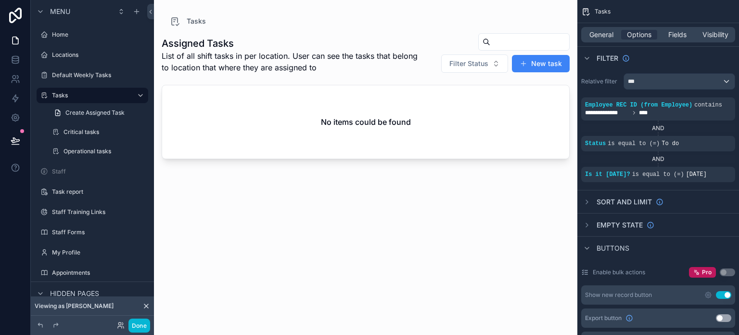
click at [430, 59] on div "Filter Status New task" at bounding box center [496, 53] width 148 height 40
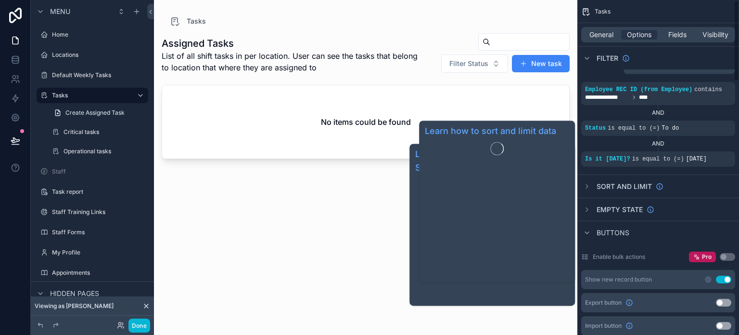
scroll to position [0, 0]
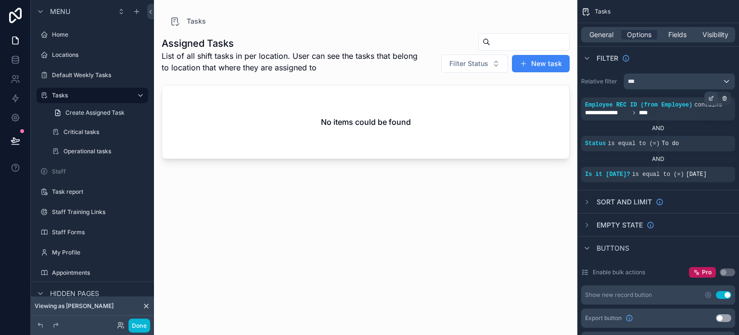
click at [710, 98] on icon "scrollable content" at bounding box center [711, 98] width 6 height 6
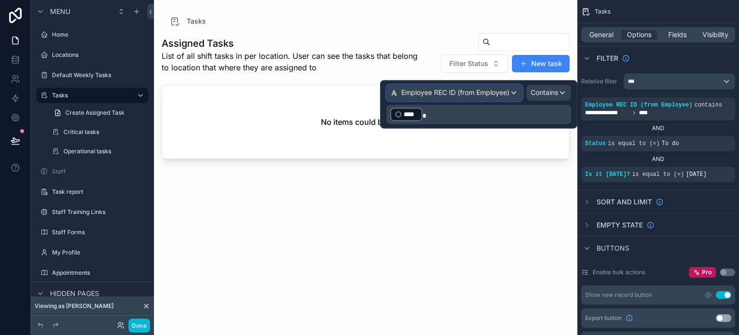
click at [447, 92] on span "Employee REC ID (from Employee)" at bounding box center [455, 93] width 108 height 10
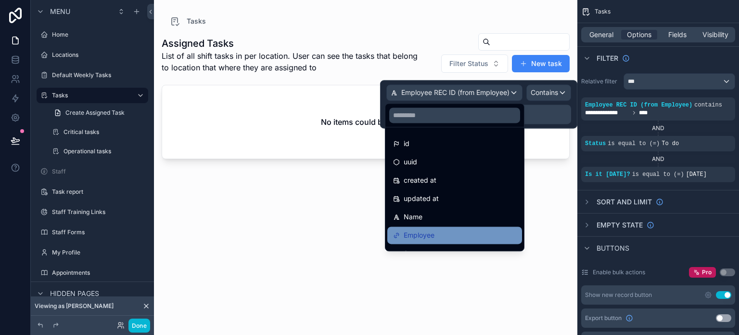
click at [418, 237] on span "Employee" at bounding box center [419, 235] width 31 height 12
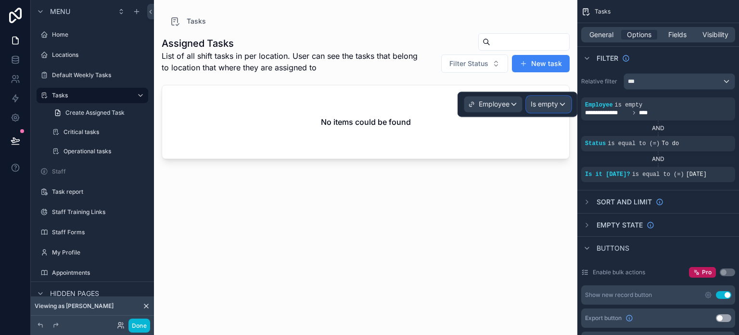
click at [536, 103] on span "Is empty" at bounding box center [544, 104] width 27 height 10
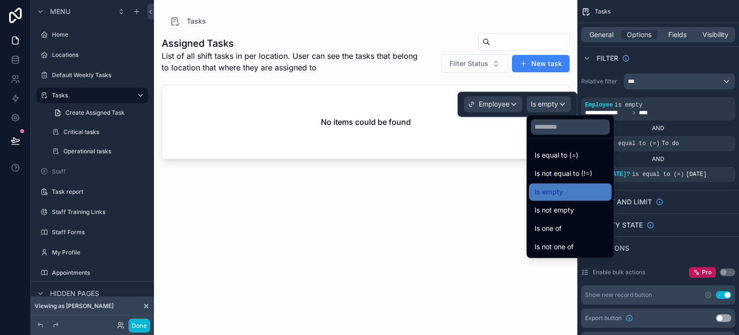
click at [477, 98] on div at bounding box center [518, 103] width 120 height 25
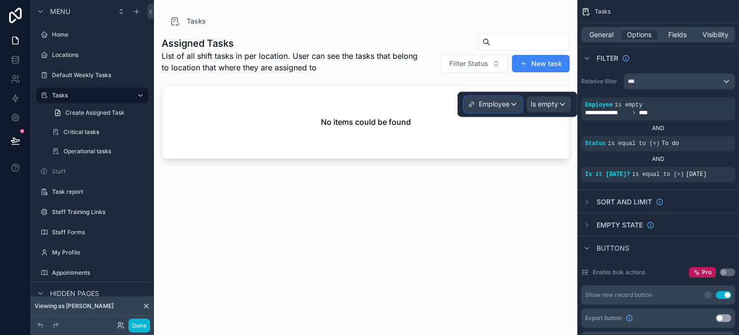
click at [477, 105] on div "Employee" at bounding box center [488, 104] width 41 height 10
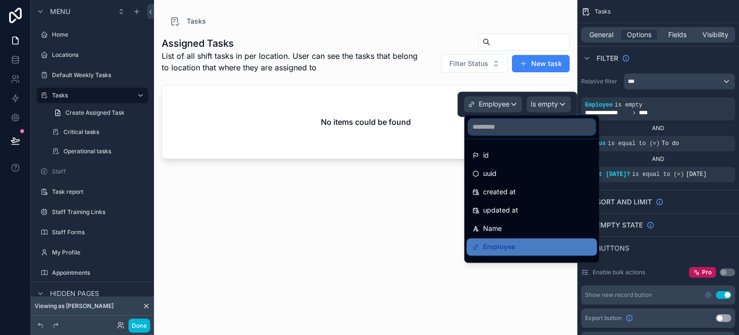
click at [494, 133] on input "text" at bounding box center [532, 126] width 127 height 15
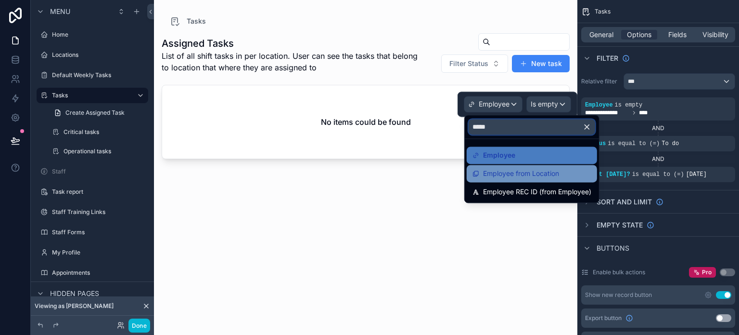
type input "*****"
click at [503, 172] on span "Employee from Location" at bounding box center [521, 173] width 76 height 12
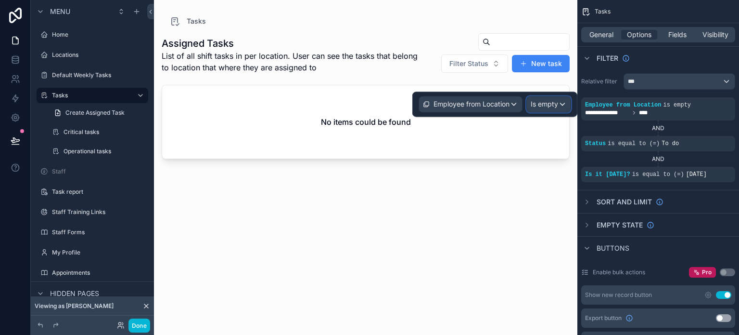
click at [556, 101] on span "Is empty" at bounding box center [544, 104] width 27 height 10
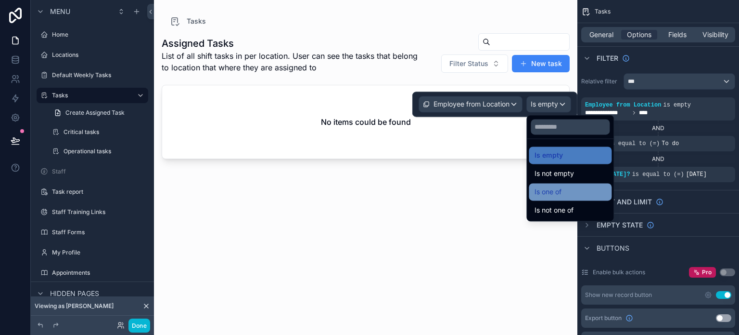
click at [567, 195] on div "Is one of" at bounding box center [570, 192] width 71 height 12
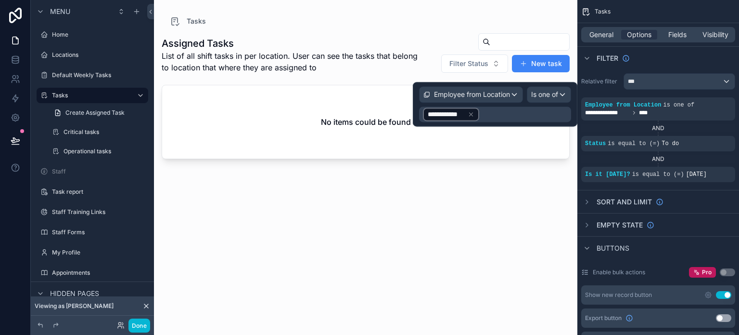
click at [477, 112] on div "**********" at bounding box center [495, 113] width 152 height 15
click at [471, 113] on icon at bounding box center [471, 114] width 7 height 7
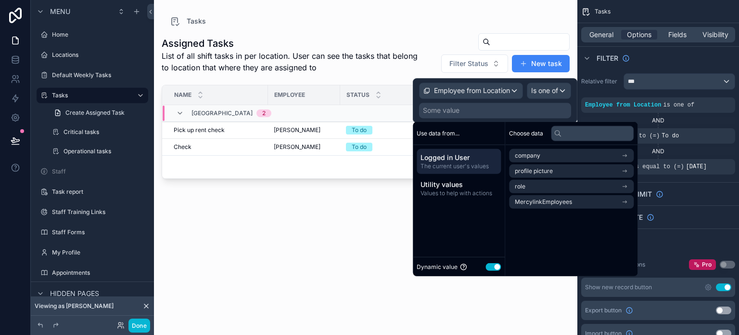
click at [468, 113] on div "Some value" at bounding box center [495, 110] width 152 height 15
click at [464, 161] on span "Logged in User" at bounding box center [459, 158] width 77 height 10
click at [543, 201] on span "MercylinkEmployees" at bounding box center [543, 202] width 57 height 8
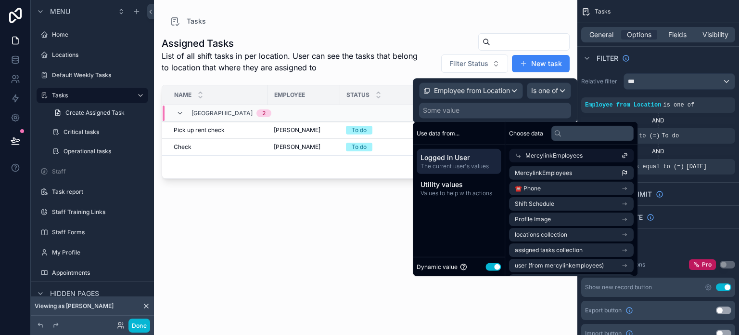
click at [536, 158] on span "MercylinkEmployees" at bounding box center [554, 156] width 57 height 8
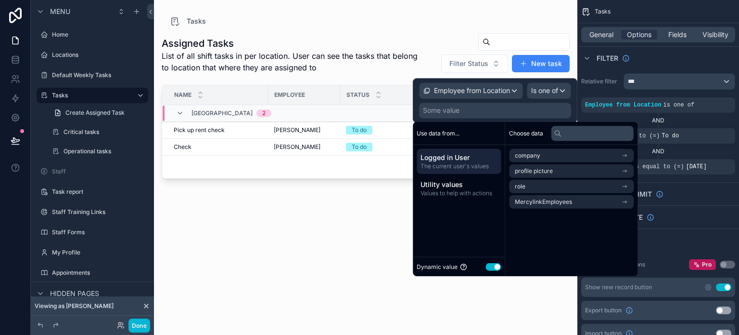
click at [460, 165] on span "The current user's values" at bounding box center [459, 166] width 77 height 8
click at [530, 129] on span "Choose data" at bounding box center [526, 133] width 34 height 8
click at [462, 165] on span "The current user's values" at bounding box center [459, 166] width 77 height 8
click at [334, 236] on div "Assigned Tasks List of all shift tasks in per location. User can see the tasks …" at bounding box center [366, 175] width 408 height 296
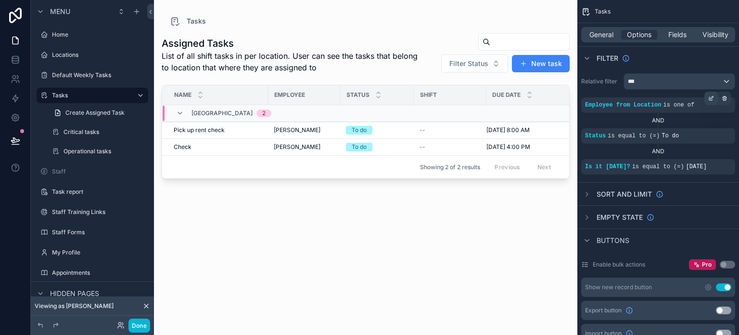
click at [712, 98] on icon "scrollable content" at bounding box center [712, 97] width 3 height 3
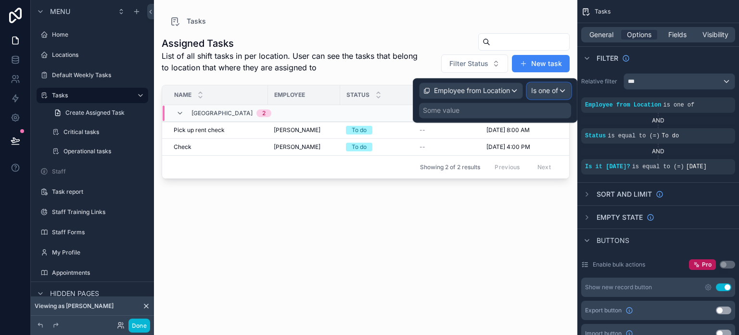
click at [553, 90] on span "Is one of" at bounding box center [544, 91] width 27 height 10
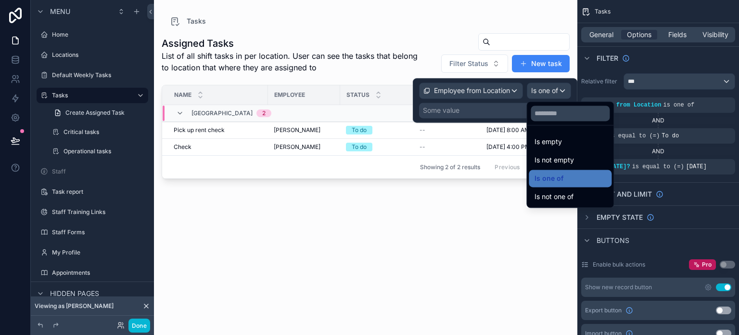
click at [553, 90] on div at bounding box center [495, 100] width 165 height 44
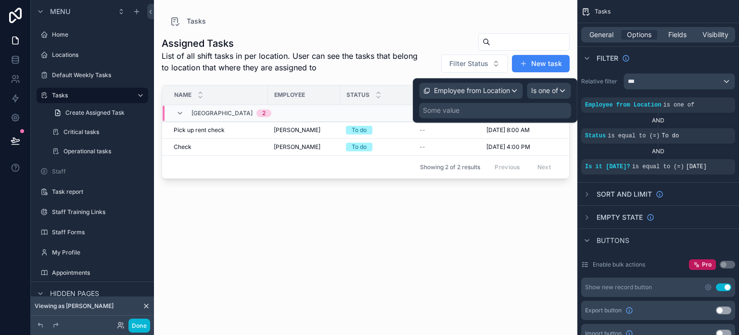
click at [475, 100] on div "Employee from Location Is one of Some value" at bounding box center [495, 100] width 152 height 36
click at [470, 108] on div "Some value" at bounding box center [495, 110] width 152 height 15
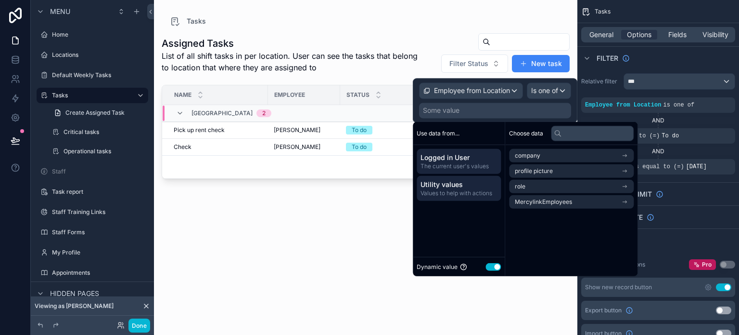
click at [472, 194] on span "Values to help with actions" at bounding box center [459, 193] width 77 height 8
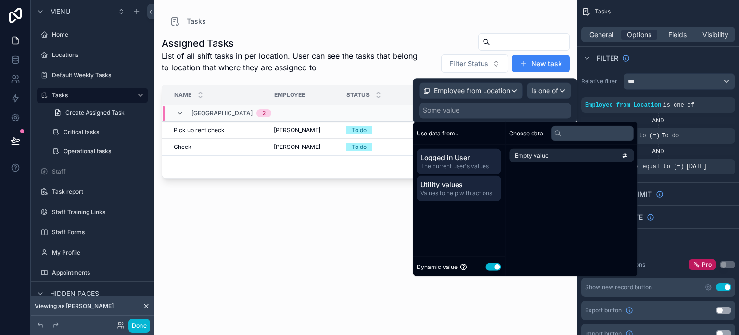
click at [468, 150] on div "Logged in User The current user's values" at bounding box center [459, 161] width 84 height 25
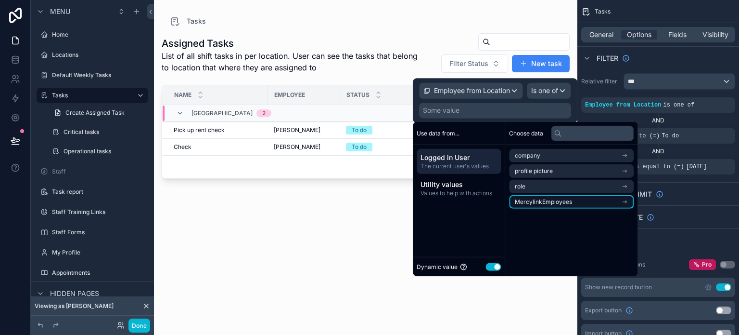
click at [541, 206] on li "MercylinkEmployees" at bounding box center [571, 201] width 125 height 13
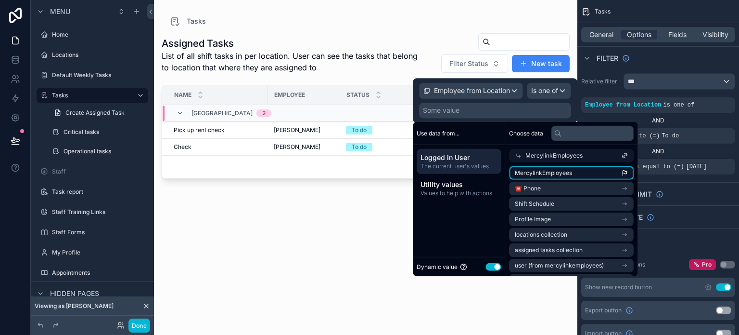
click at [556, 171] on span "MercylinkEmployees" at bounding box center [543, 173] width 57 height 8
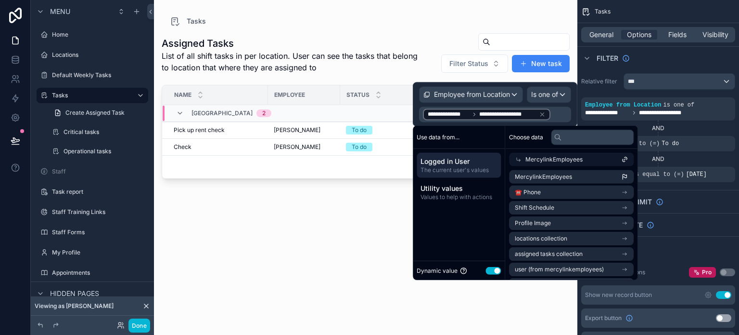
click at [321, 273] on div "Assigned Tasks List of all shift tasks in per location. User can see the tasks …" at bounding box center [366, 175] width 408 height 296
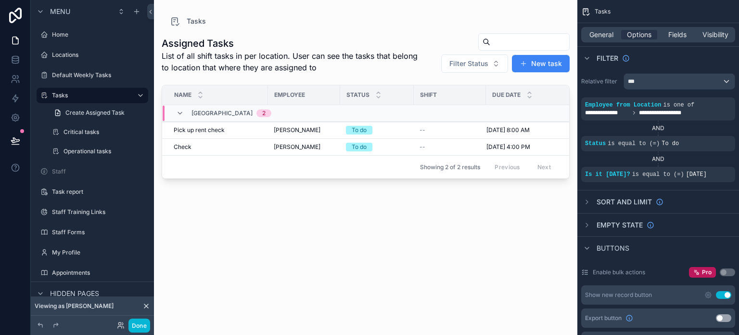
scroll to position [0, 19]
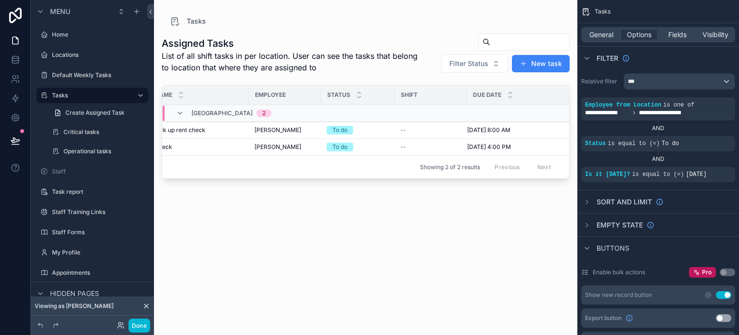
click at [278, 221] on div "Assigned Tasks List of all shift tasks in per location. User can see the tasks …" at bounding box center [366, 175] width 408 height 296
click at [588, 57] on icon "scrollable content" at bounding box center [587, 58] width 8 height 8
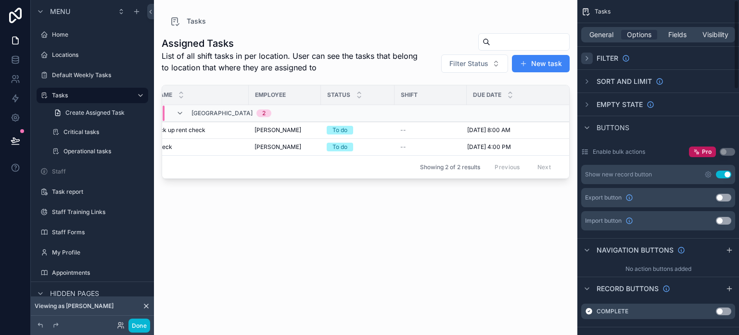
click at [588, 57] on icon "scrollable content" at bounding box center [587, 58] width 8 height 8
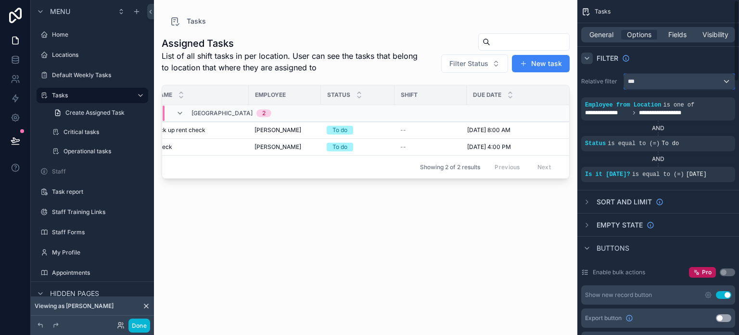
click at [657, 84] on div "***" at bounding box center [679, 81] width 111 height 15
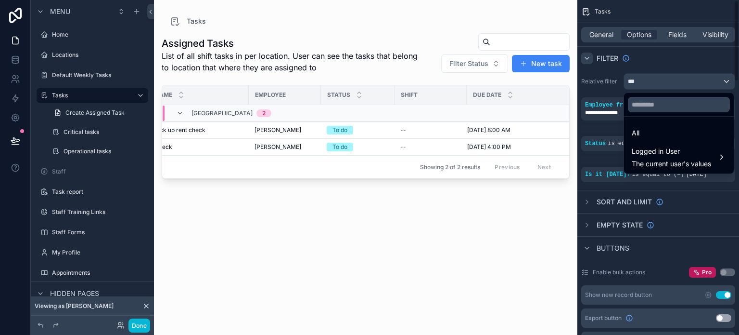
click at [670, 52] on div "scrollable content" at bounding box center [369, 167] width 739 height 335
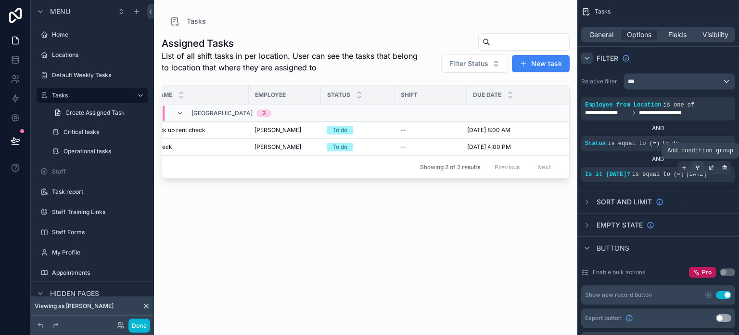
click at [698, 167] on icon "scrollable content" at bounding box center [698, 168] width 6 height 6
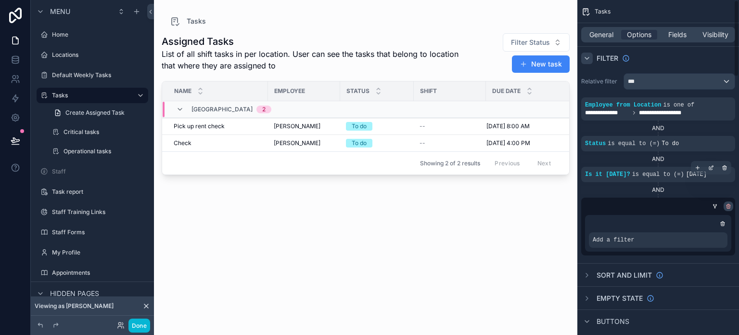
click at [731, 208] on icon "scrollable content" at bounding box center [729, 206] width 6 height 6
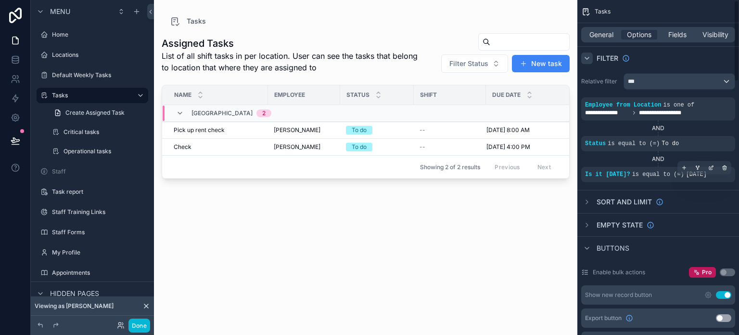
click at [341, 239] on div "Assigned Tasks List of all shift tasks in per location. User can see the tasks …" at bounding box center [366, 175] width 408 height 296
click at [399, 286] on div "Assigned Tasks List of all shift tasks in per location. User can see the tasks …" at bounding box center [366, 175] width 408 height 296
click at [211, 43] on h1 "Assigned Tasks" at bounding box center [292, 43] width 260 height 13
click at [209, 40] on h1 "Assigned Tasks" at bounding box center [292, 43] width 260 height 13
